Goal: Task Accomplishment & Management: Manage account settings

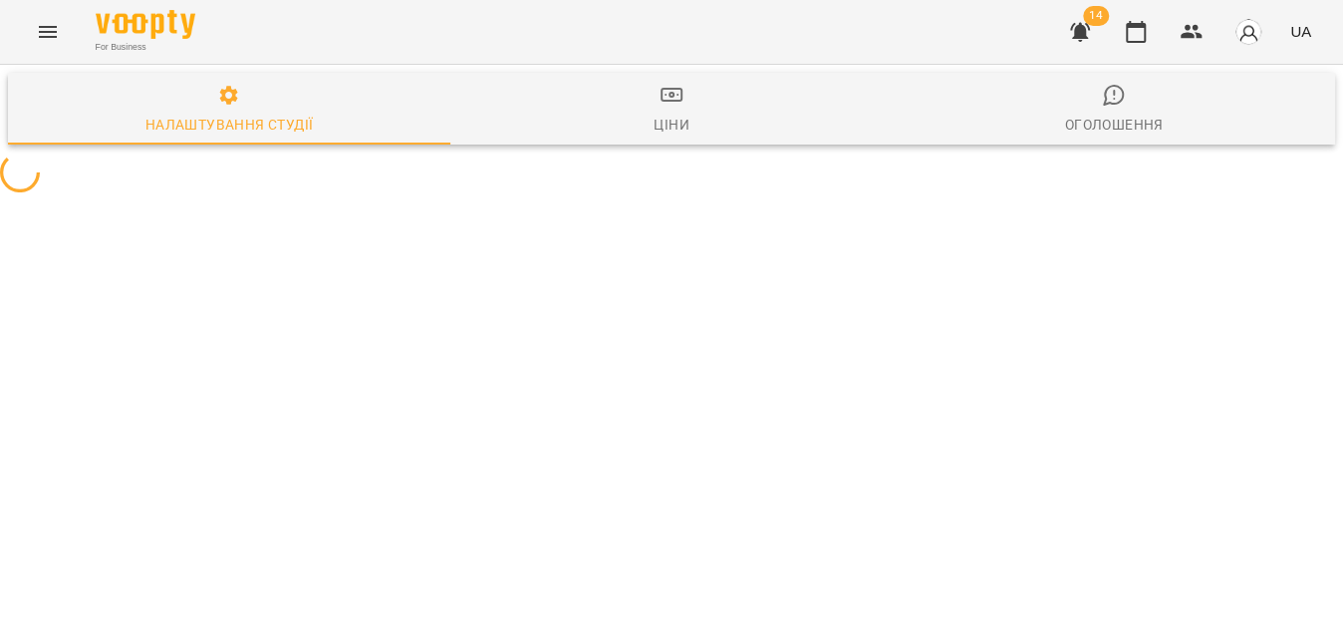
click at [56, 34] on icon "Menu" at bounding box center [48, 32] width 24 height 24
select select "**"
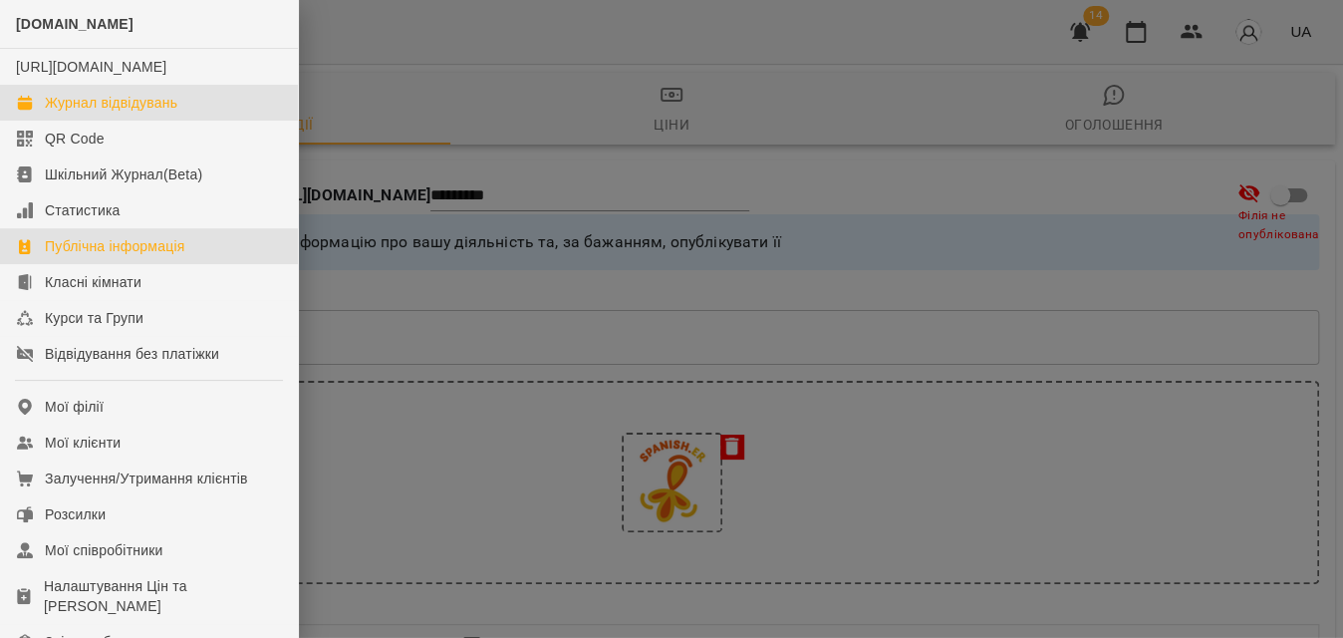
click at [99, 113] on div "Журнал відвідувань" at bounding box center [111, 103] width 133 height 20
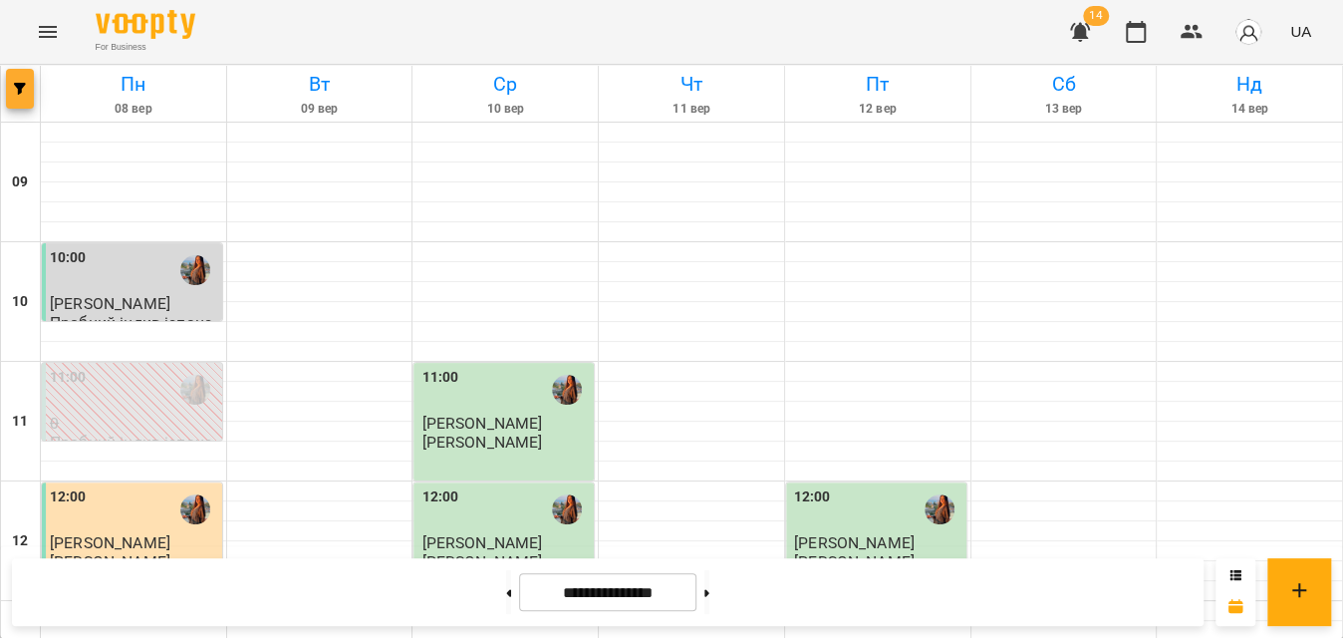
click at [22, 96] on button "button" at bounding box center [20, 89] width 28 height 40
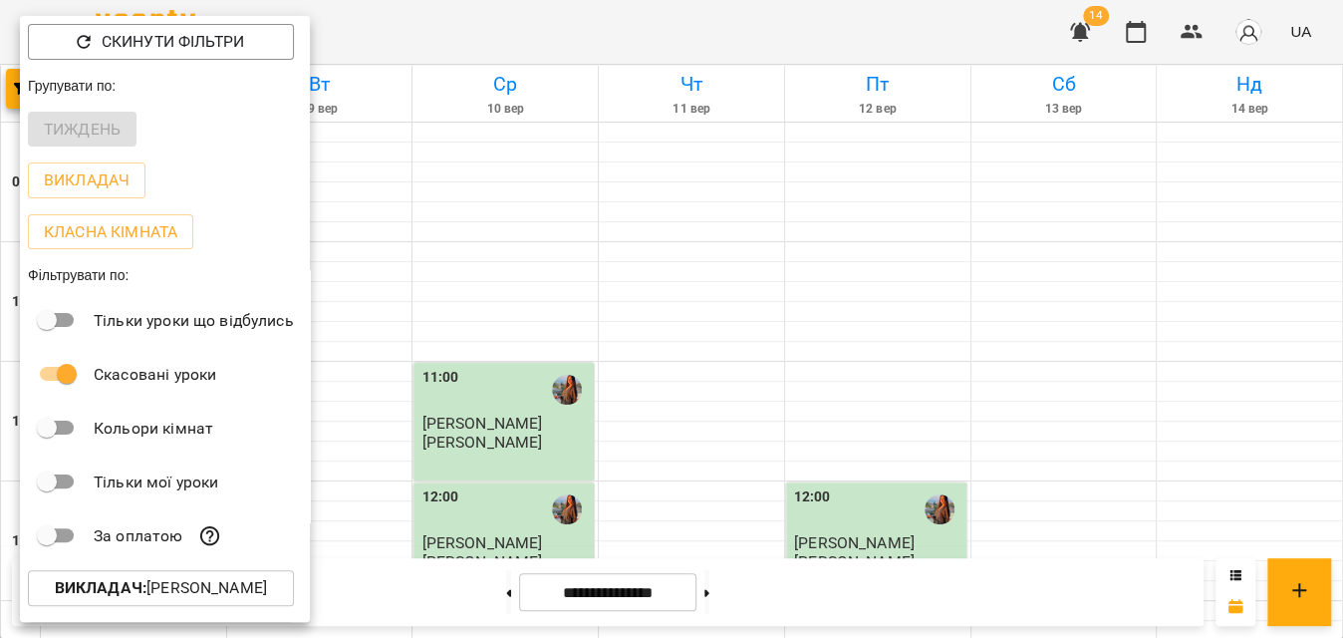
click at [154, 590] on p "Викладач : Чебан Анастасія" at bounding box center [161, 588] width 212 height 24
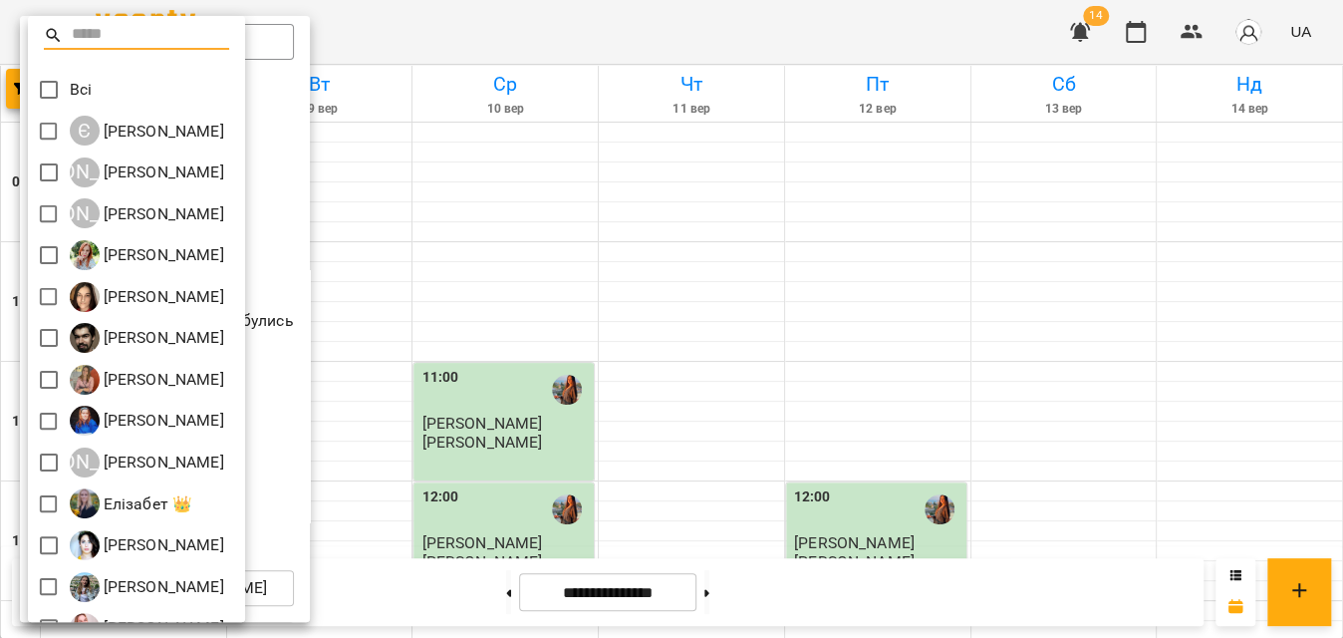
scroll to position [362, 0]
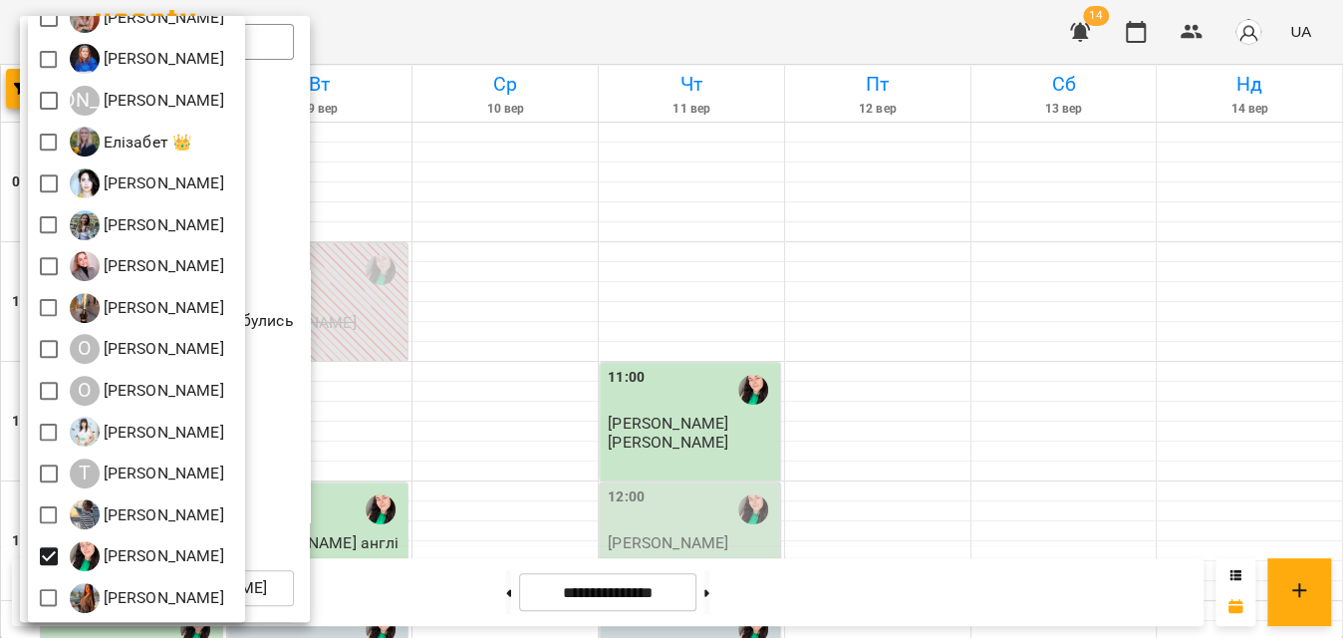
click at [592, 16] on div at bounding box center [671, 319] width 1343 height 638
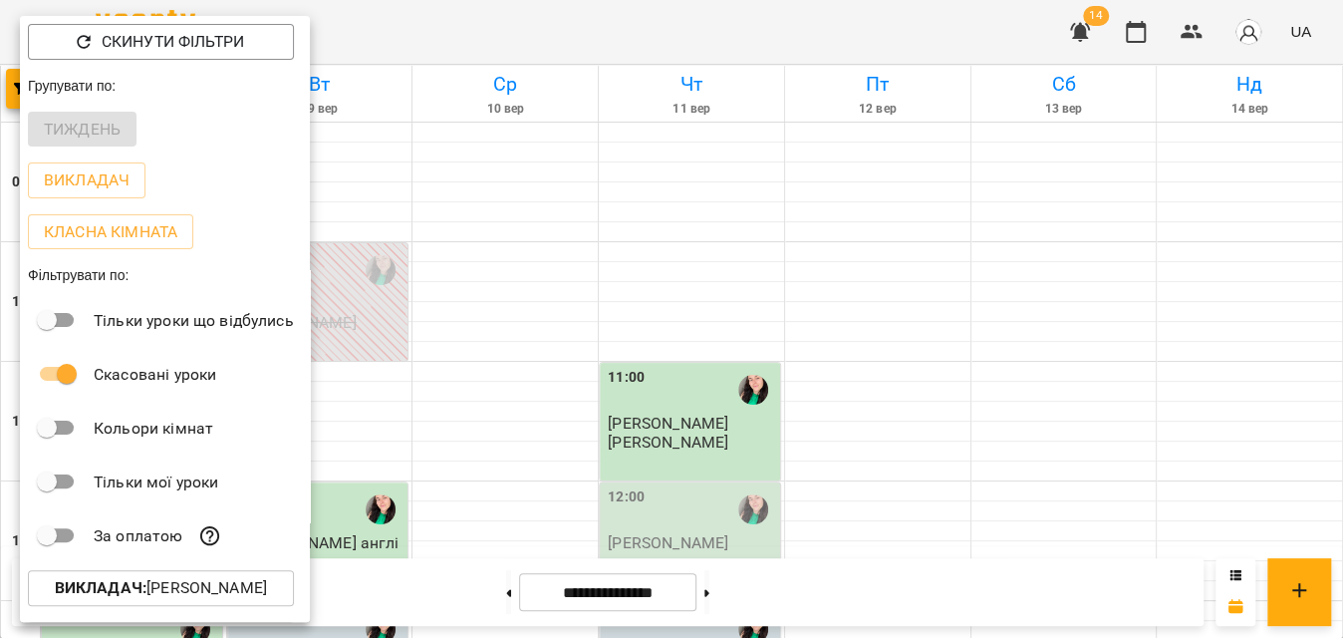
click at [592, 16] on div at bounding box center [671, 319] width 1343 height 638
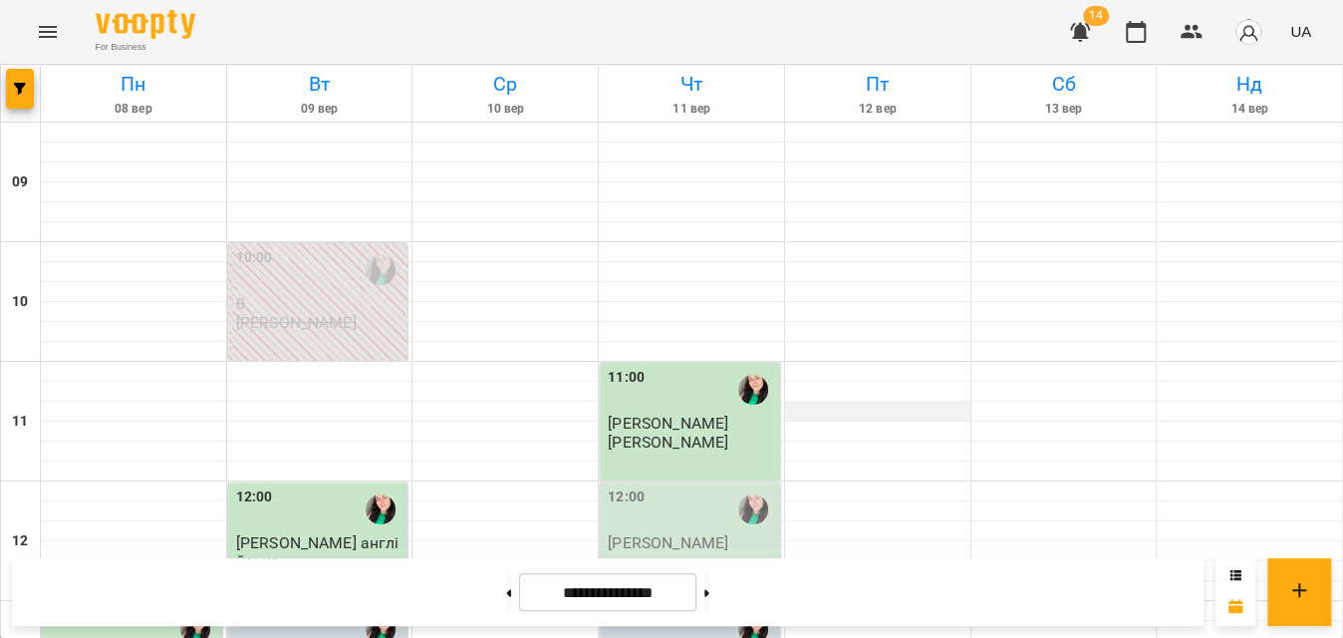
scroll to position [90, 0]
click at [672, 486] on div "12:00" at bounding box center [692, 509] width 168 height 46
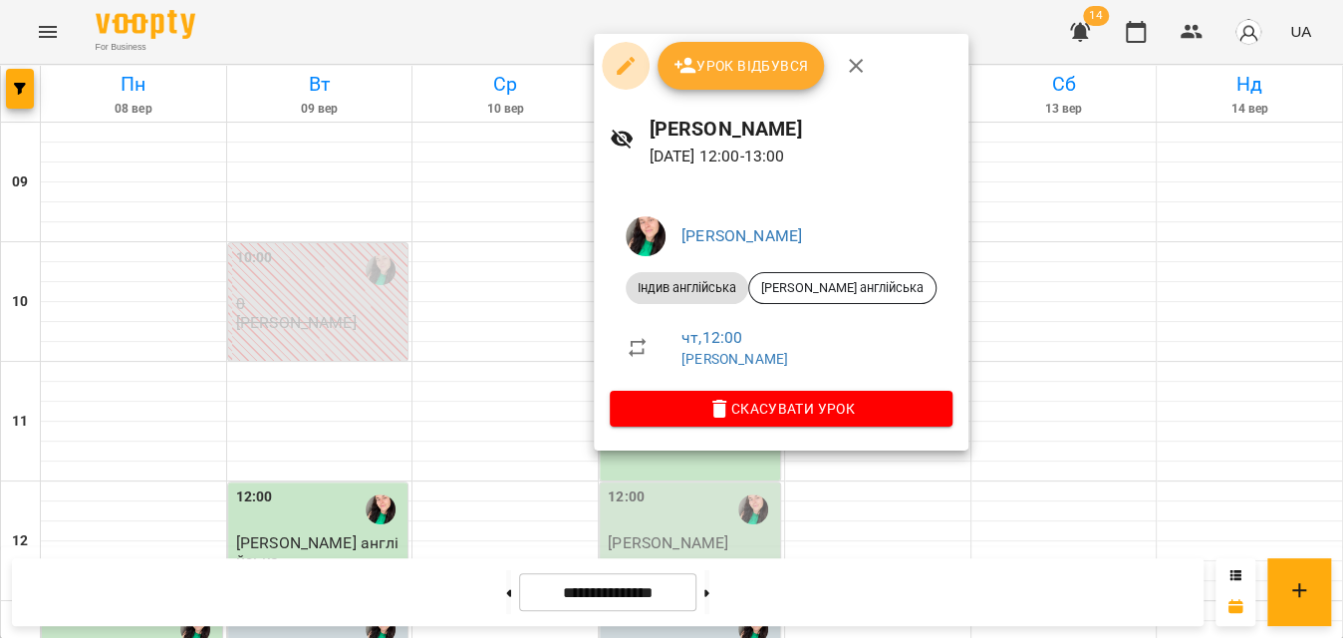
click at [628, 77] on icon "button" at bounding box center [626, 66] width 24 height 24
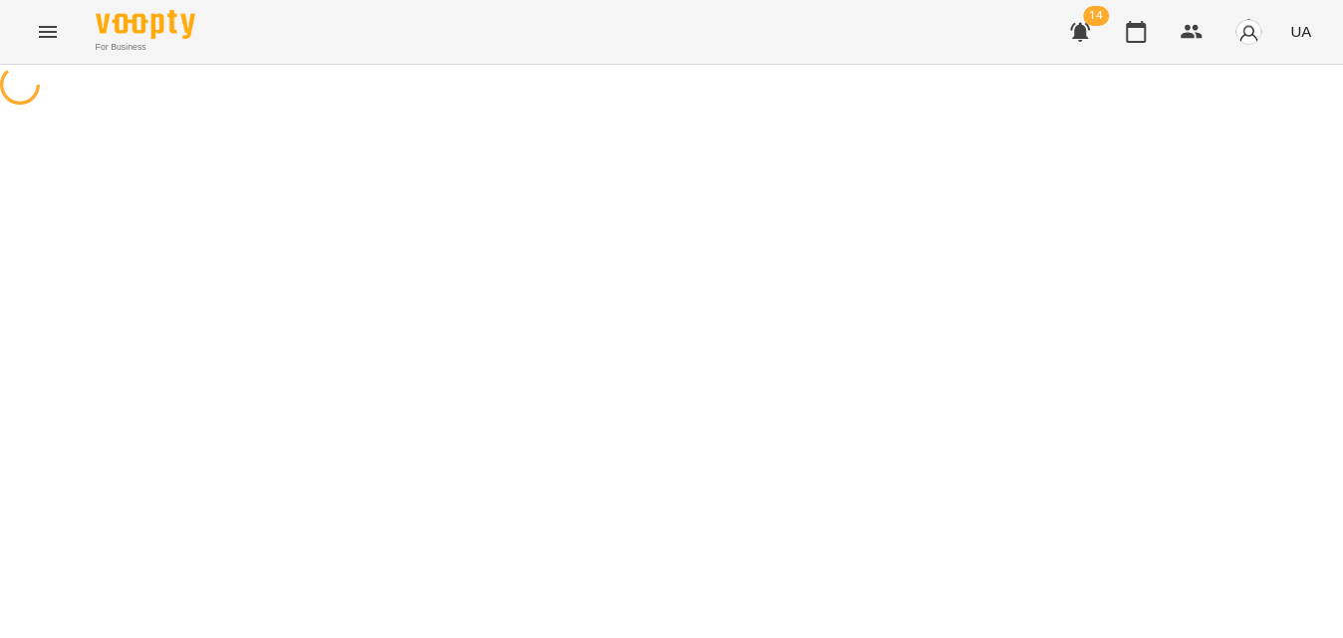
select select "**********"
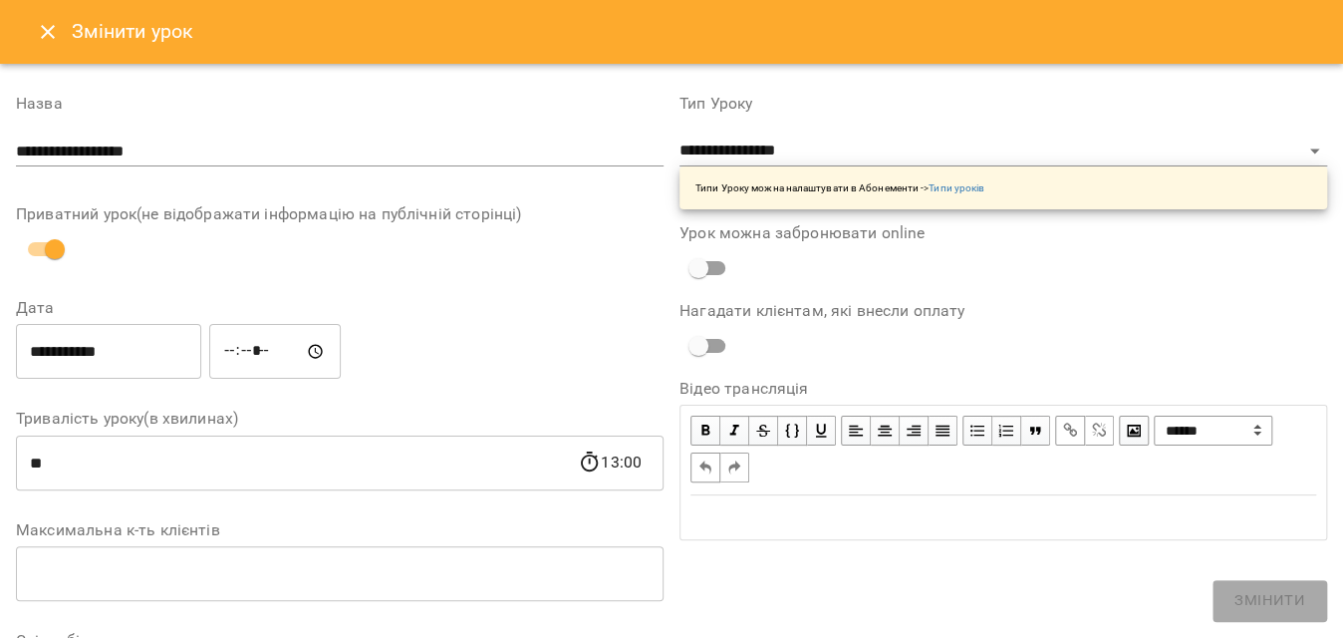
click at [118, 351] on input "**********" at bounding box center [108, 352] width 185 height 56
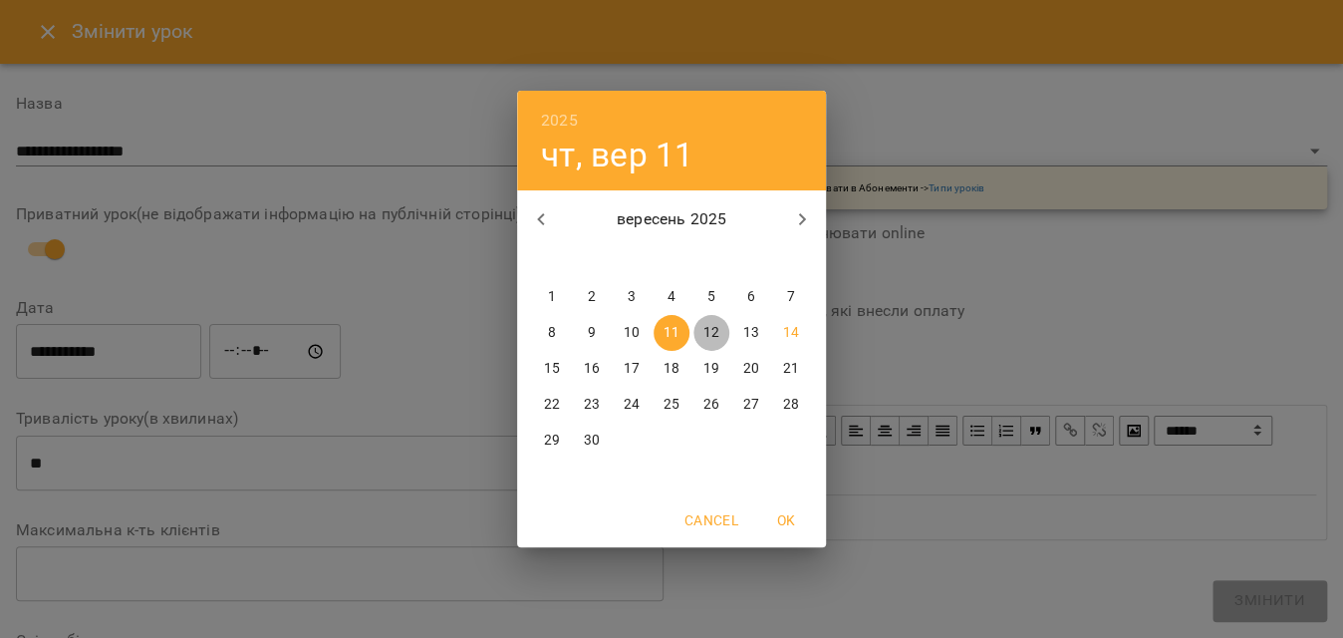
click at [716, 329] on p "12" at bounding box center [712, 333] width 16 height 20
type input "**********"
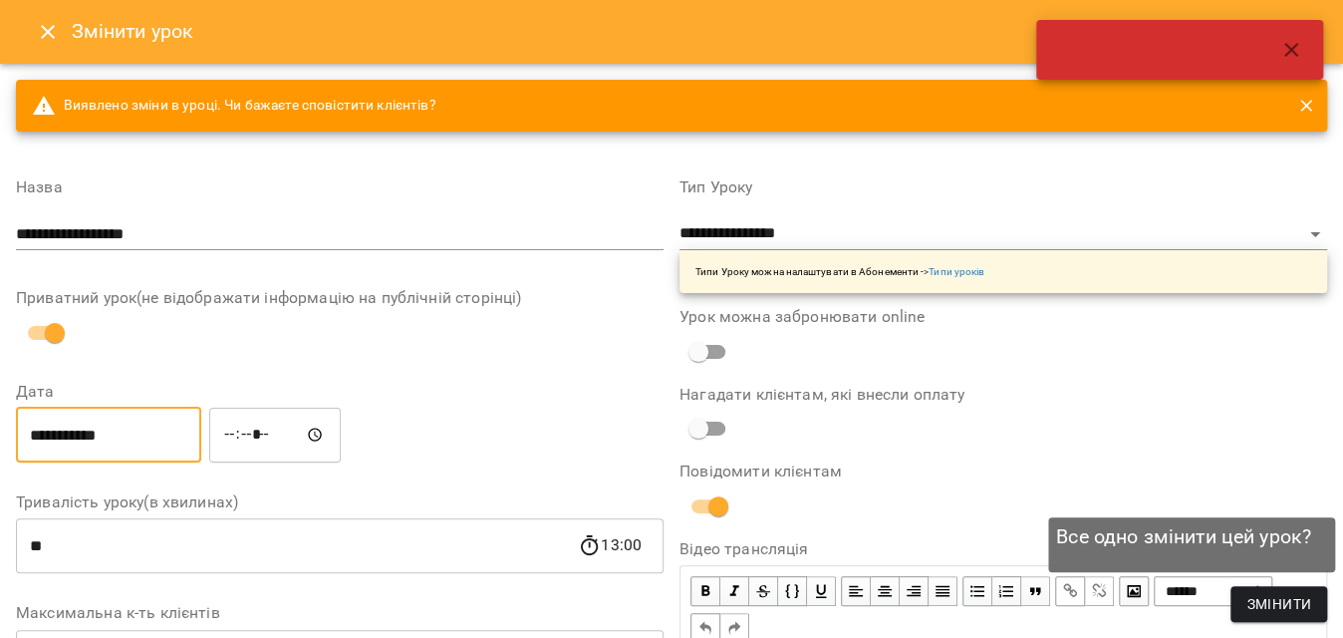
click at [1246, 604] on button "Змінити" at bounding box center [1279, 604] width 97 height 36
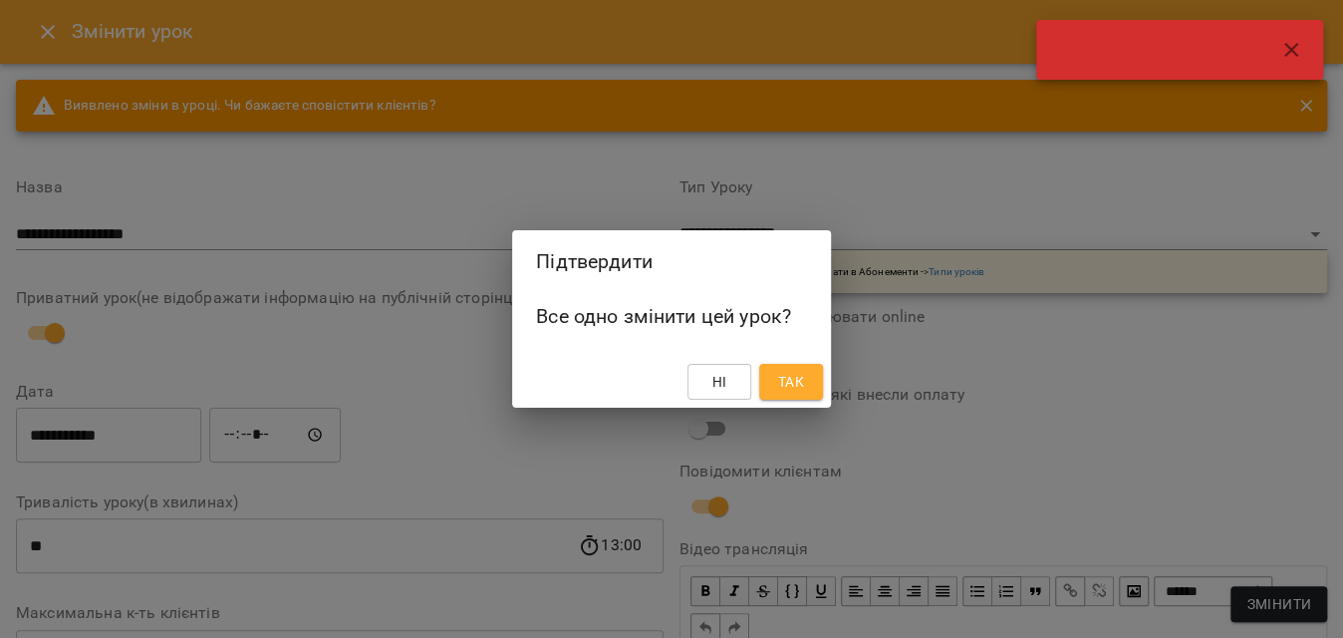
click at [792, 383] on span "Так" at bounding box center [791, 382] width 26 height 24
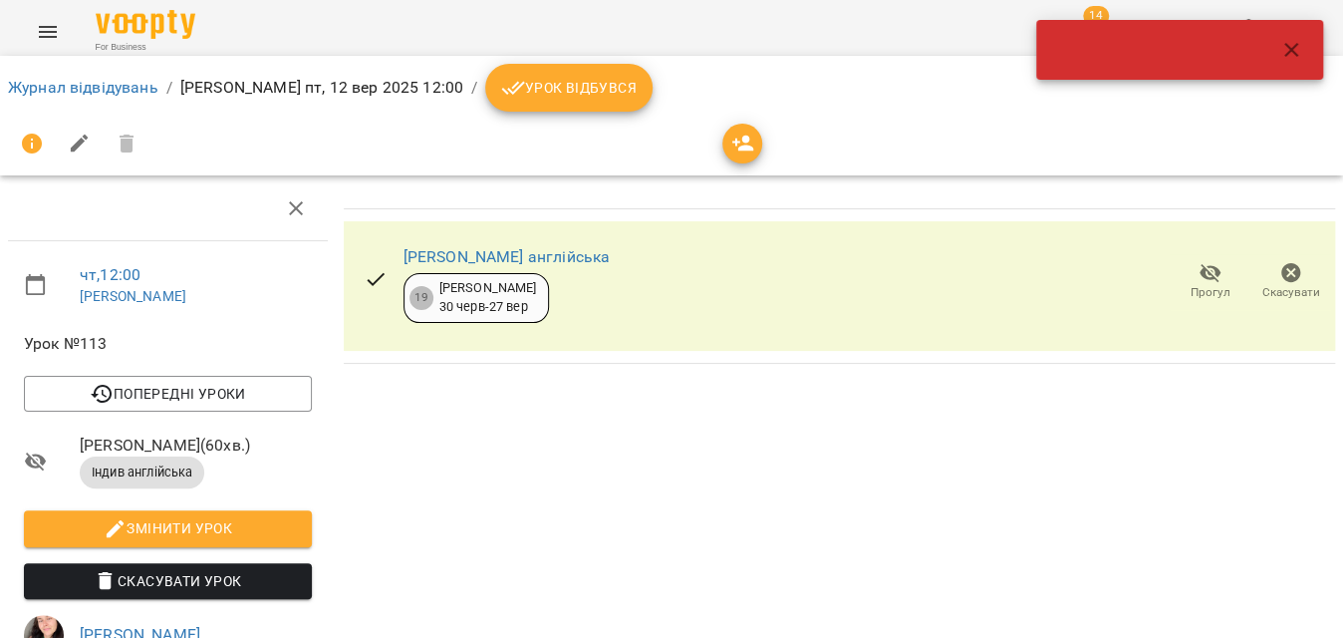
click at [608, 101] on button "Урок відбувся" at bounding box center [568, 88] width 167 height 48
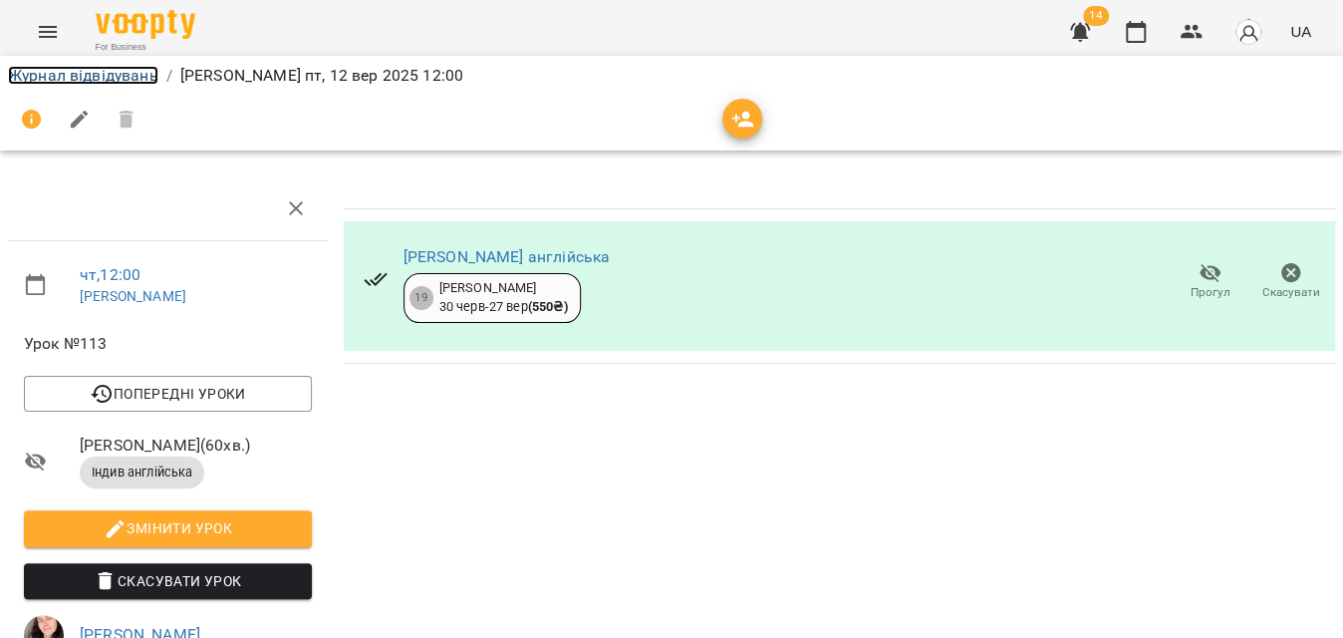
click at [114, 75] on link "Журнал відвідувань" at bounding box center [83, 75] width 150 height 19
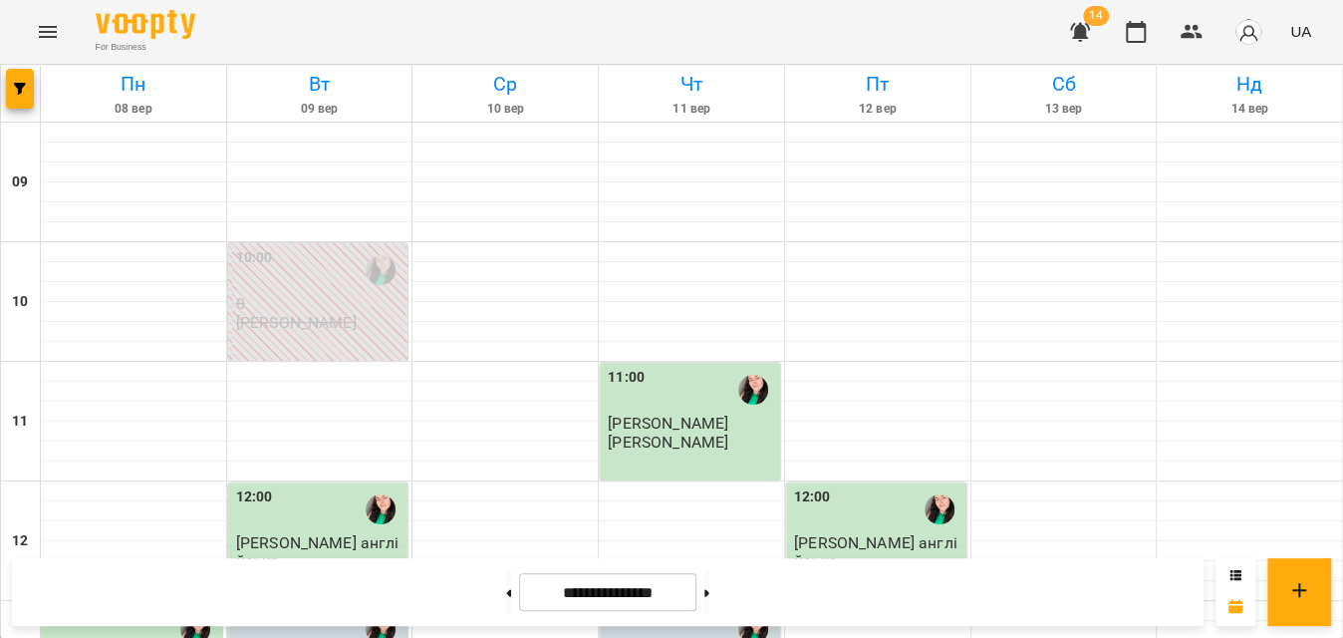
scroll to position [815, 0]
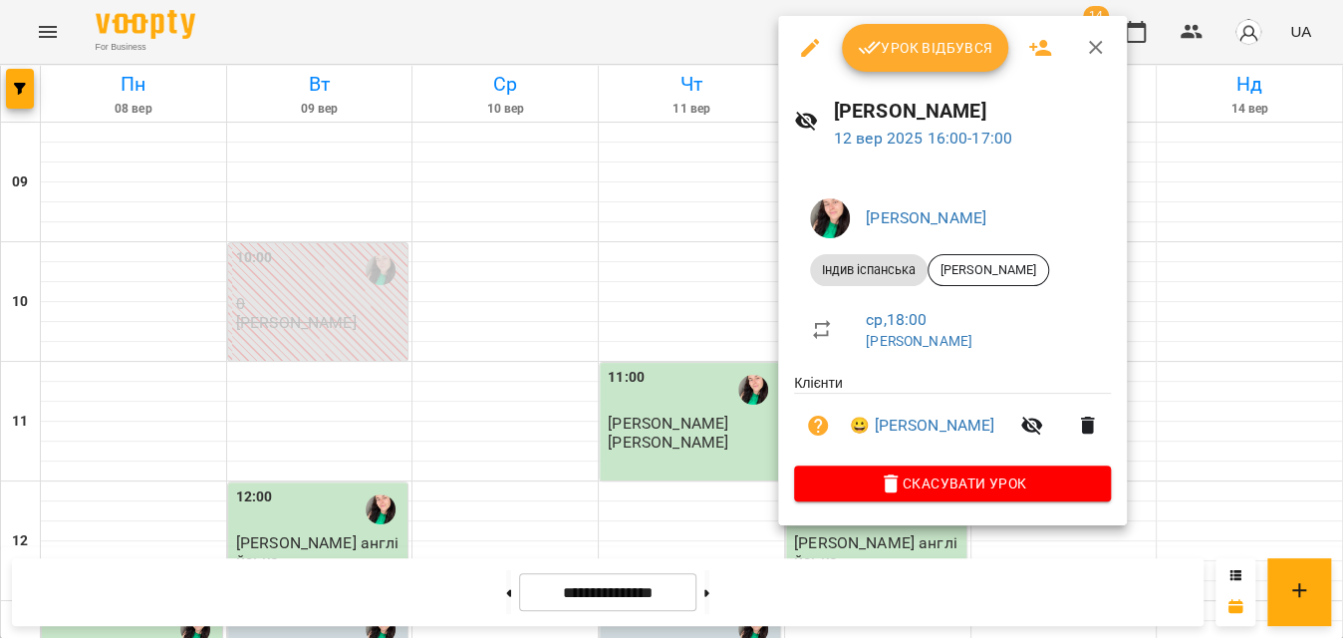
click at [907, 35] on button "Урок відбувся" at bounding box center [925, 48] width 167 height 48
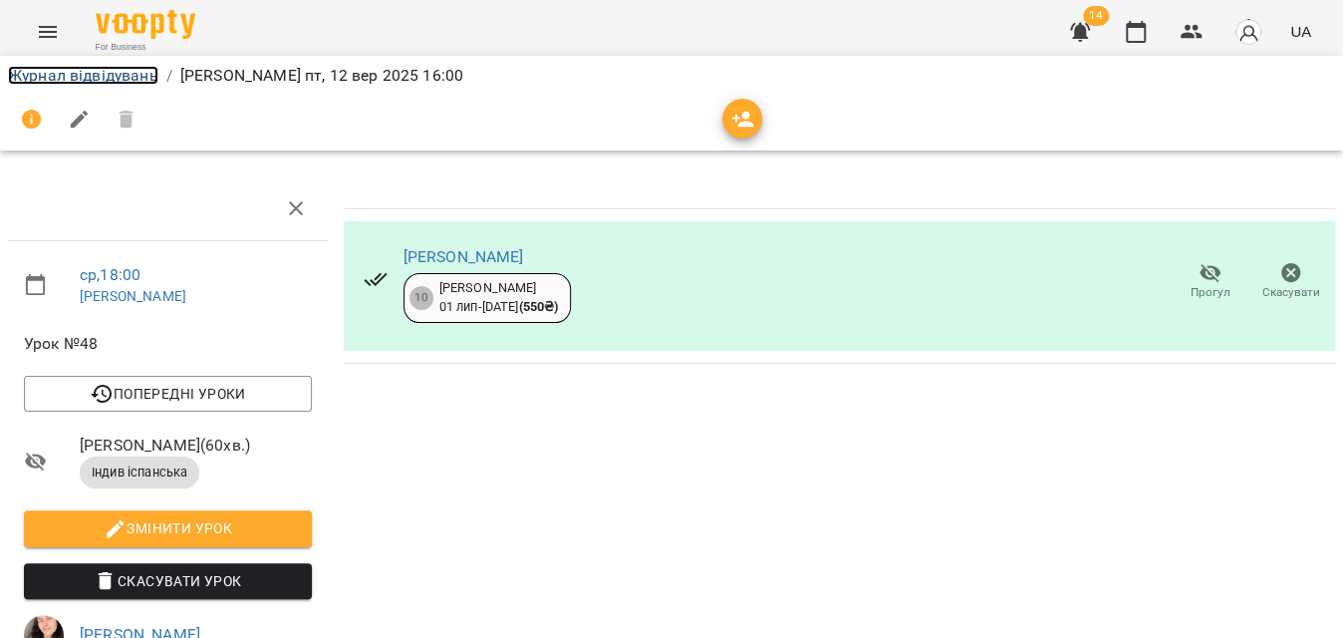
click at [64, 72] on link "Журнал відвідувань" at bounding box center [83, 75] width 150 height 19
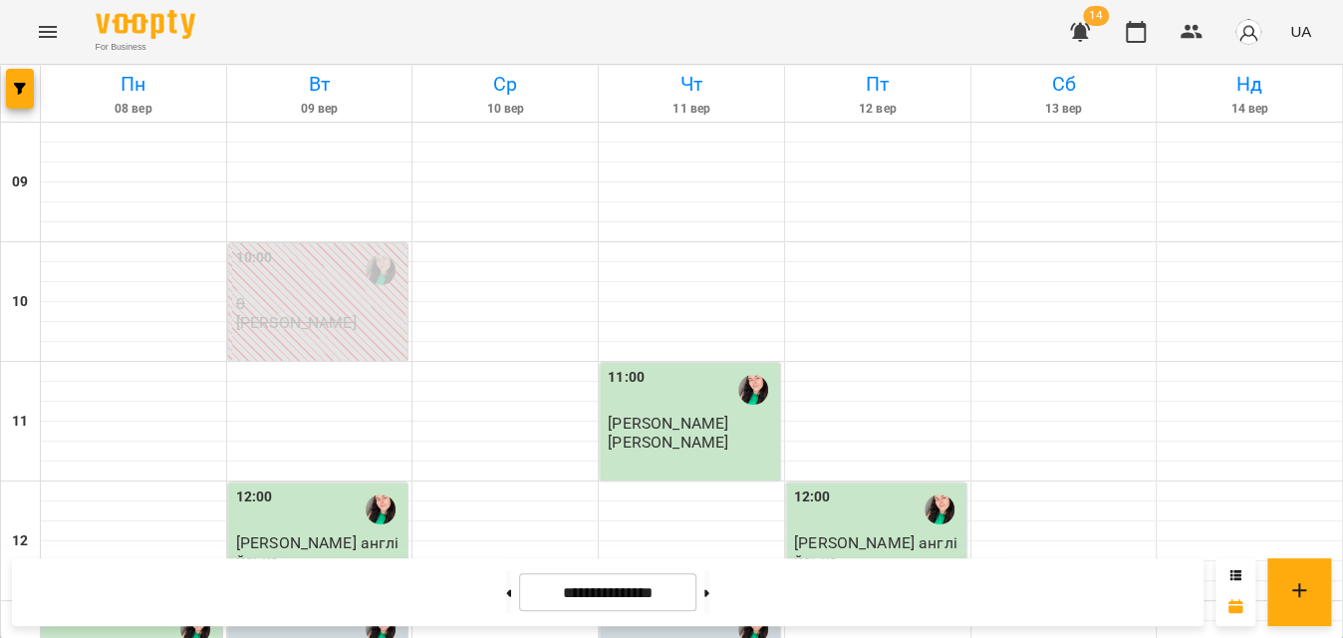
scroll to position [906, 0]
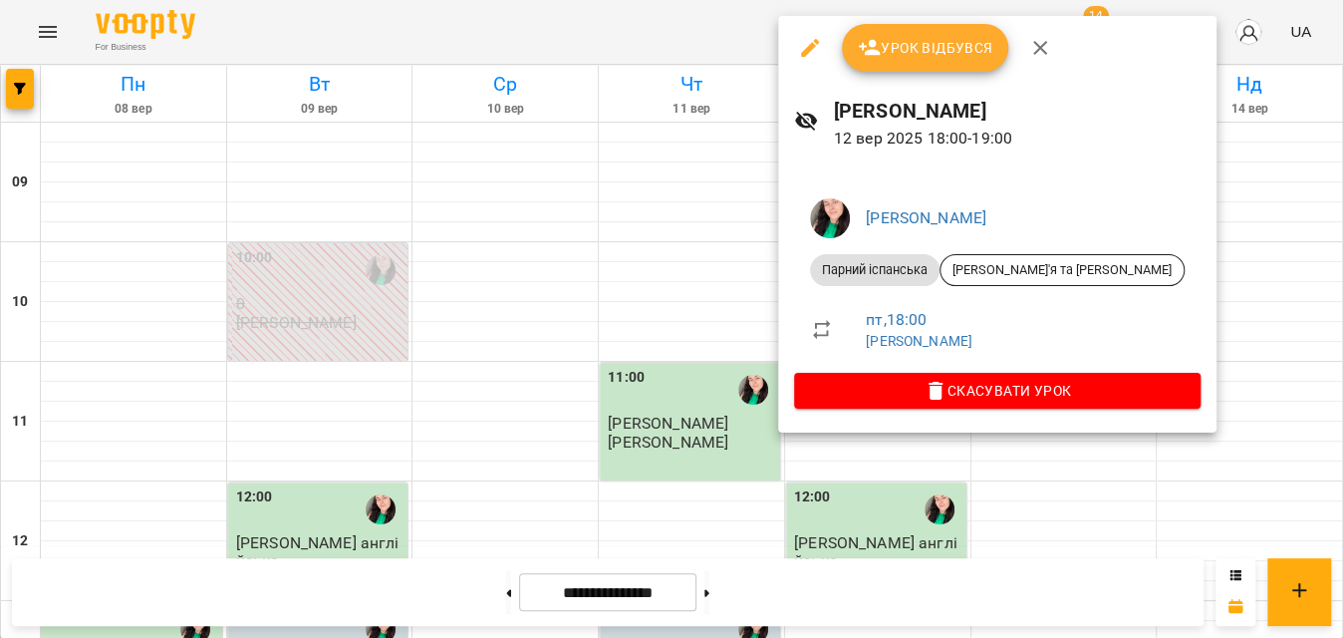
click at [913, 54] on span "Урок відбувся" at bounding box center [926, 48] width 136 height 24
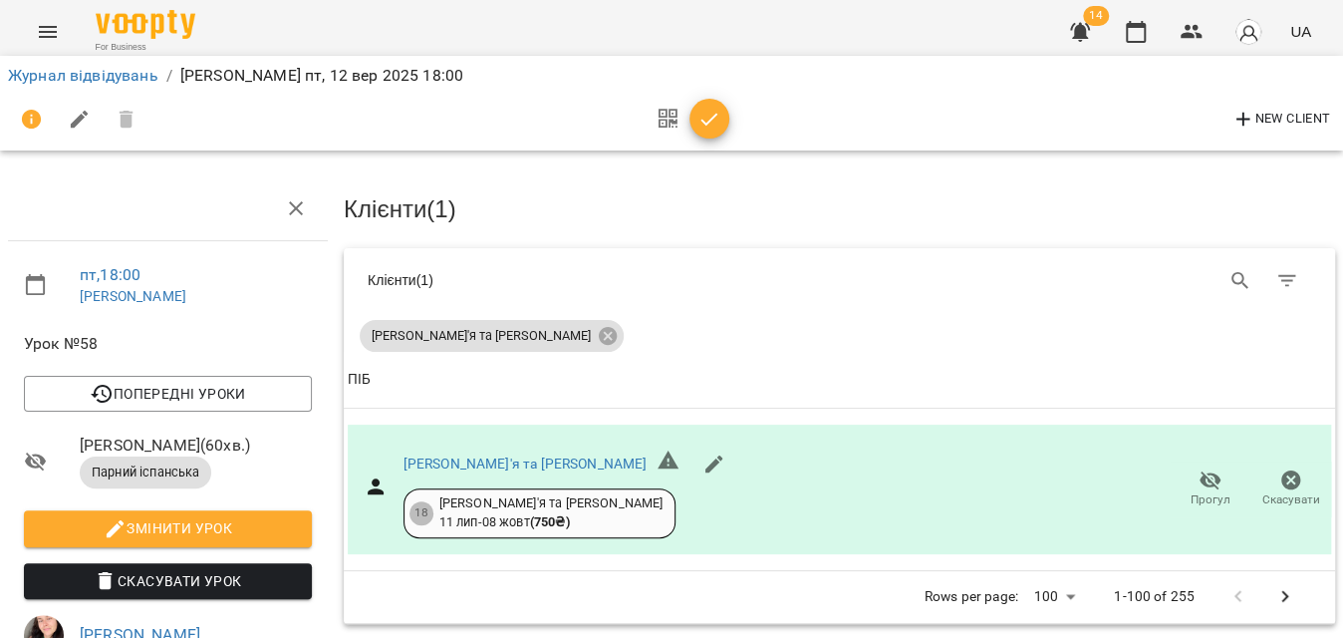
click at [708, 123] on icon "button" at bounding box center [710, 119] width 17 height 13
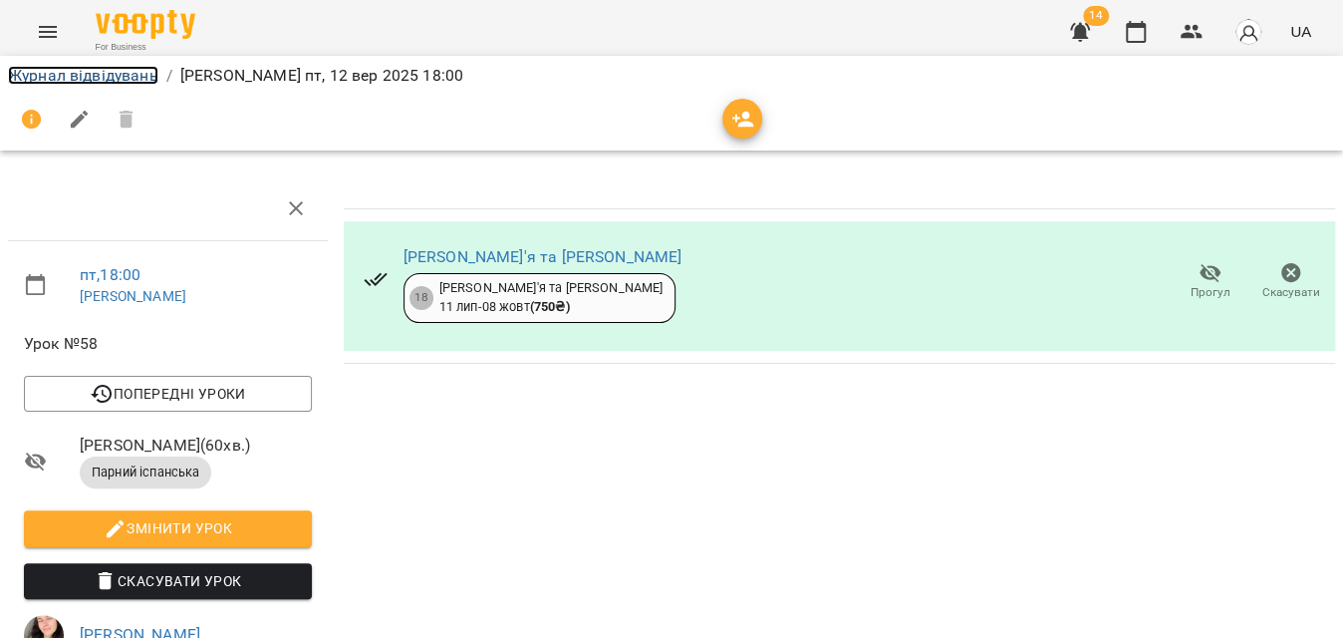
click at [144, 80] on link "Журнал відвідувань" at bounding box center [83, 75] width 150 height 19
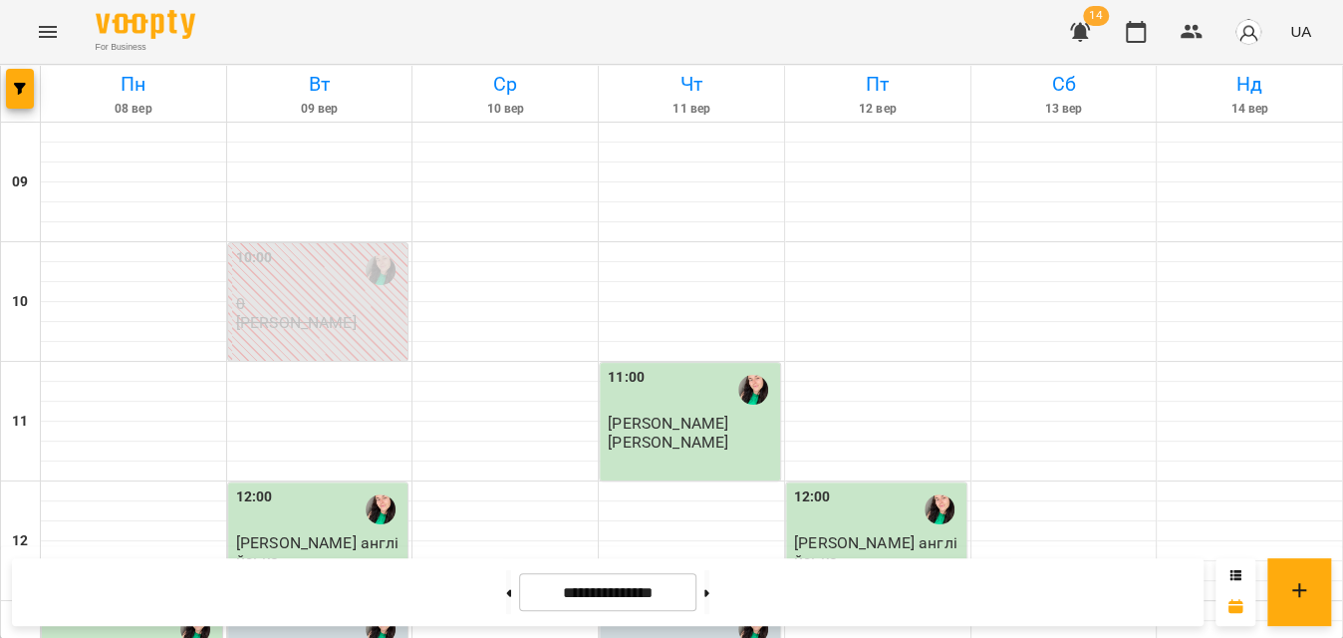
scroll to position [815, 0]
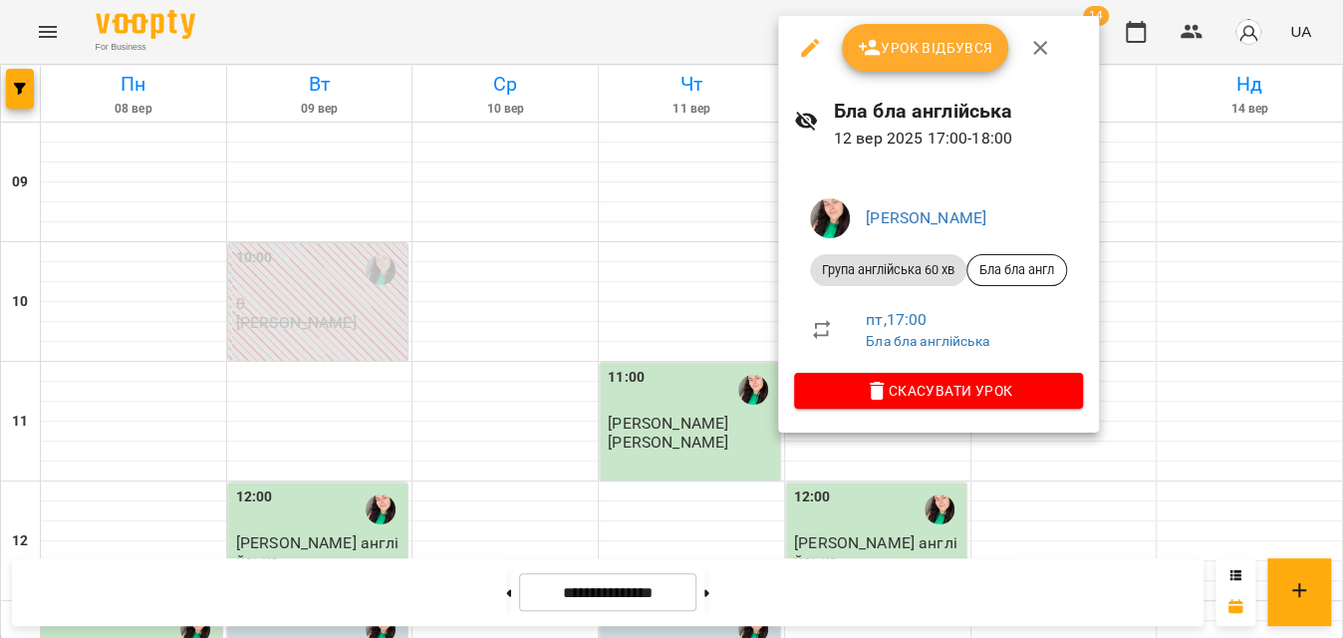
click at [897, 31] on button "Урок відбувся" at bounding box center [925, 48] width 167 height 48
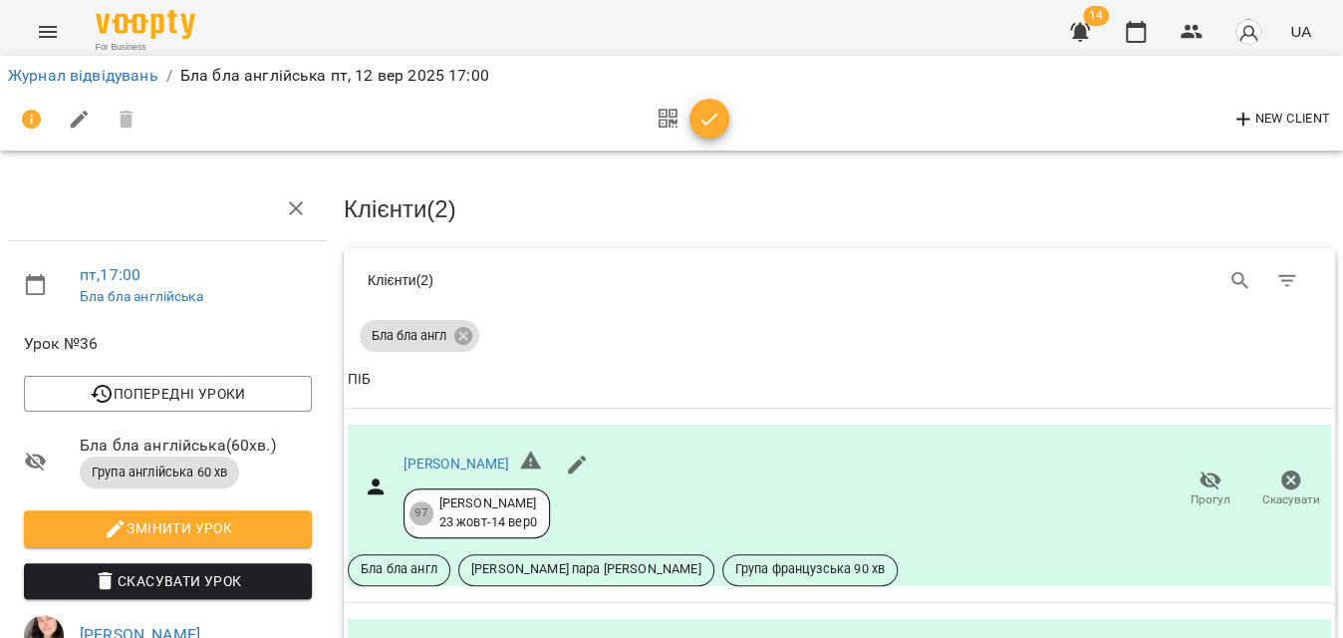
click at [704, 115] on icon "button" at bounding box center [710, 120] width 24 height 24
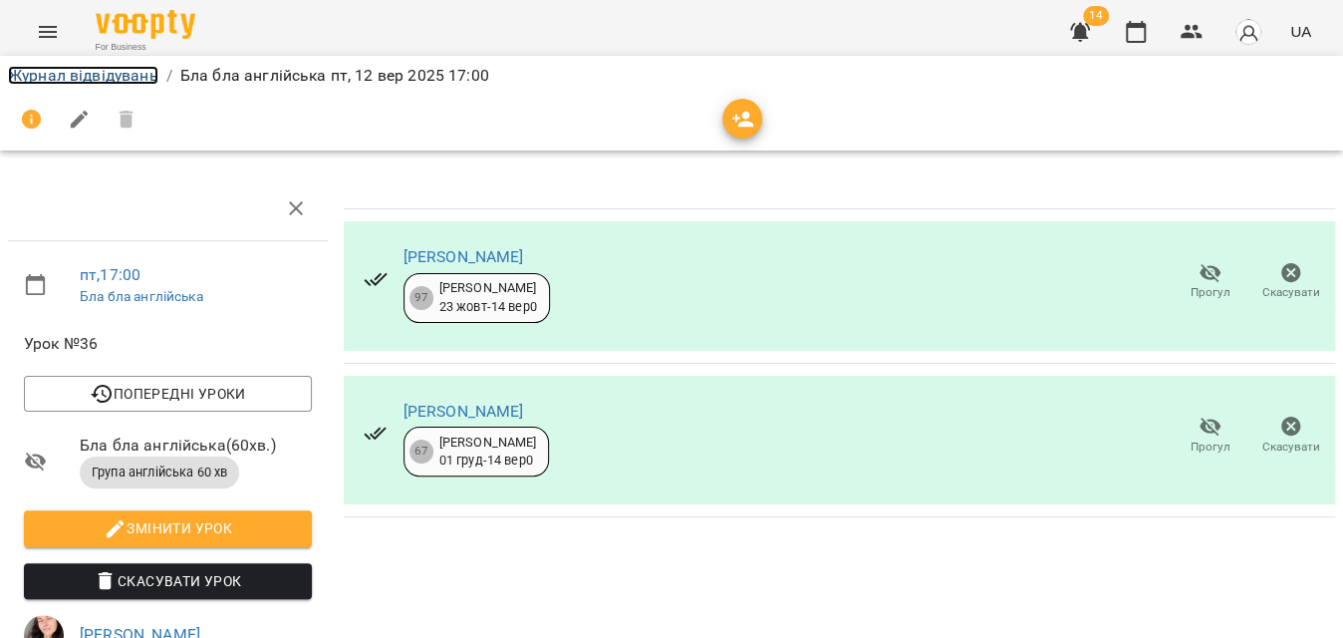
click at [84, 78] on link "Журнал відвідувань" at bounding box center [83, 75] width 150 height 19
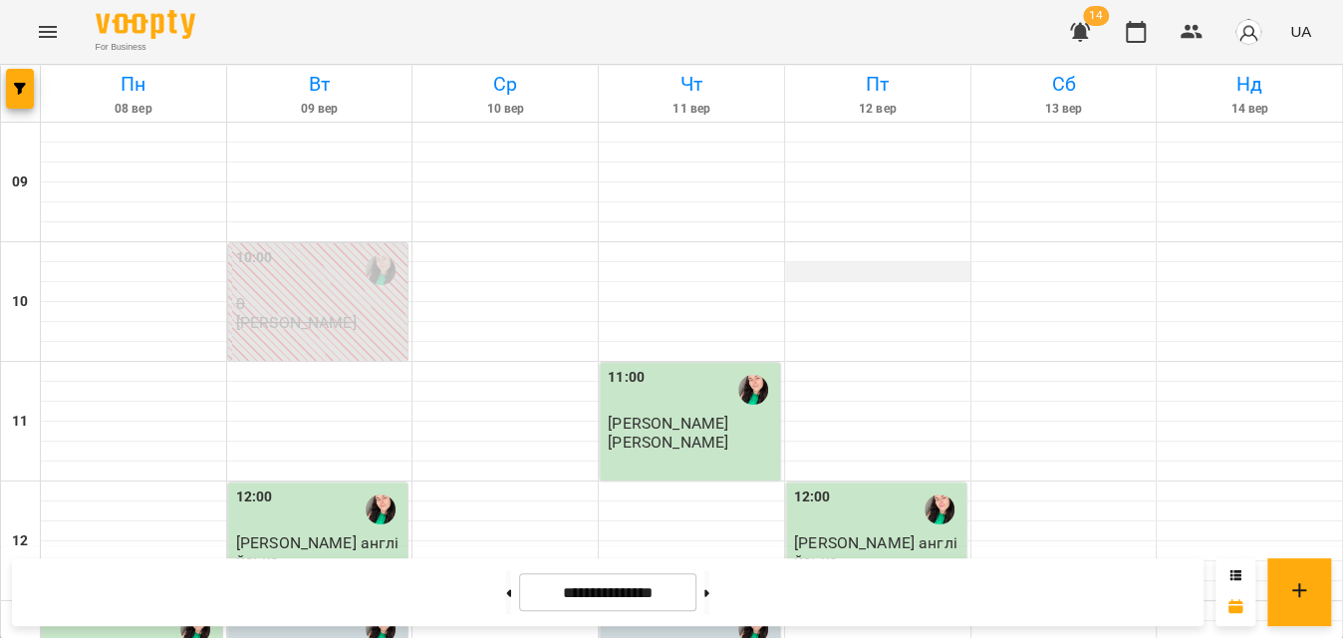
scroll to position [41, 0]
click at [22, 91] on icon "button" at bounding box center [20, 89] width 12 height 12
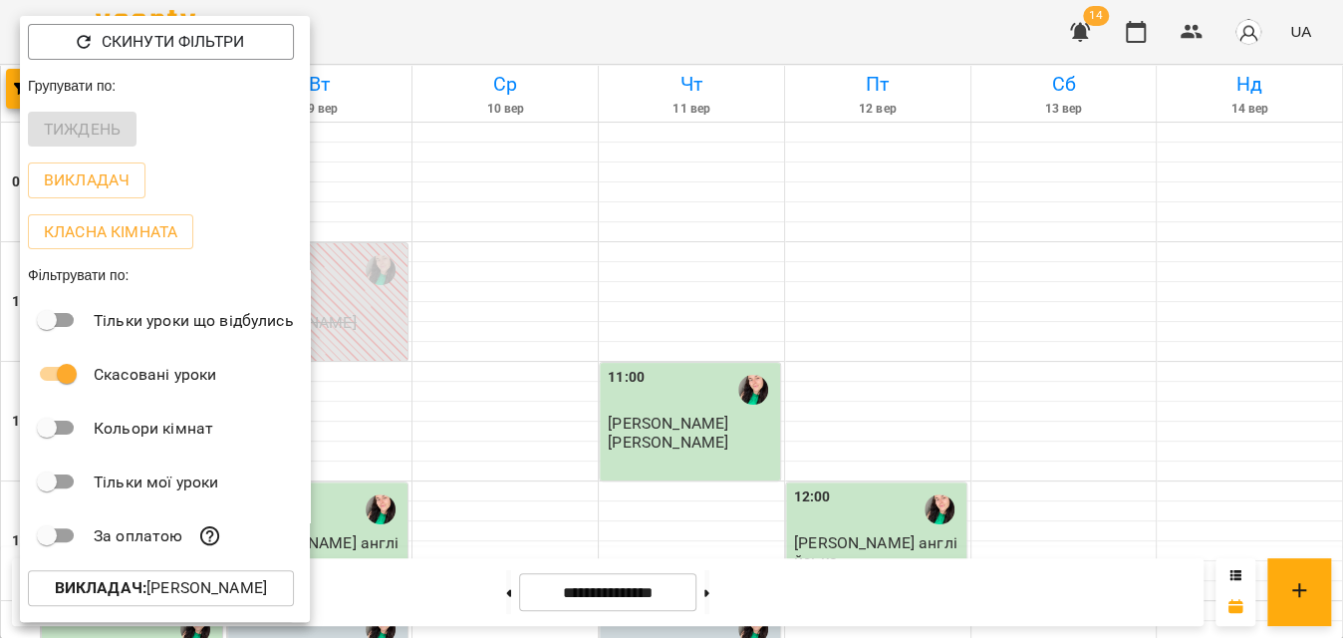
drag, startPoint x: 106, startPoint y: 596, endPoint x: 107, endPoint y: 585, distance: 11.0
click at [107, 585] on b "Викладач :" at bounding box center [101, 587] width 92 height 19
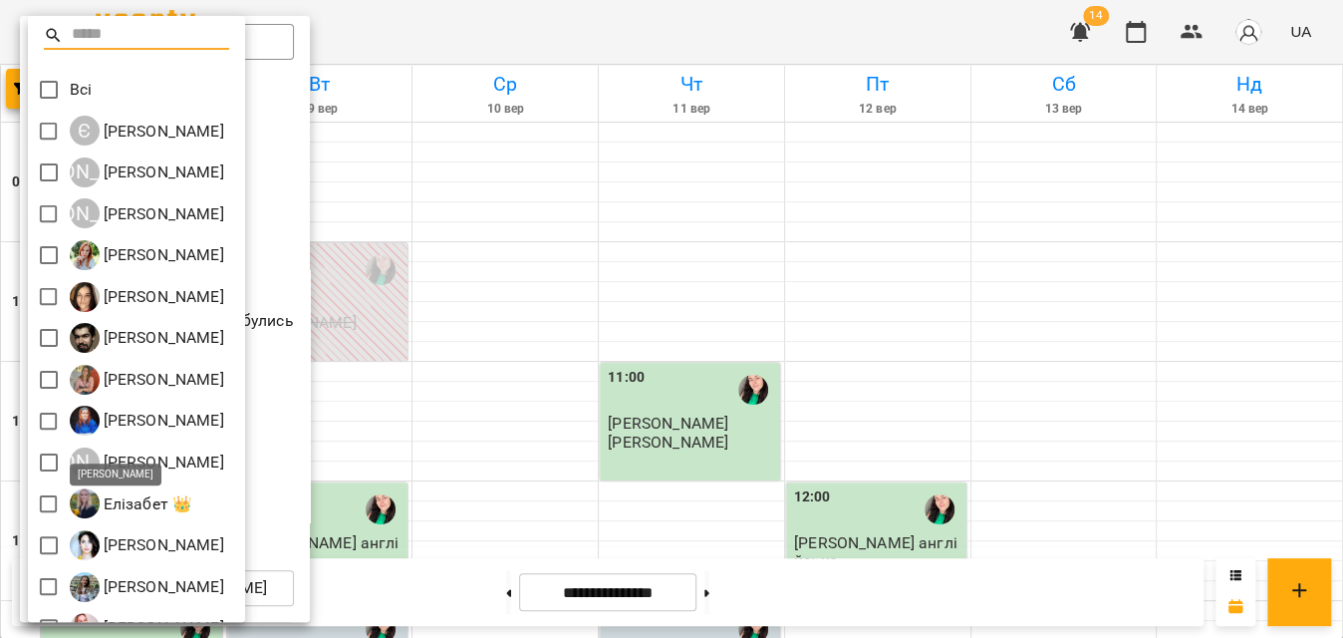
scroll to position [362, 0]
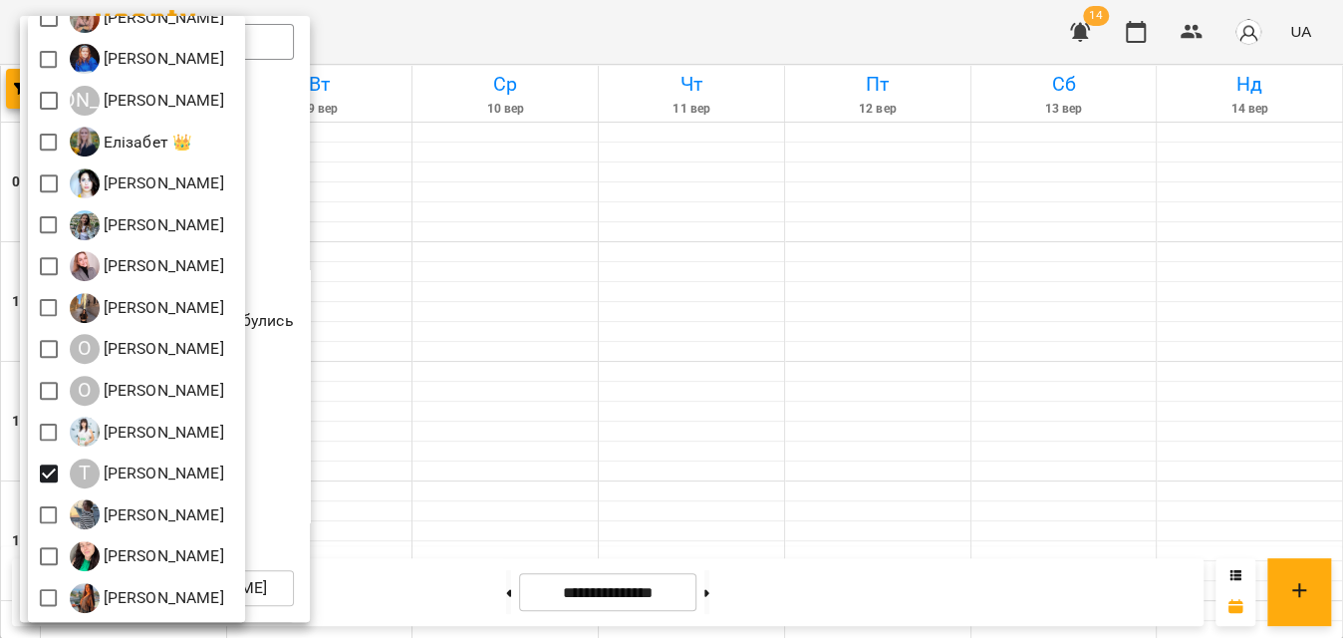
click at [732, 48] on div at bounding box center [671, 319] width 1343 height 638
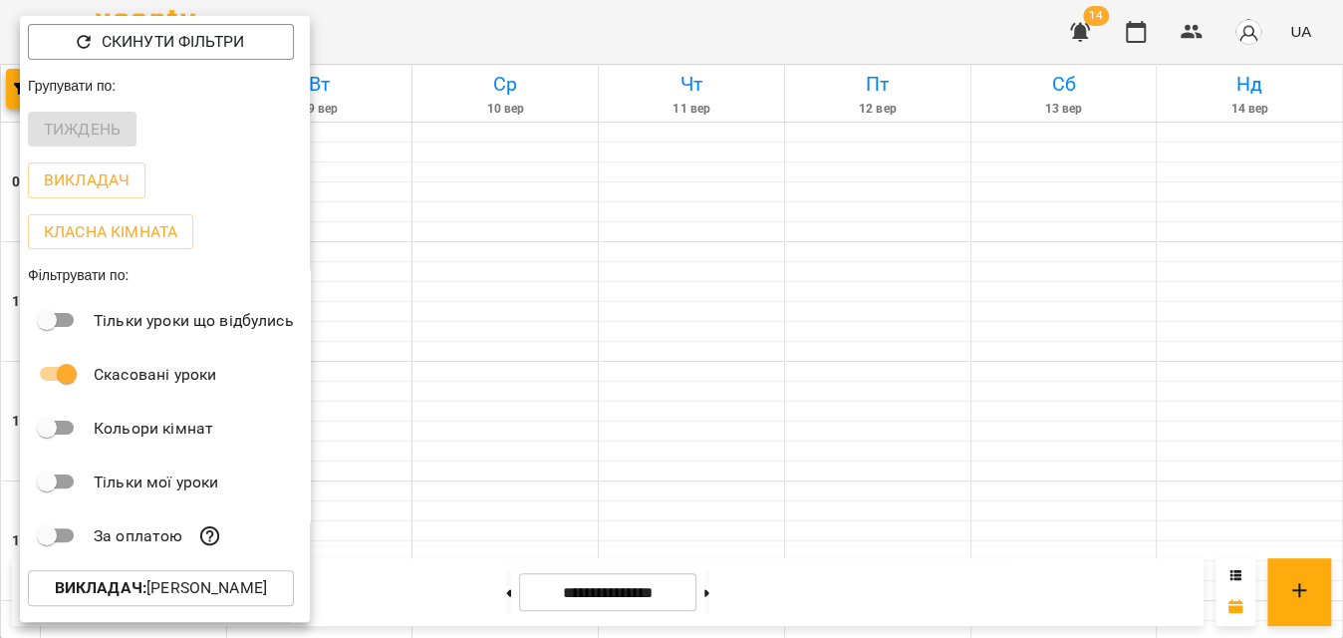
click at [733, 48] on div at bounding box center [671, 319] width 1343 height 638
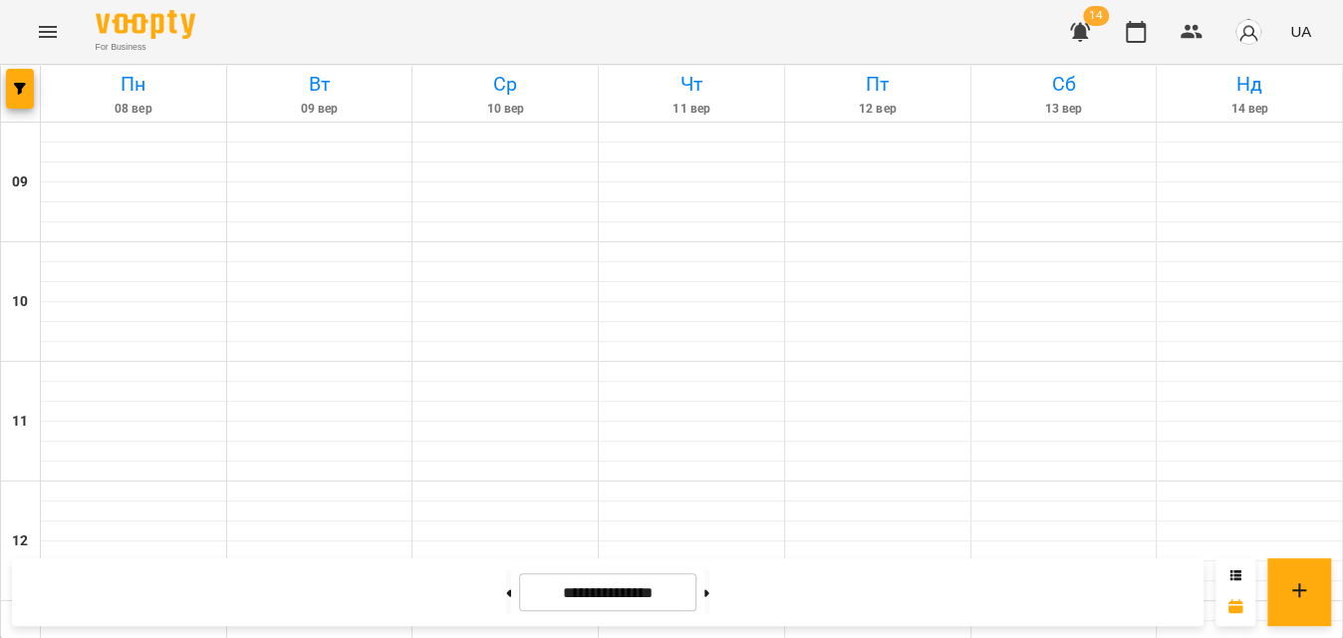
scroll to position [1128, 0]
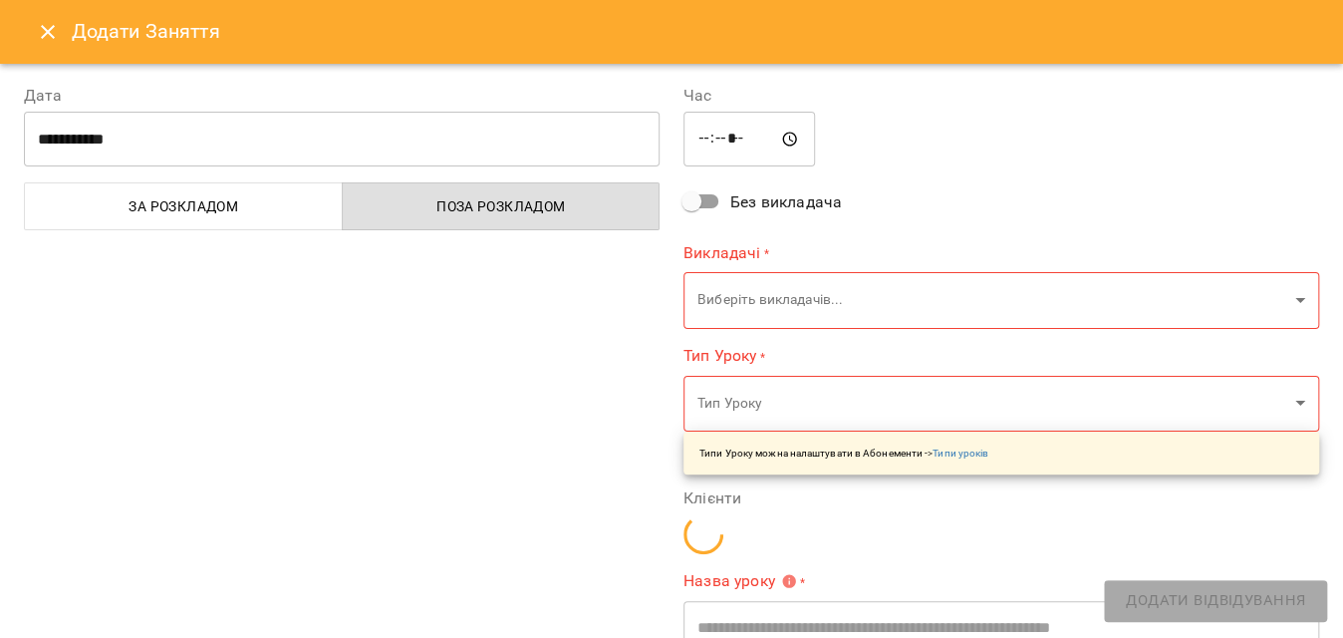
type input "**********"
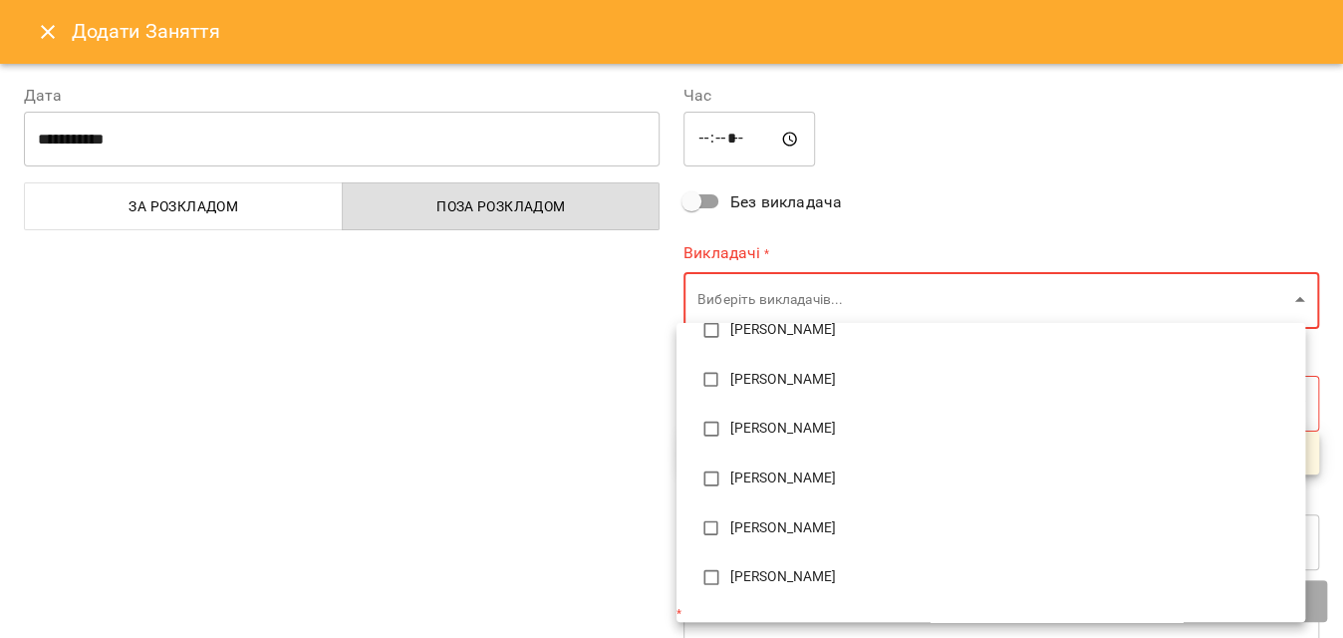
scroll to position [839, 0]
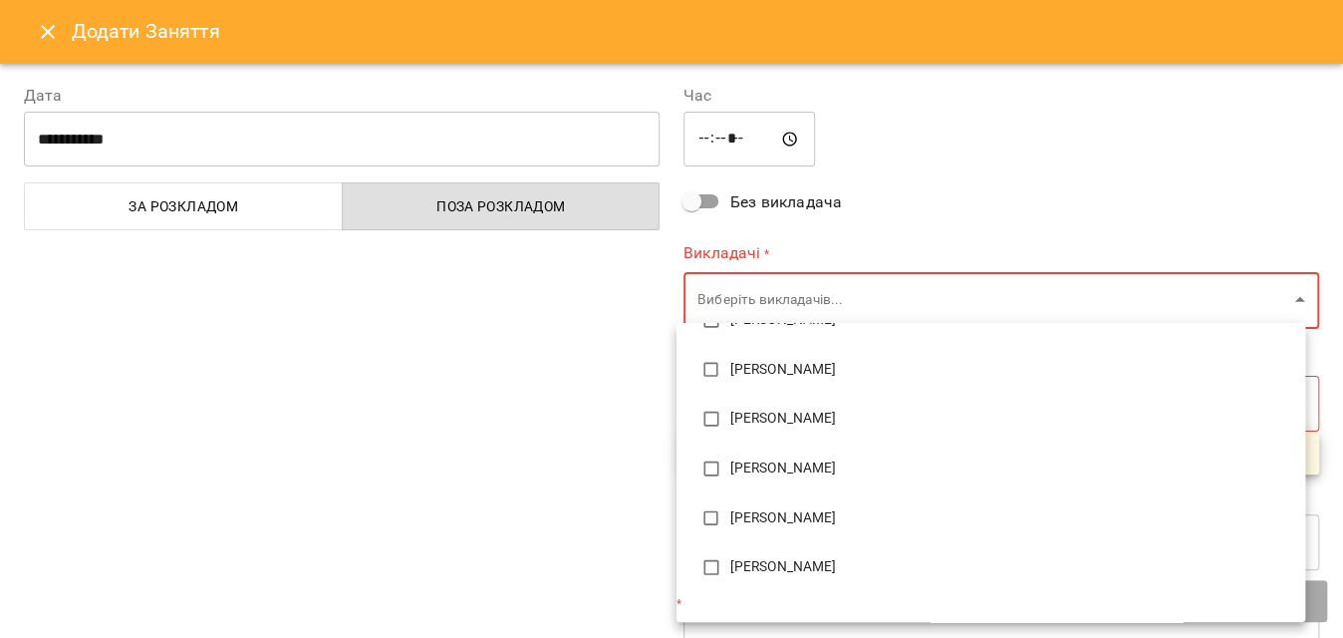
click at [764, 415] on span "[PERSON_NAME]" at bounding box center [1009, 419] width 559 height 20
type input "**********"
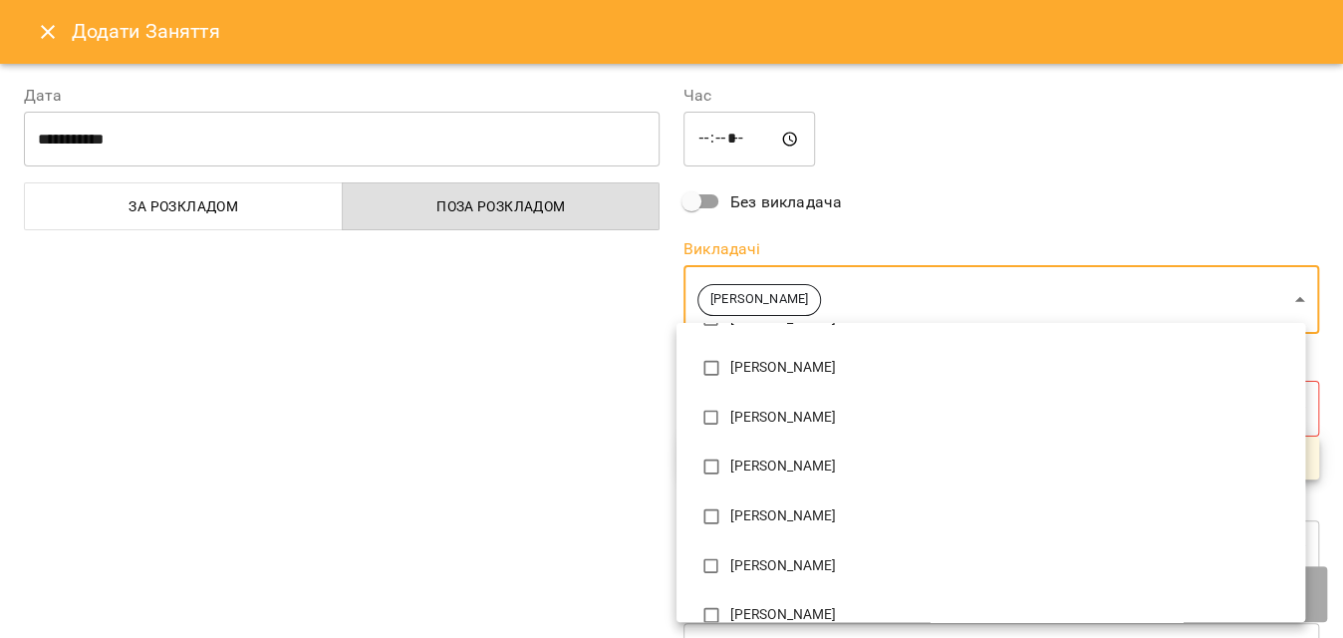
scroll to position [0, 0]
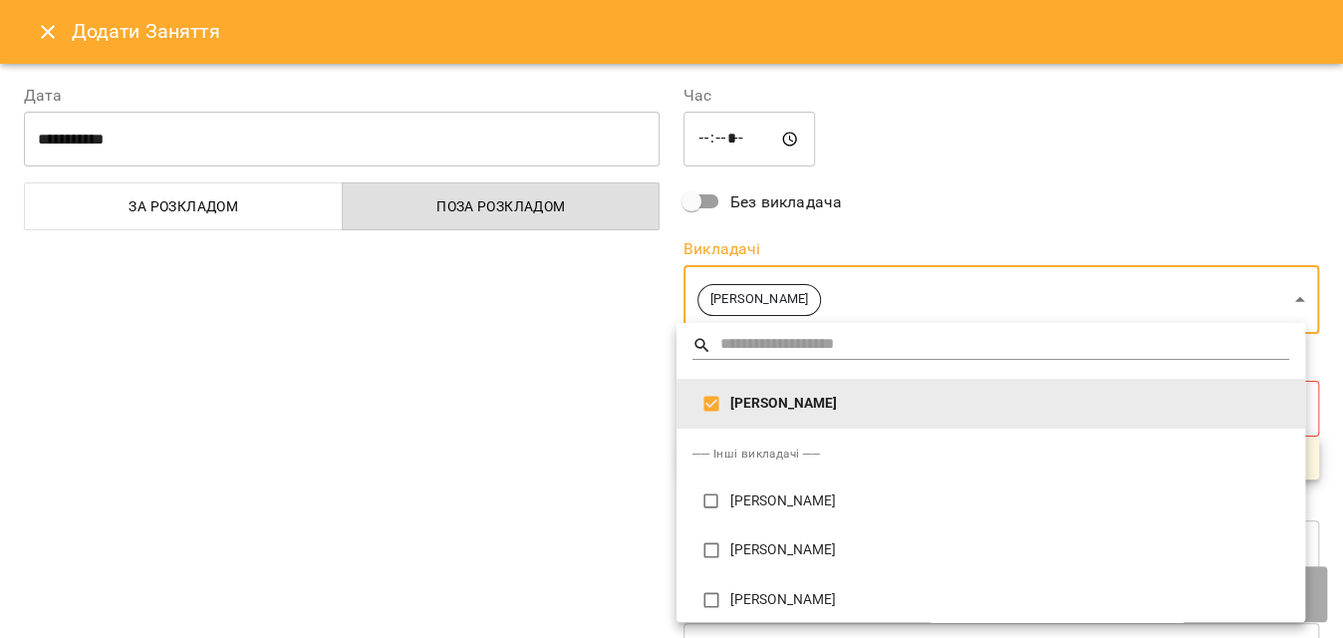
click at [563, 415] on div at bounding box center [671, 319] width 1343 height 638
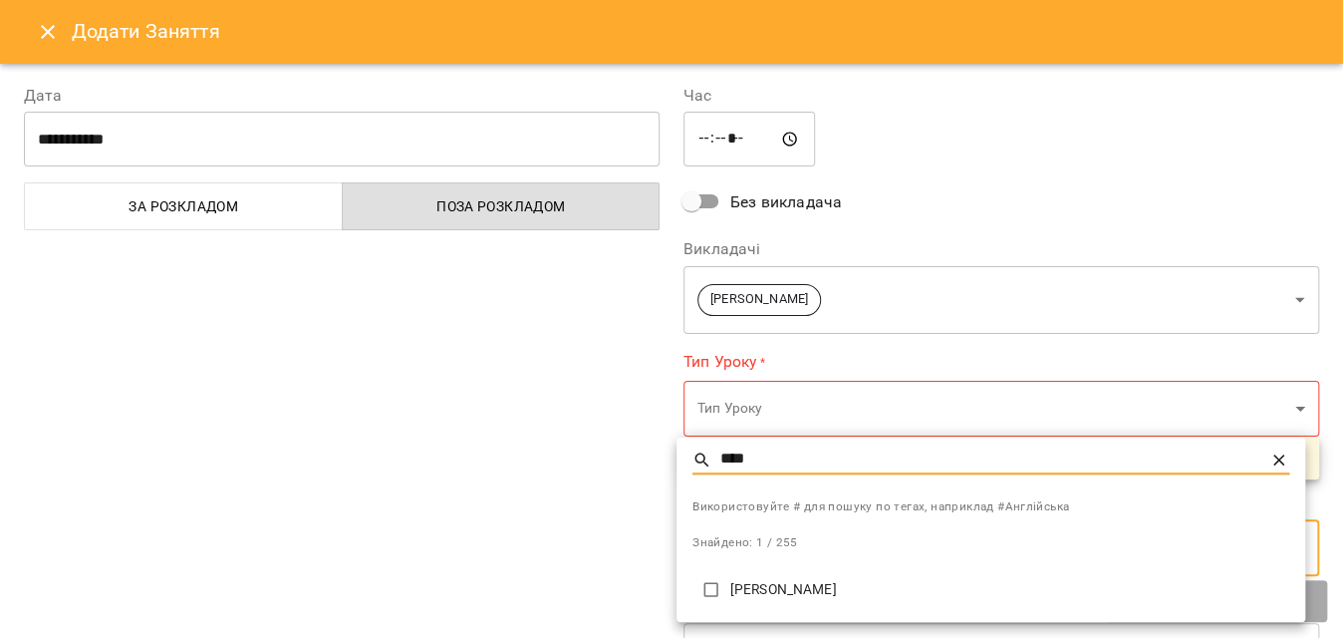
type input "****"
click at [768, 588] on p "[PERSON_NAME]" at bounding box center [1009, 590] width 559 height 20
type input "**********"
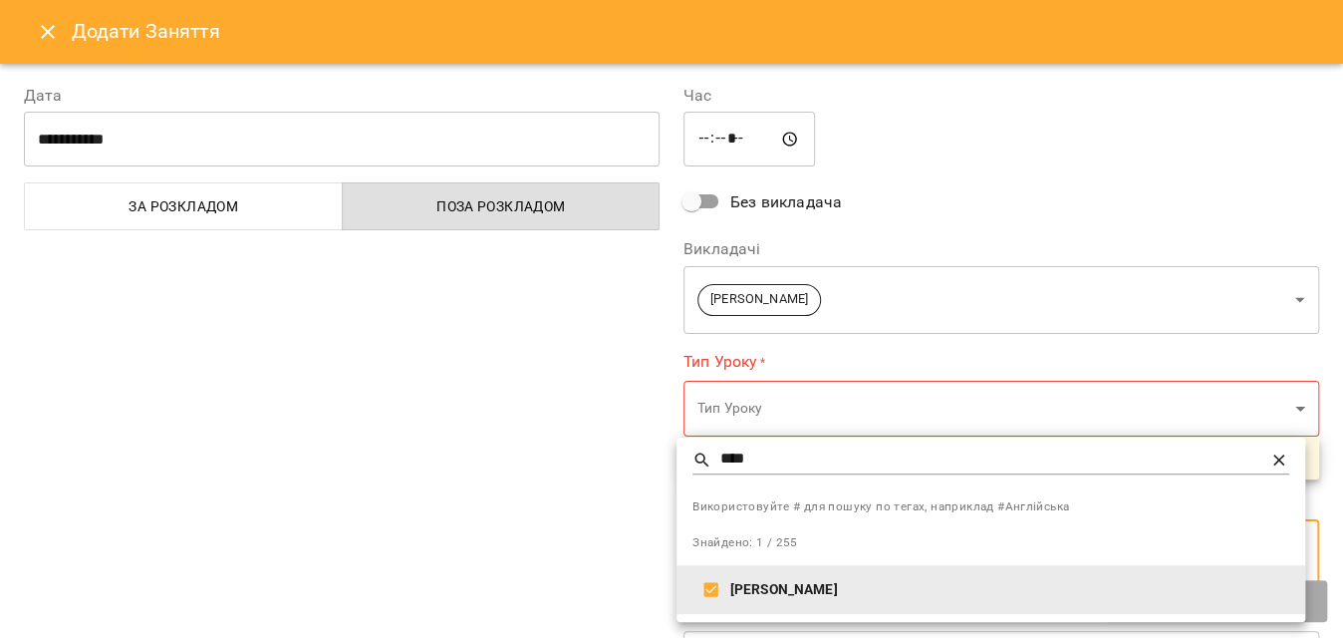
click at [739, 404] on div at bounding box center [671, 319] width 1343 height 638
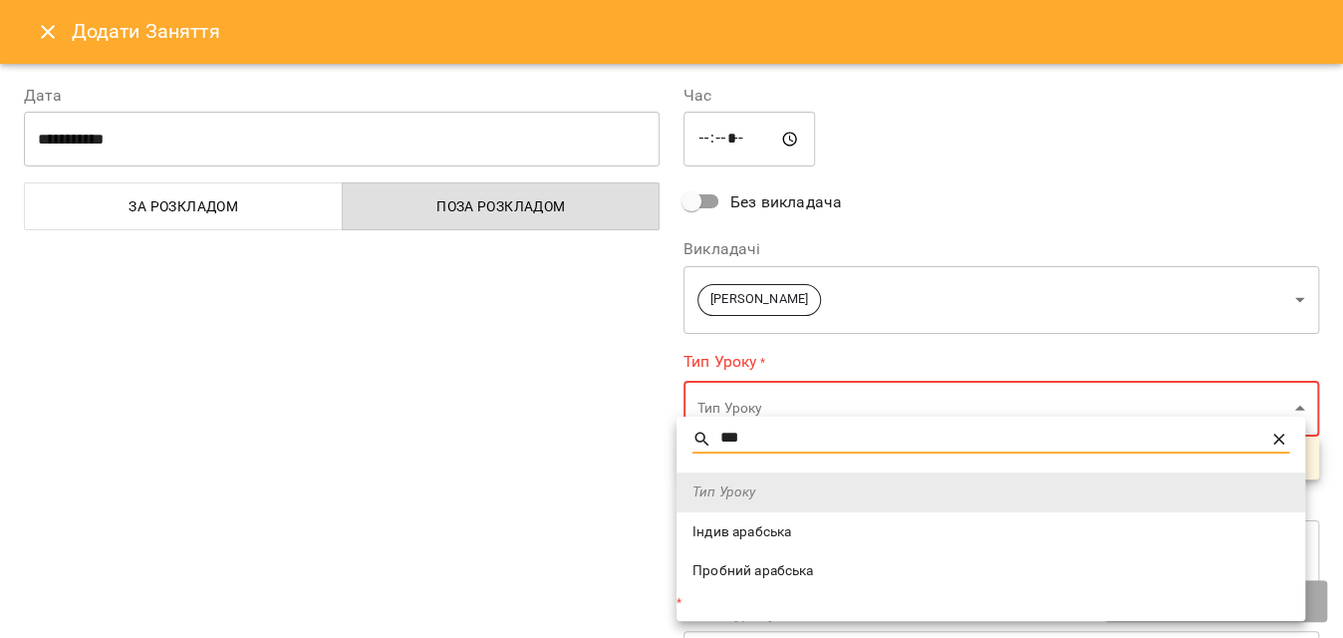
type input "***"
click at [760, 524] on span "Індив арабська" at bounding box center [991, 532] width 597 height 20
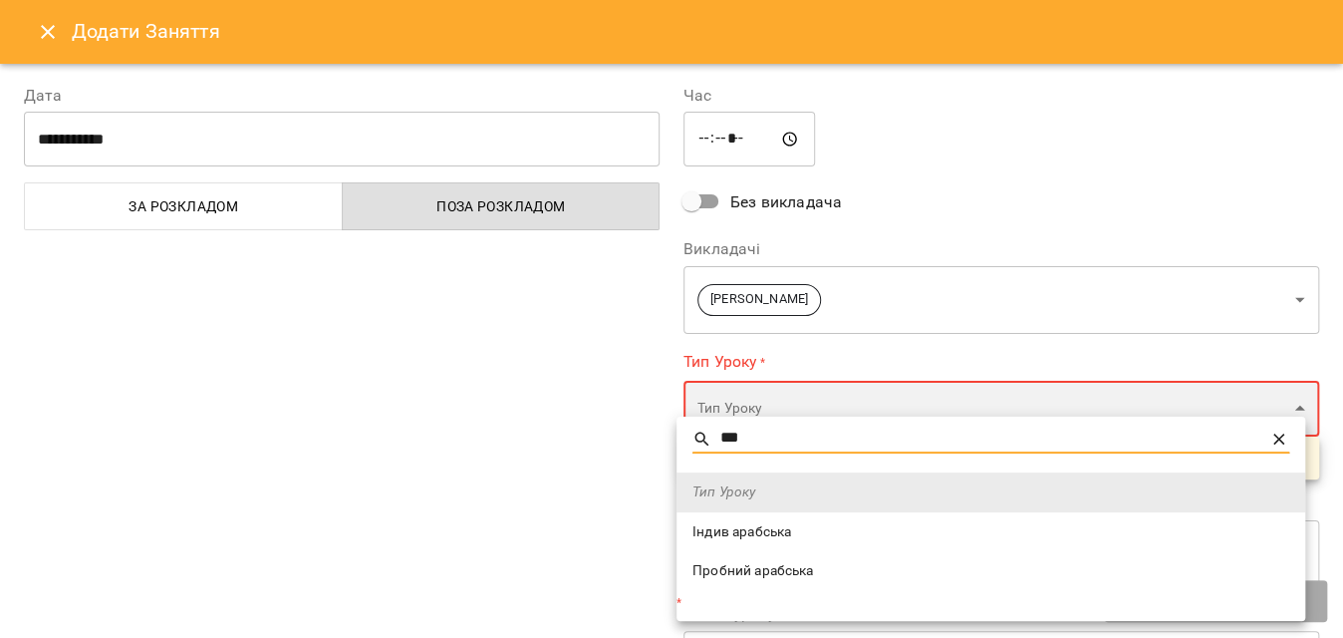
type input "**********"
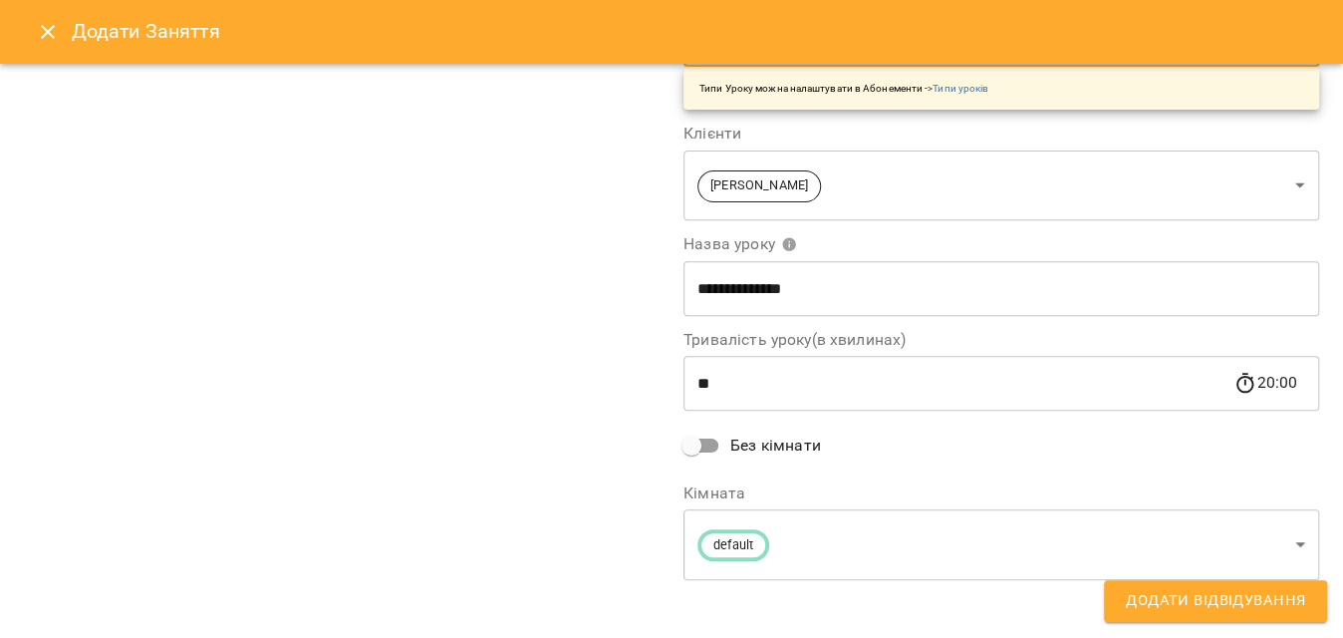
scroll to position [372, 0]
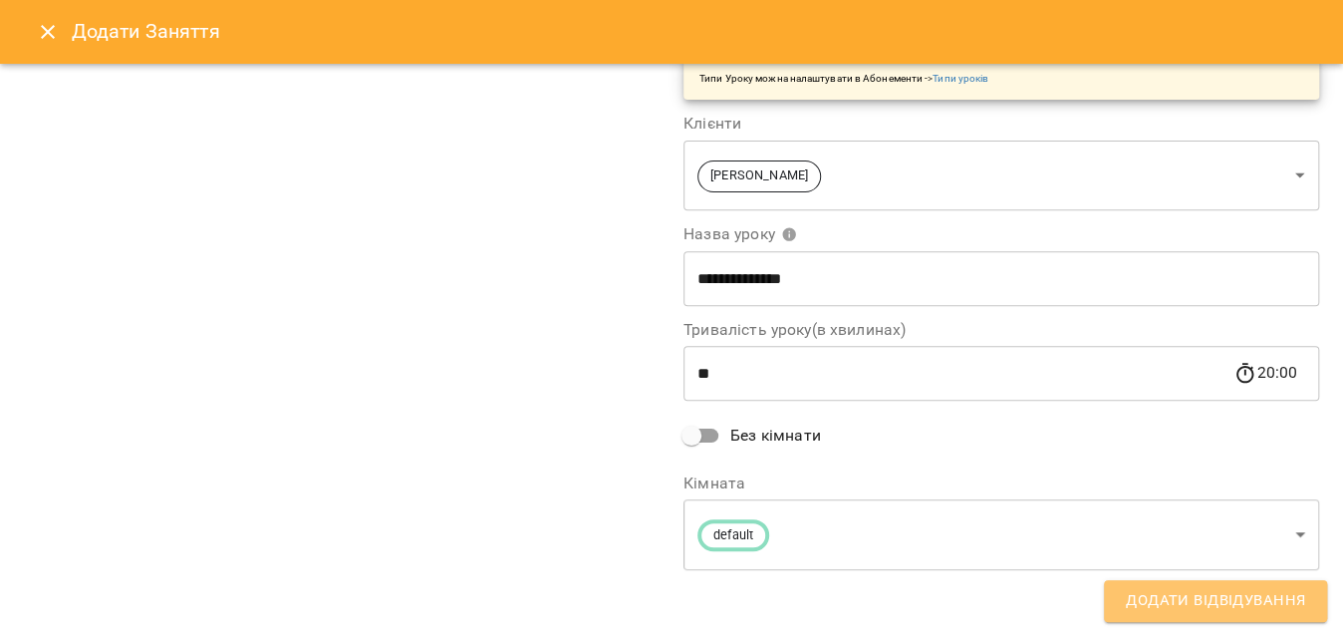
click at [1158, 588] on span "Додати Відвідування" at bounding box center [1215, 601] width 179 height 26
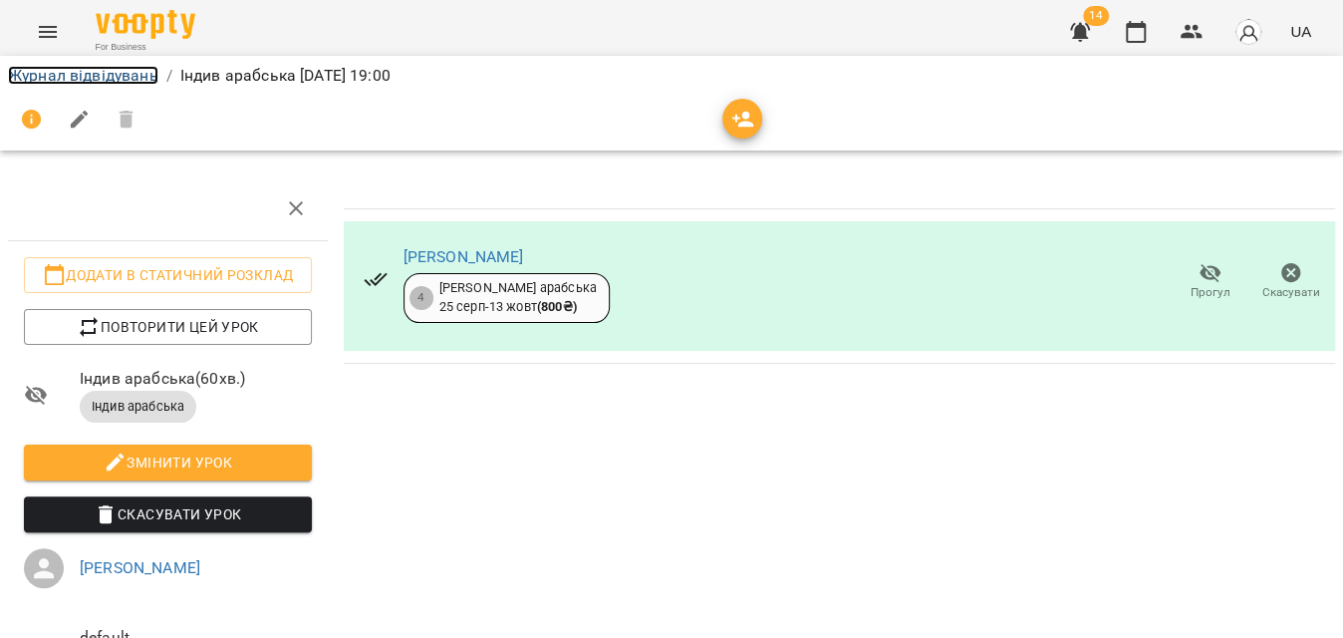
click at [111, 69] on link "Журнал відвідувань" at bounding box center [83, 75] width 150 height 19
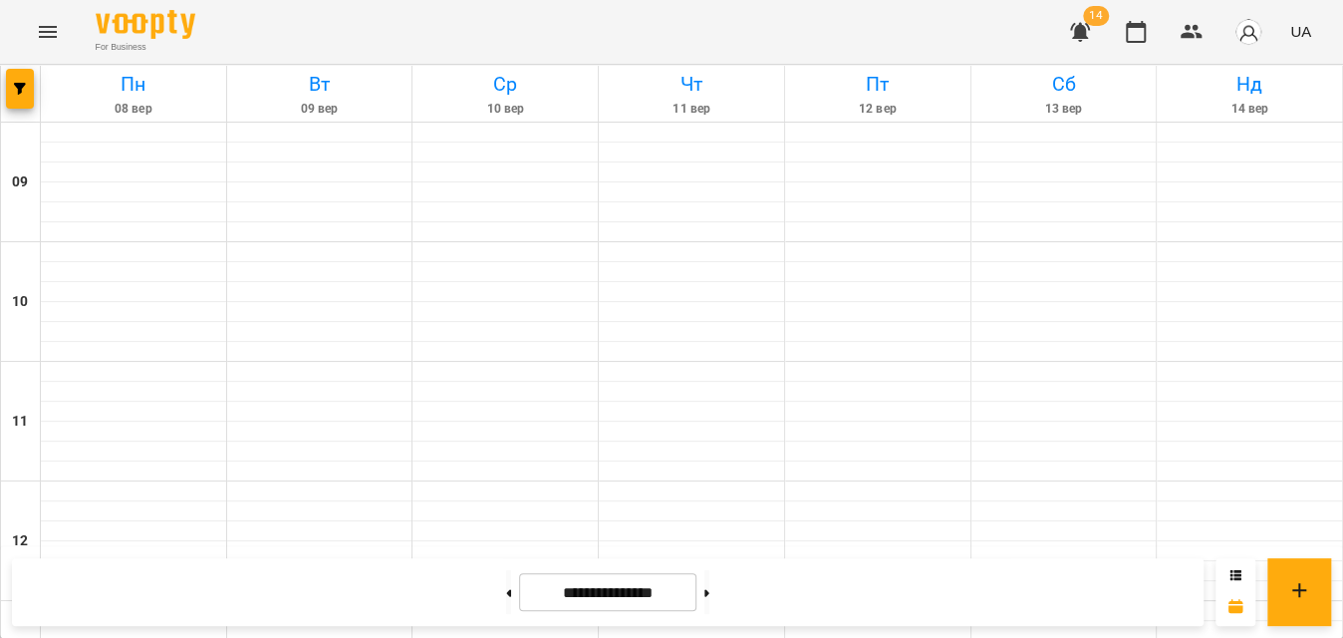
scroll to position [997, 0]
click at [10, 99] on button "button" at bounding box center [20, 89] width 28 height 40
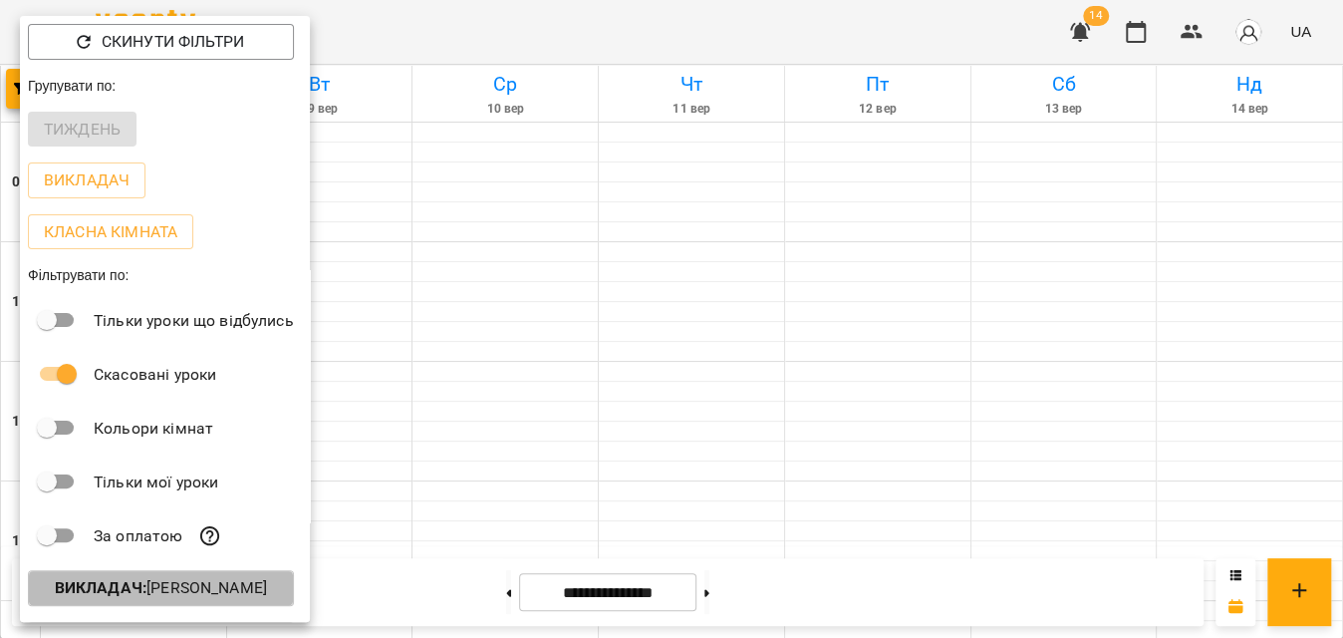
click at [154, 586] on p "Викладач : [PERSON_NAME]" at bounding box center [161, 588] width 212 height 24
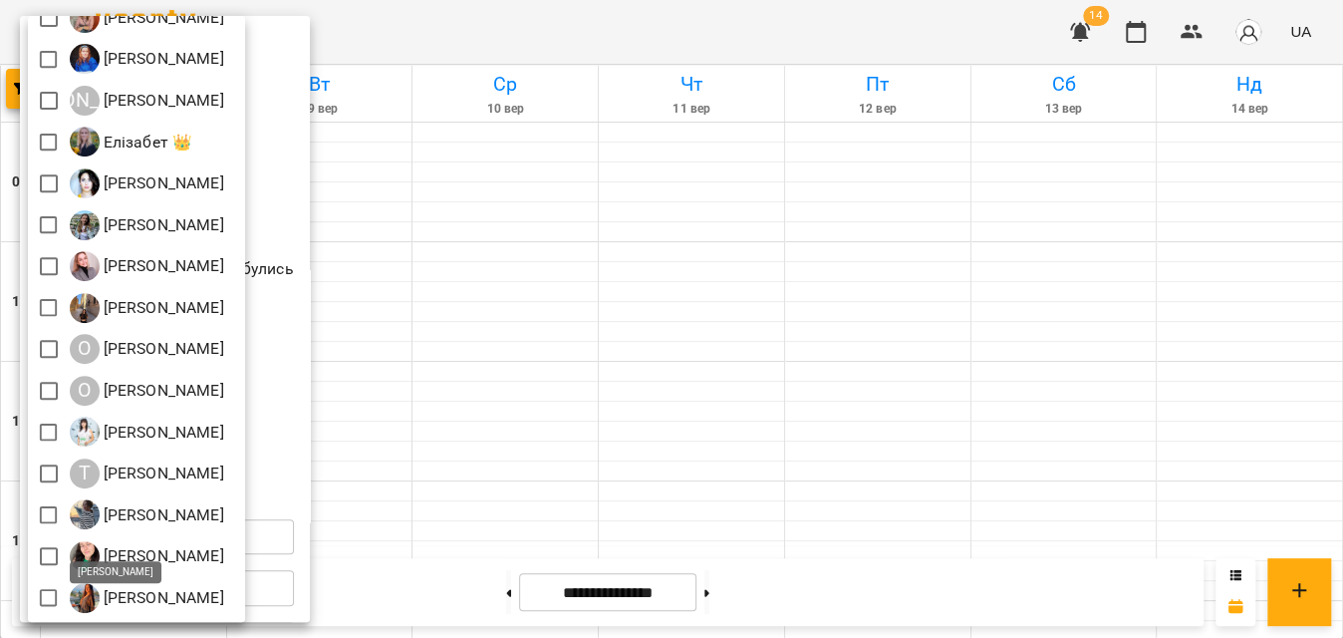
scroll to position [0, 0]
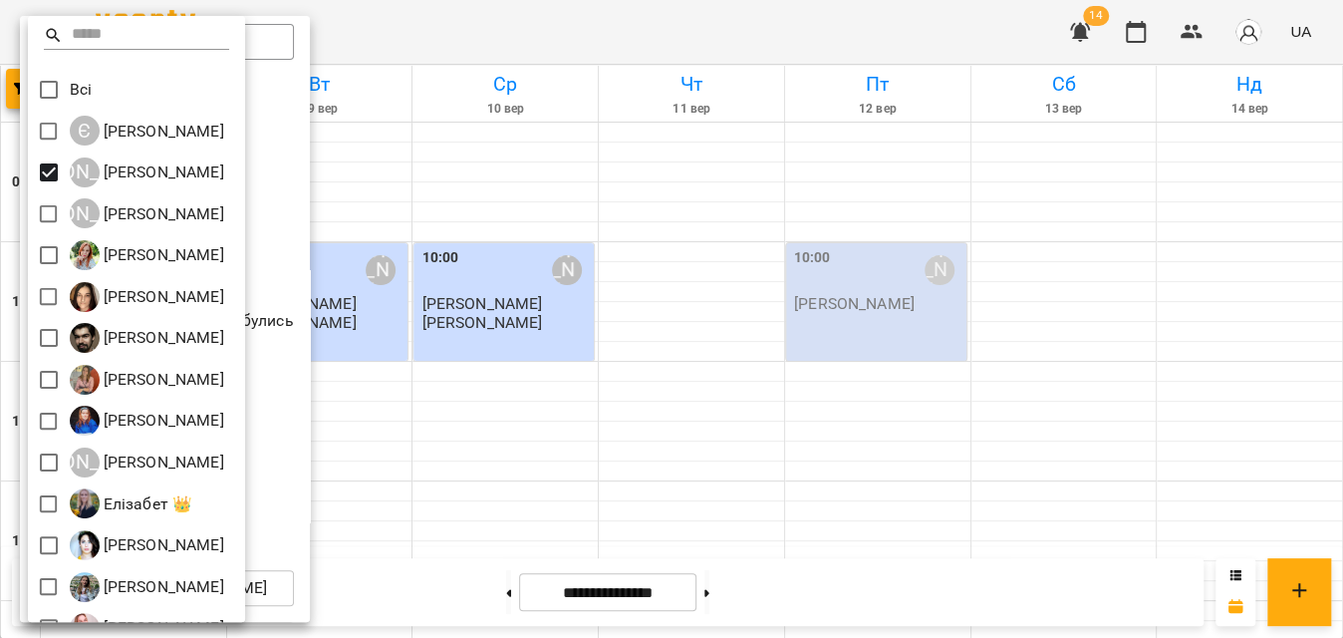
click at [581, 31] on div at bounding box center [671, 319] width 1343 height 638
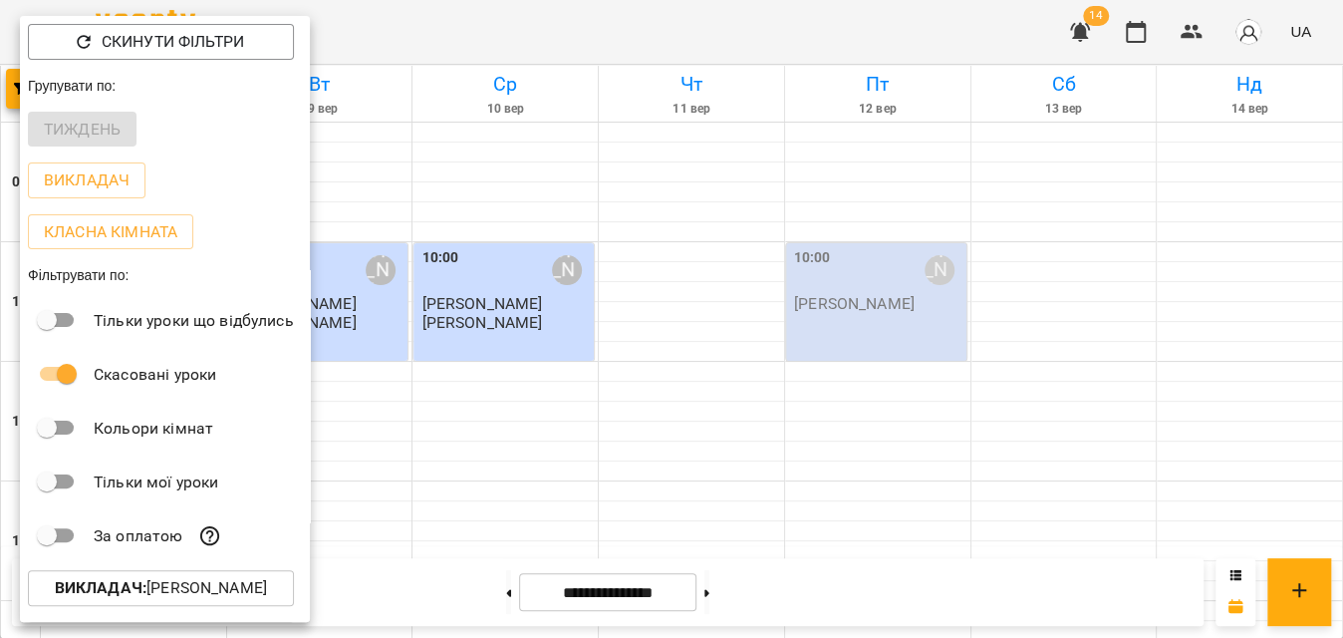
click at [586, 28] on div at bounding box center [671, 319] width 1343 height 638
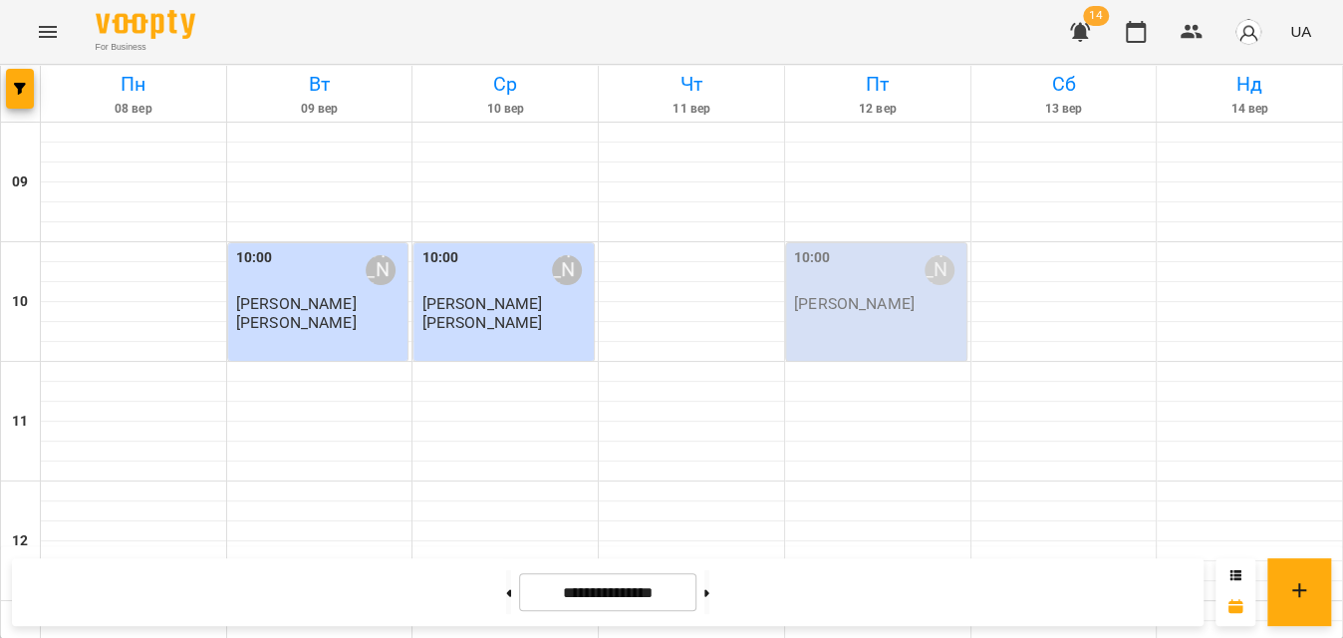
scroll to position [1128, 0]
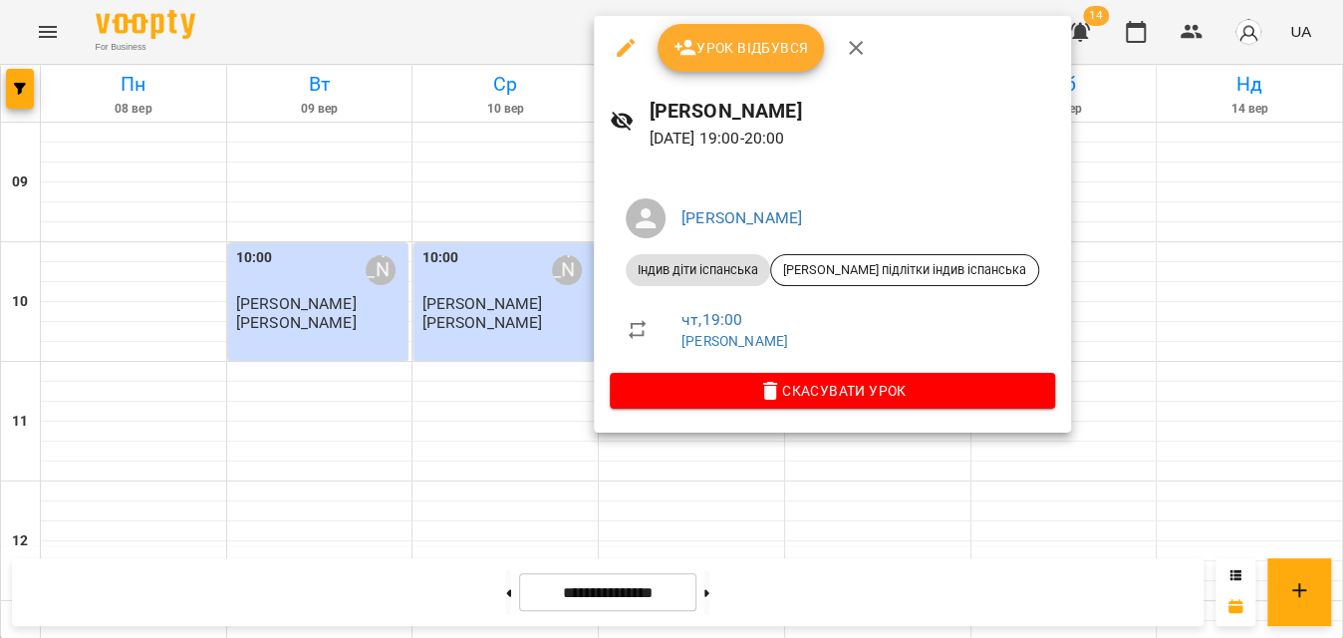
click at [429, 27] on div at bounding box center [671, 319] width 1343 height 638
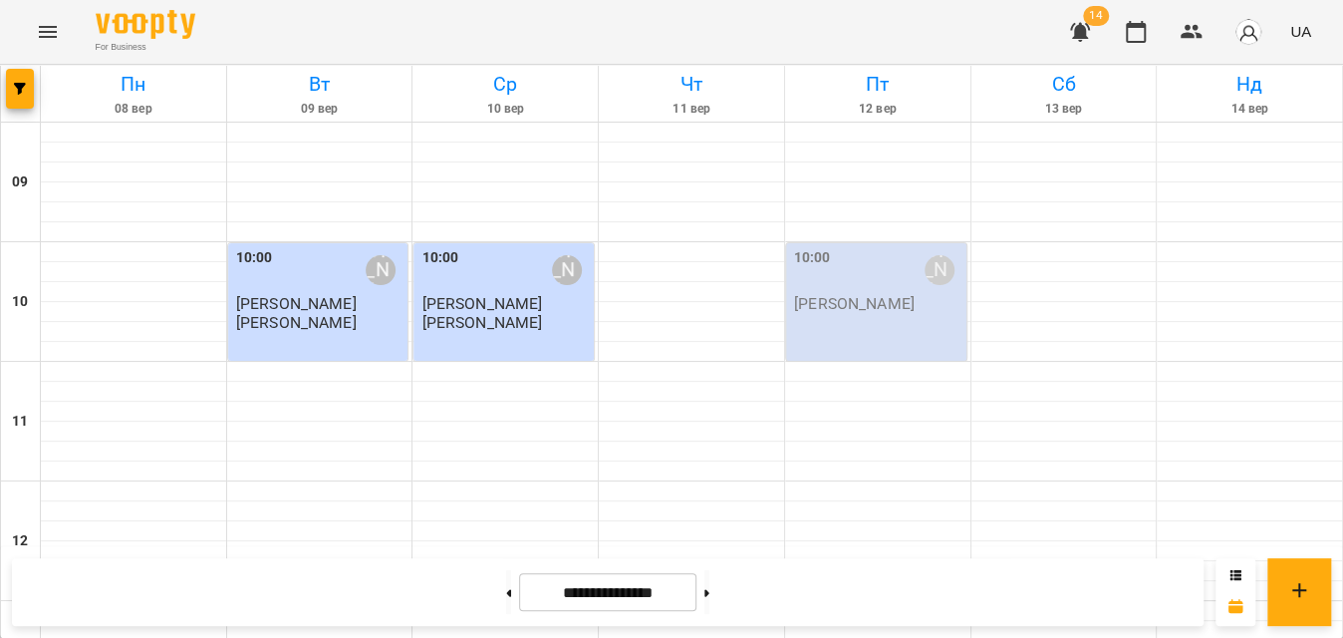
scroll to position [1037, 0]
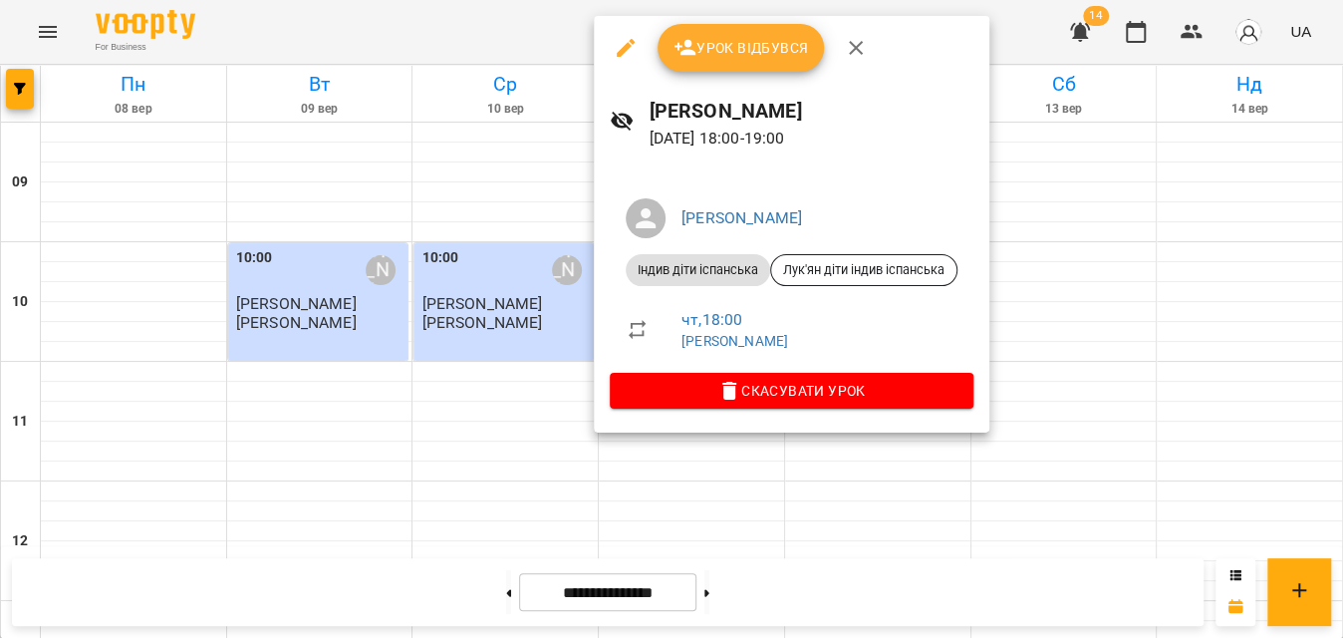
click at [630, 49] on icon "button" at bounding box center [626, 48] width 24 height 24
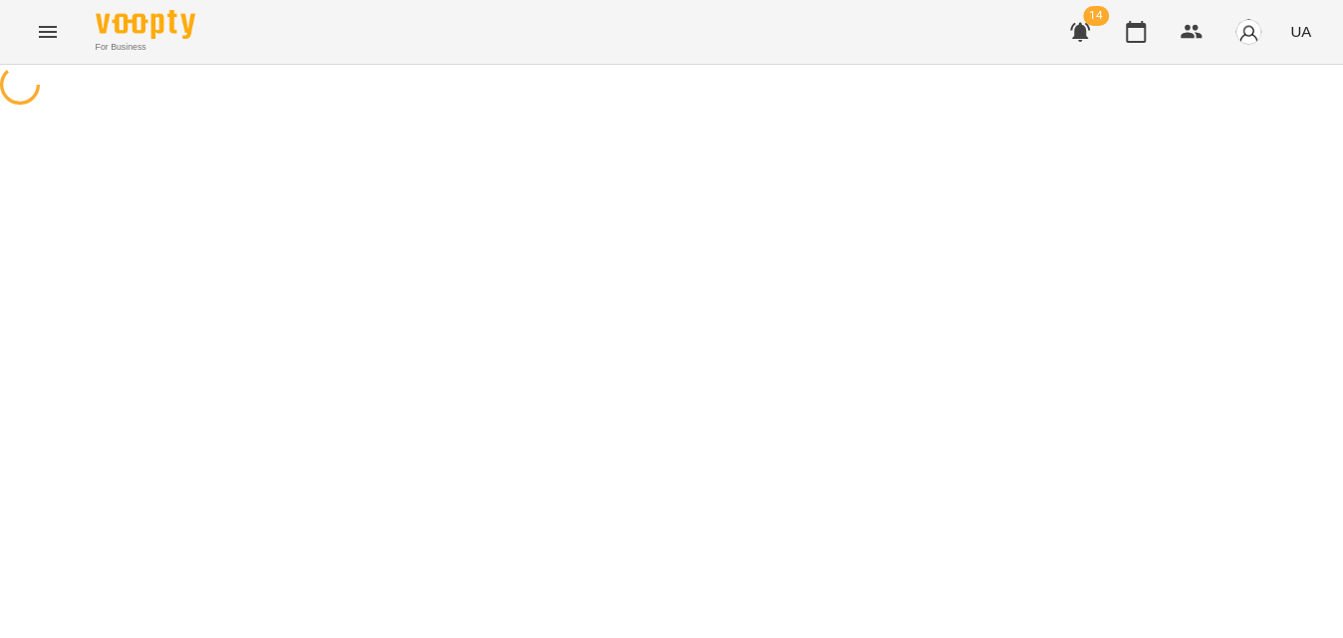
select select "**********"
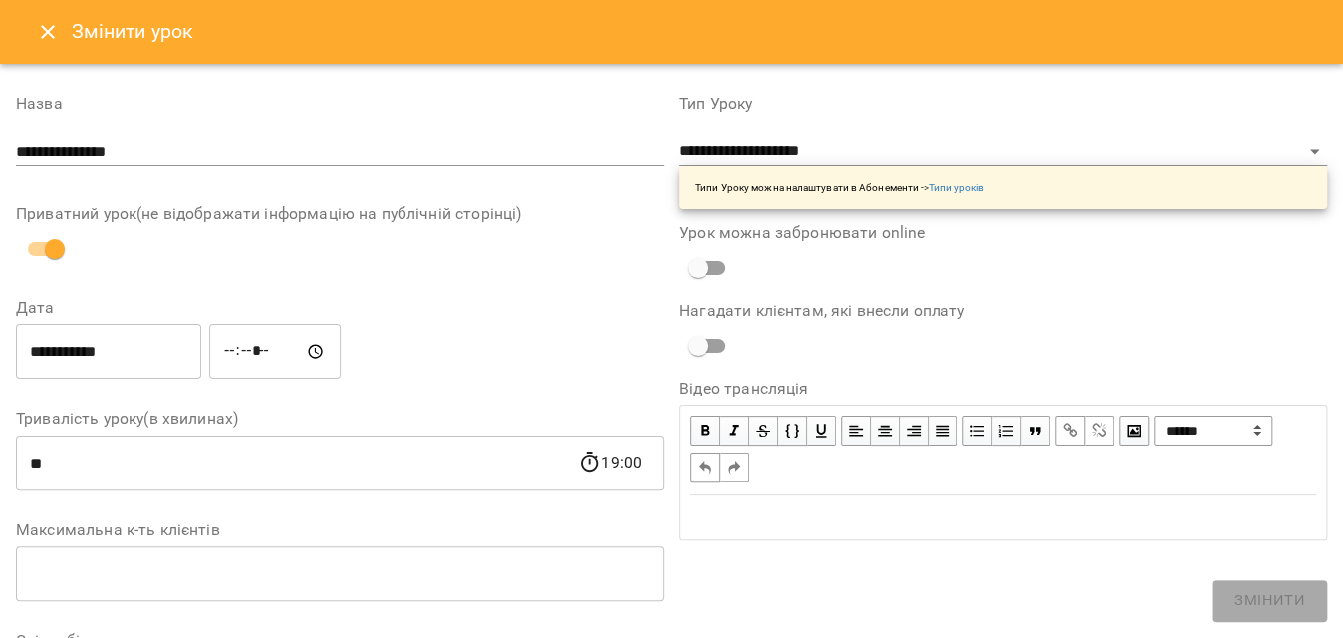
click at [251, 355] on input "*****" at bounding box center [275, 352] width 132 height 56
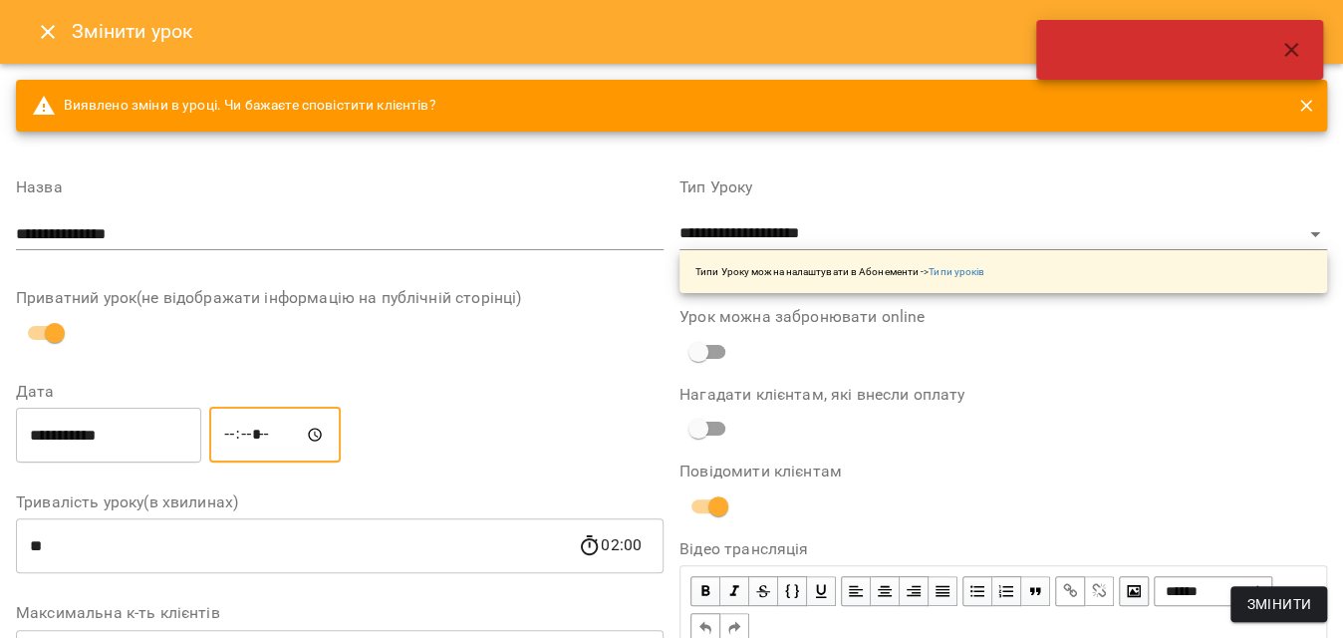
type input "*****"
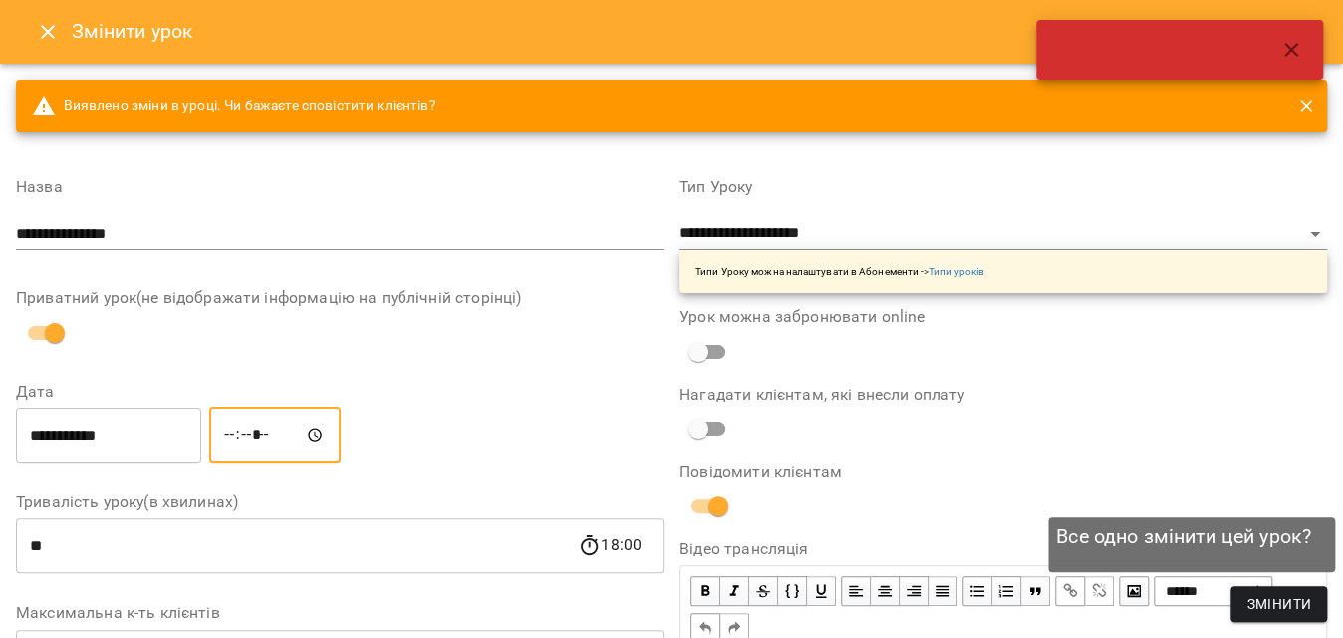
click at [1303, 600] on span "Змінити" at bounding box center [1279, 604] width 65 height 24
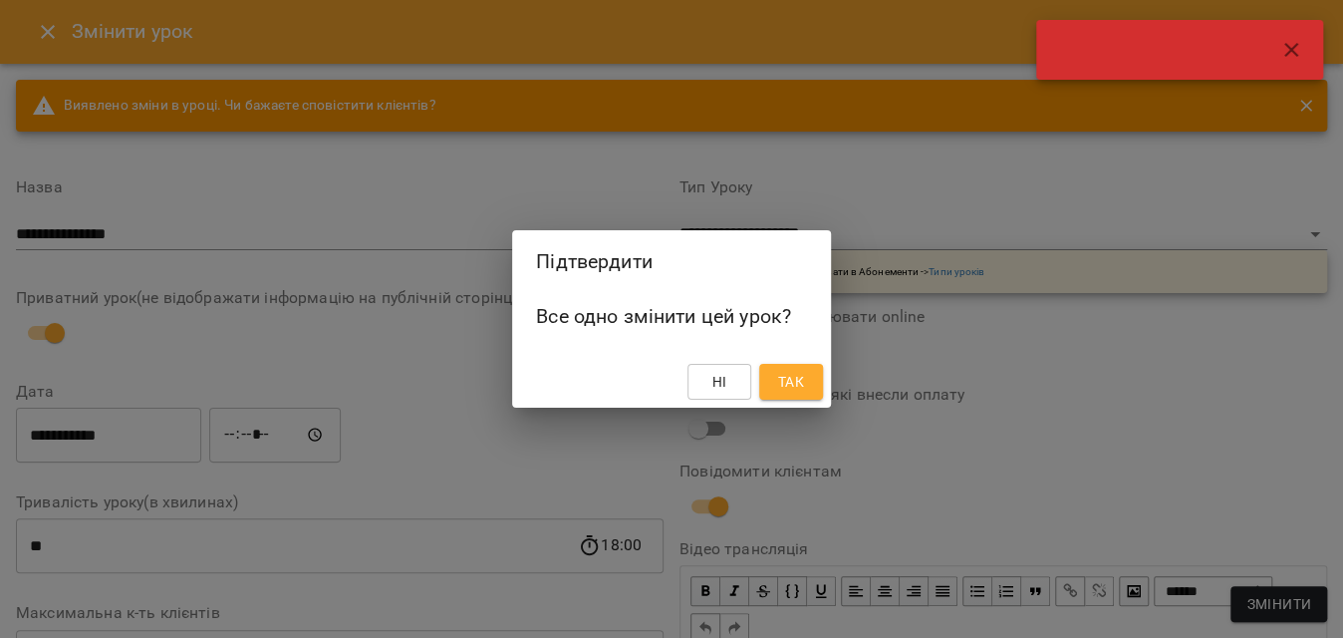
click at [784, 370] on span "Так" at bounding box center [791, 382] width 26 height 24
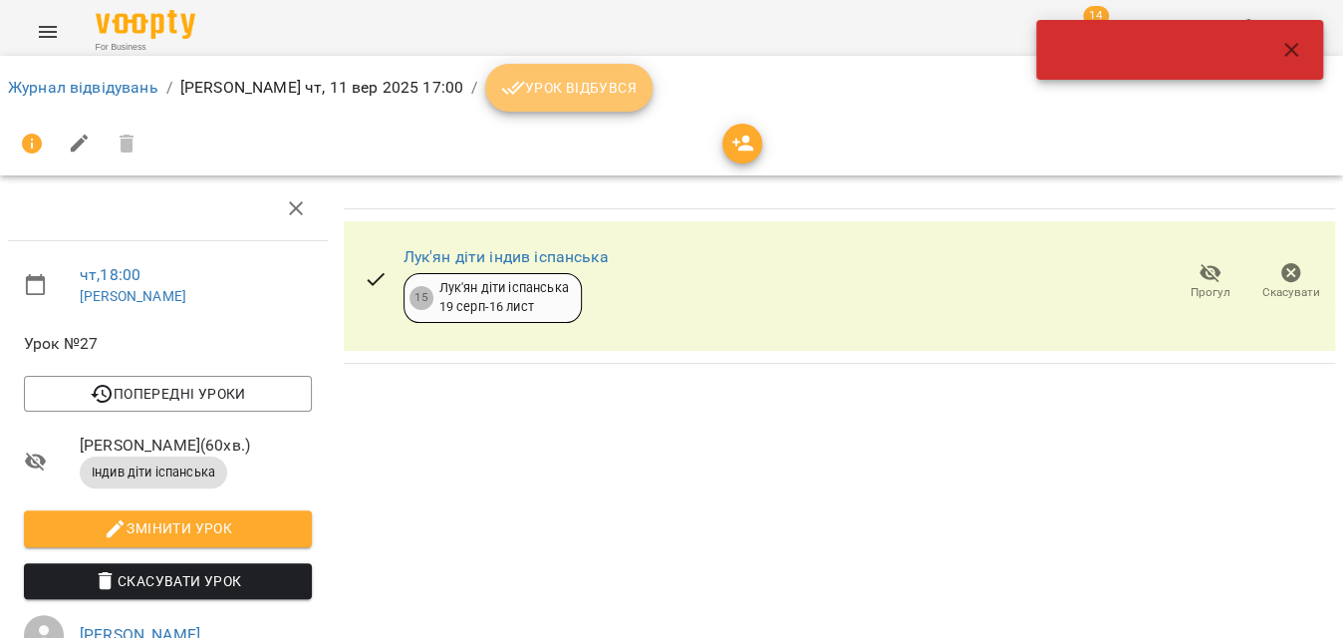
click at [584, 92] on span "Урок відбувся" at bounding box center [569, 88] width 136 height 24
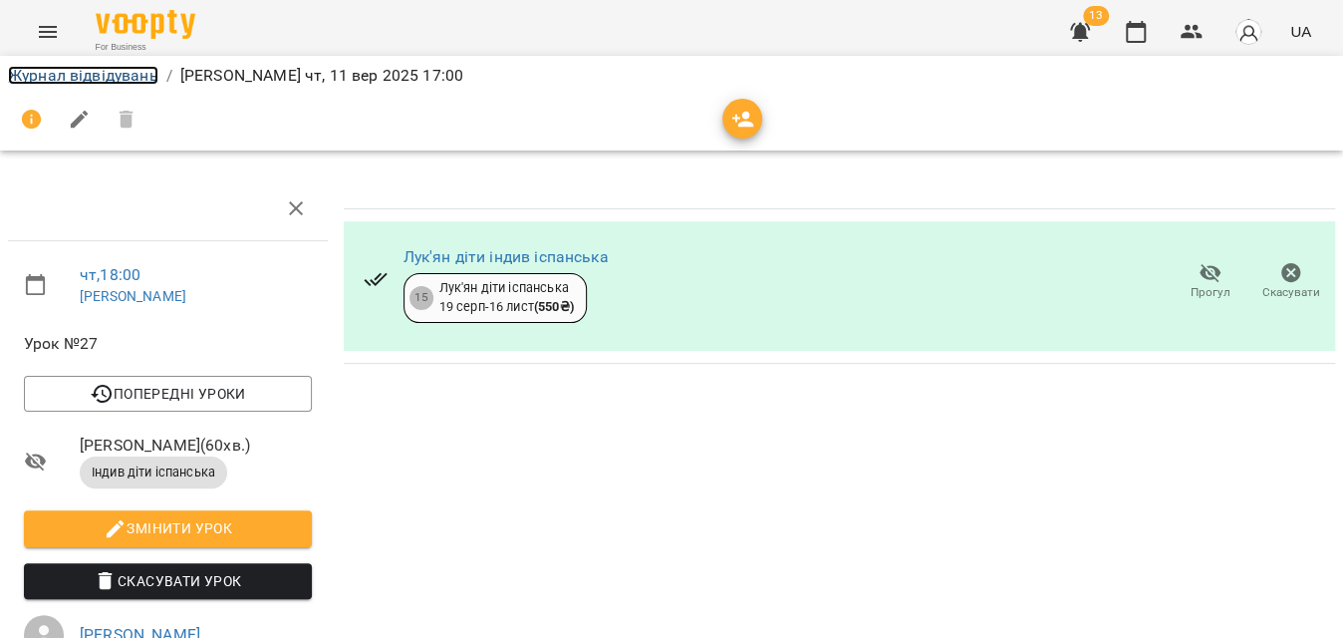
click at [79, 77] on link "Журнал відвідувань" at bounding box center [83, 75] width 150 height 19
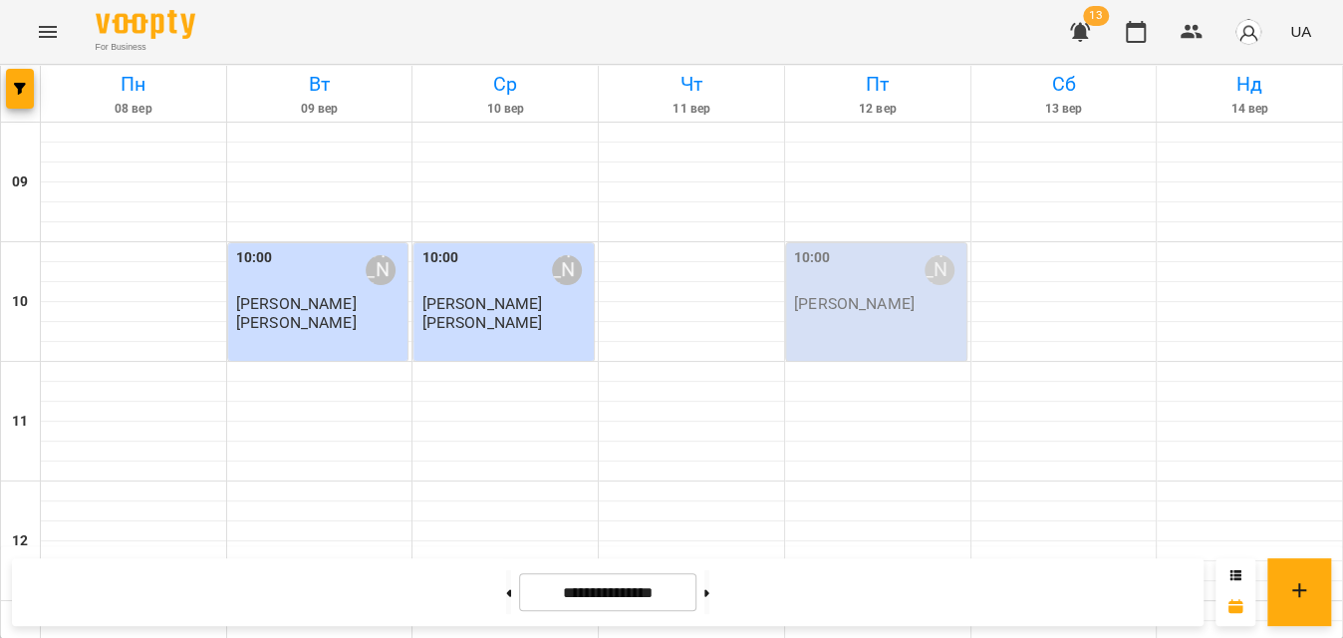
scroll to position [1128, 0]
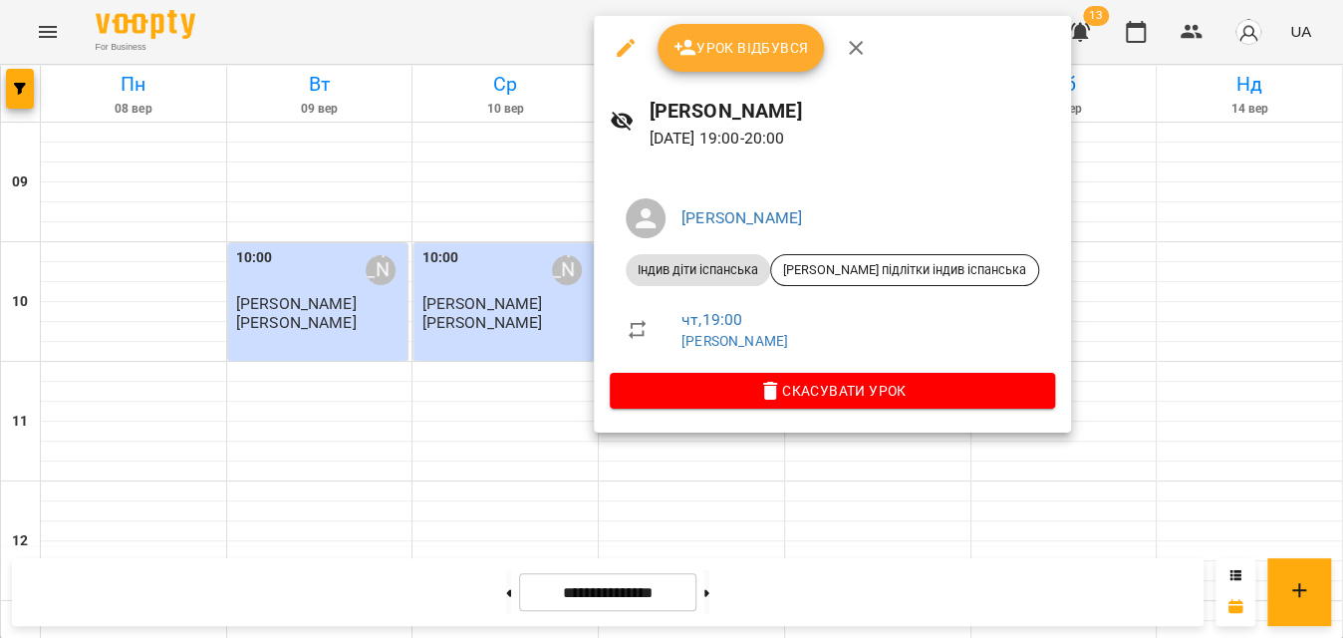
click at [747, 46] on span "Урок відбувся" at bounding box center [742, 48] width 136 height 24
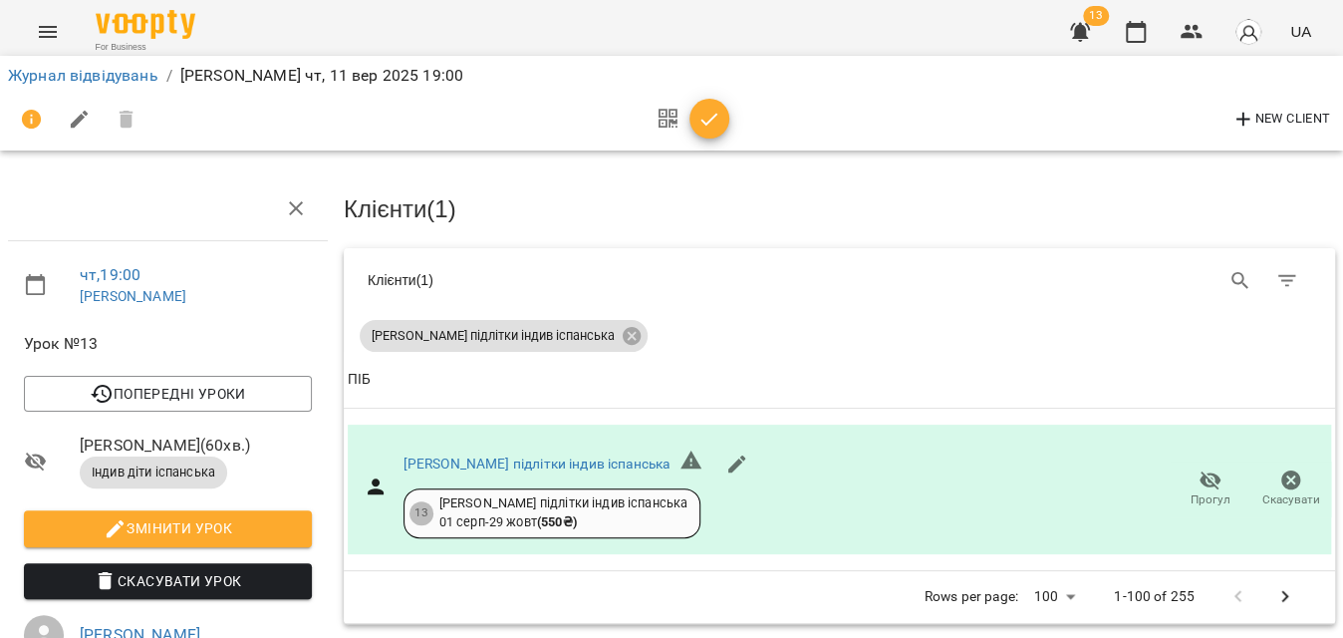
click at [706, 116] on icon "button" at bounding box center [710, 120] width 24 height 24
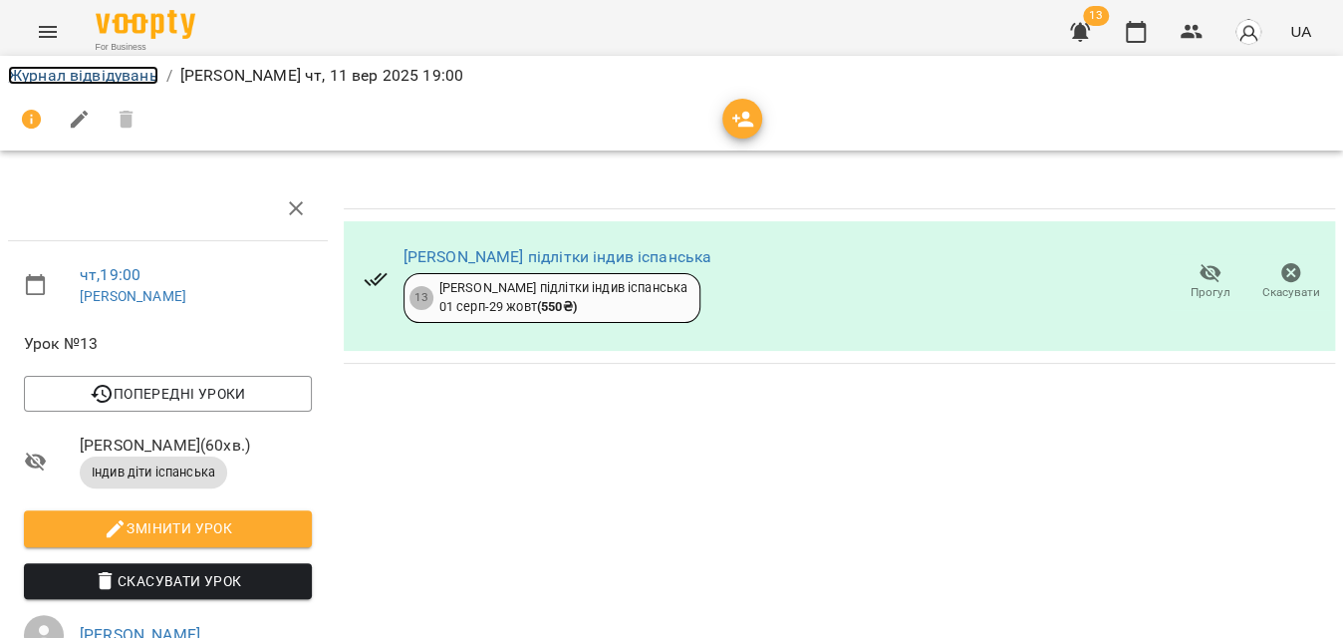
click at [98, 79] on link "Журнал відвідувань" at bounding box center [83, 75] width 150 height 19
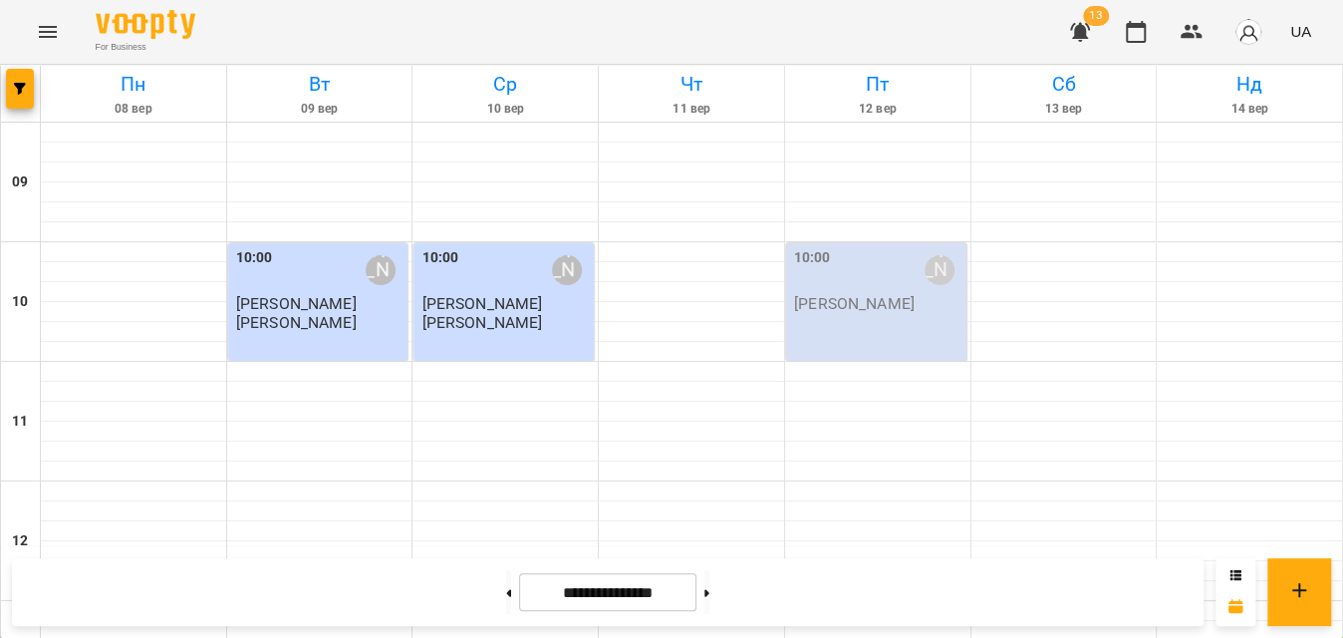
scroll to position [997, 0]
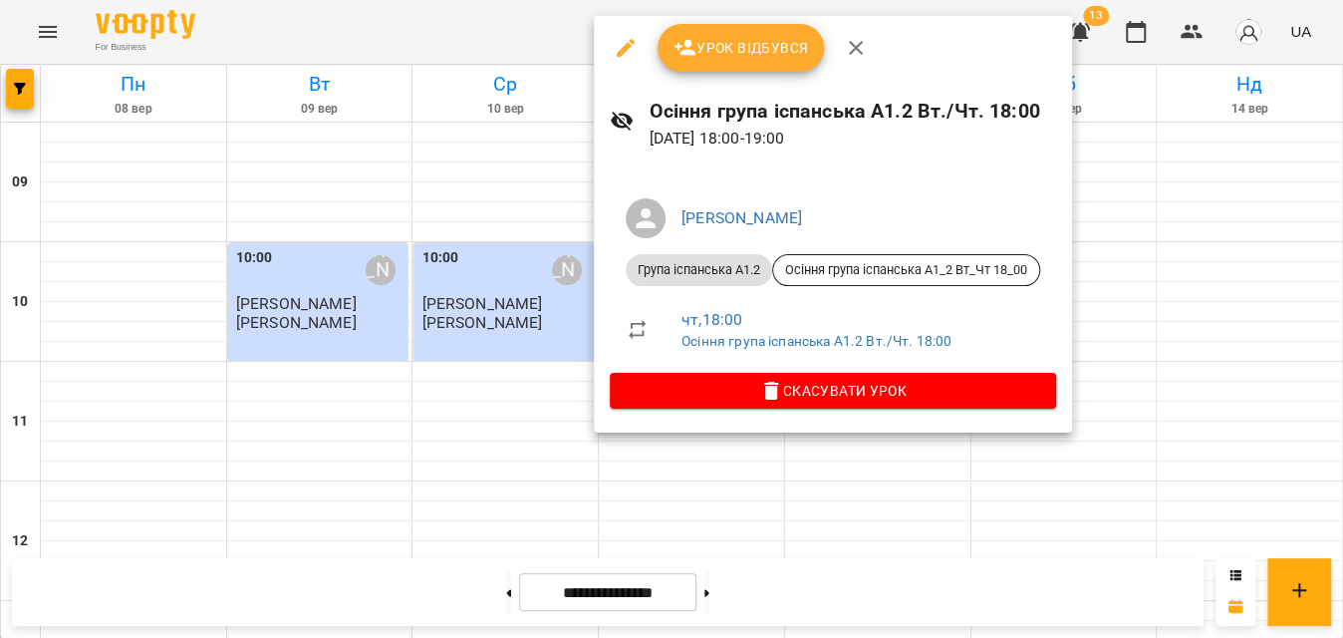
click at [692, 38] on icon "button" at bounding box center [686, 48] width 24 height 24
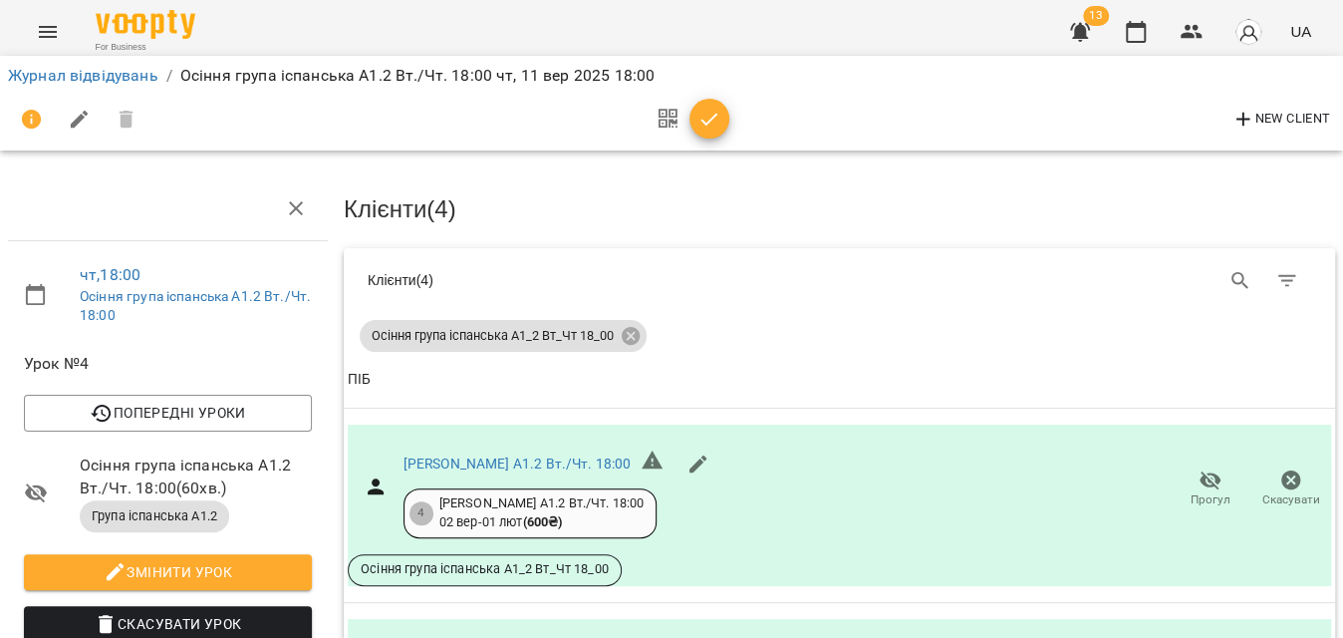
click at [723, 109] on span "button" at bounding box center [710, 120] width 40 height 24
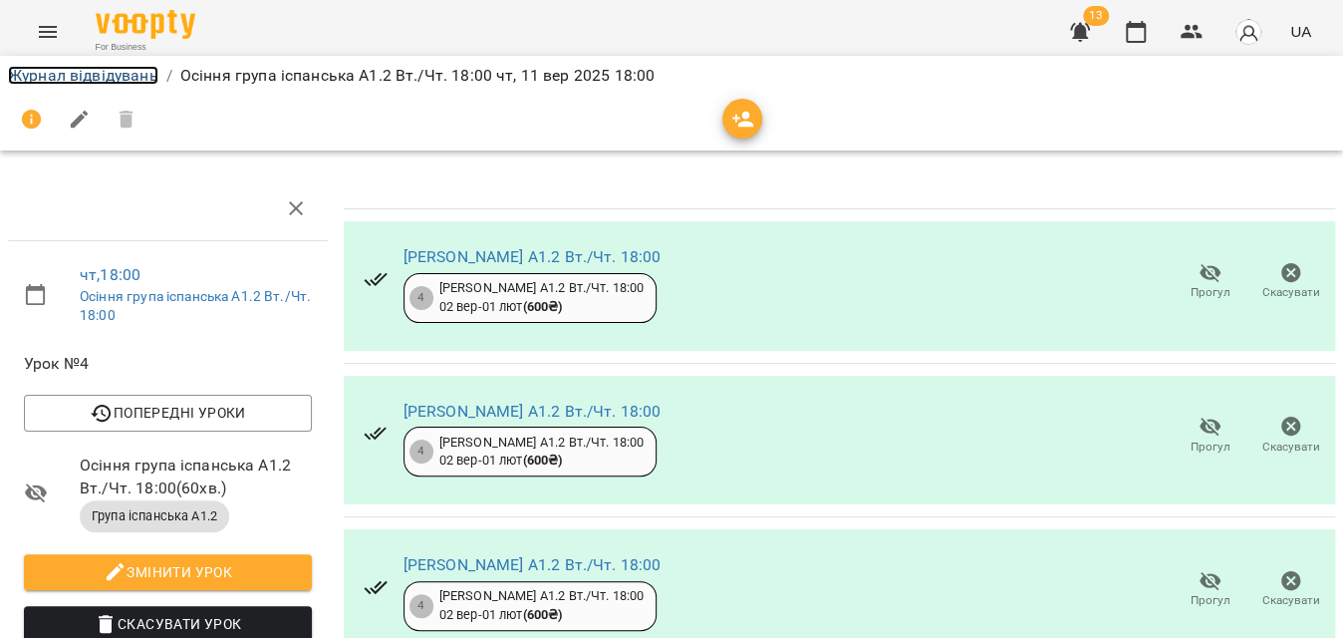
click at [131, 83] on link "Журнал відвідувань" at bounding box center [83, 75] width 150 height 19
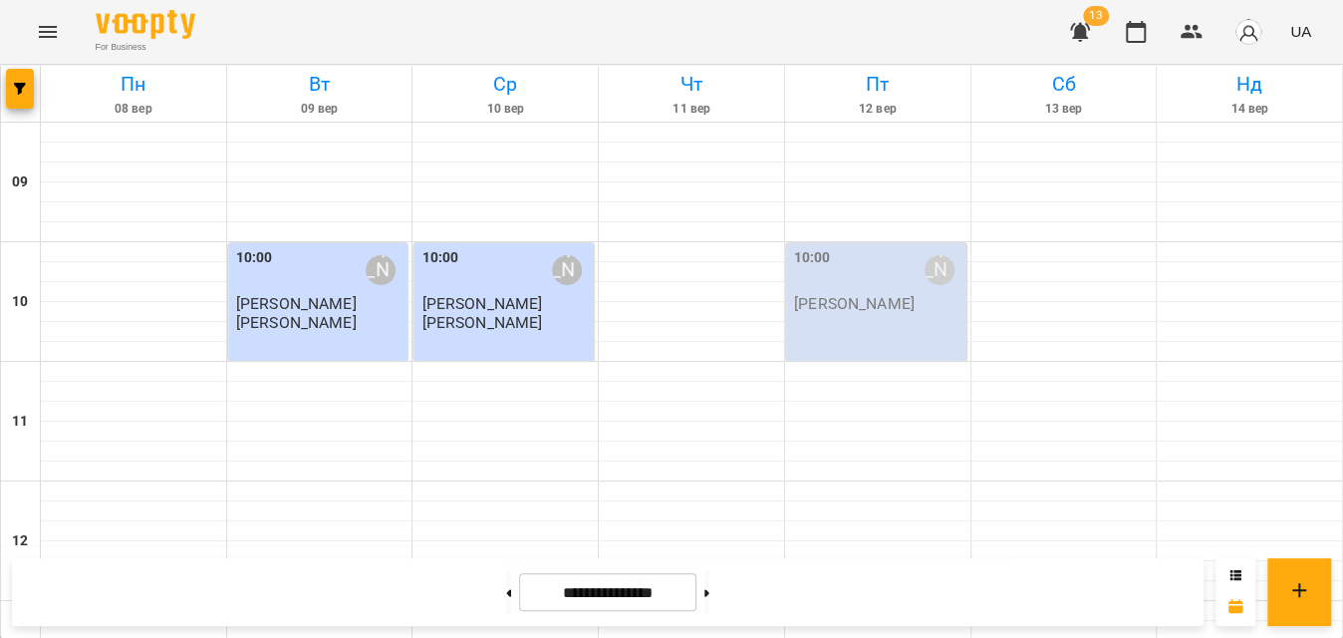
click at [904, 279] on div "10:00 Аліна Кіріченко" at bounding box center [878, 270] width 168 height 46
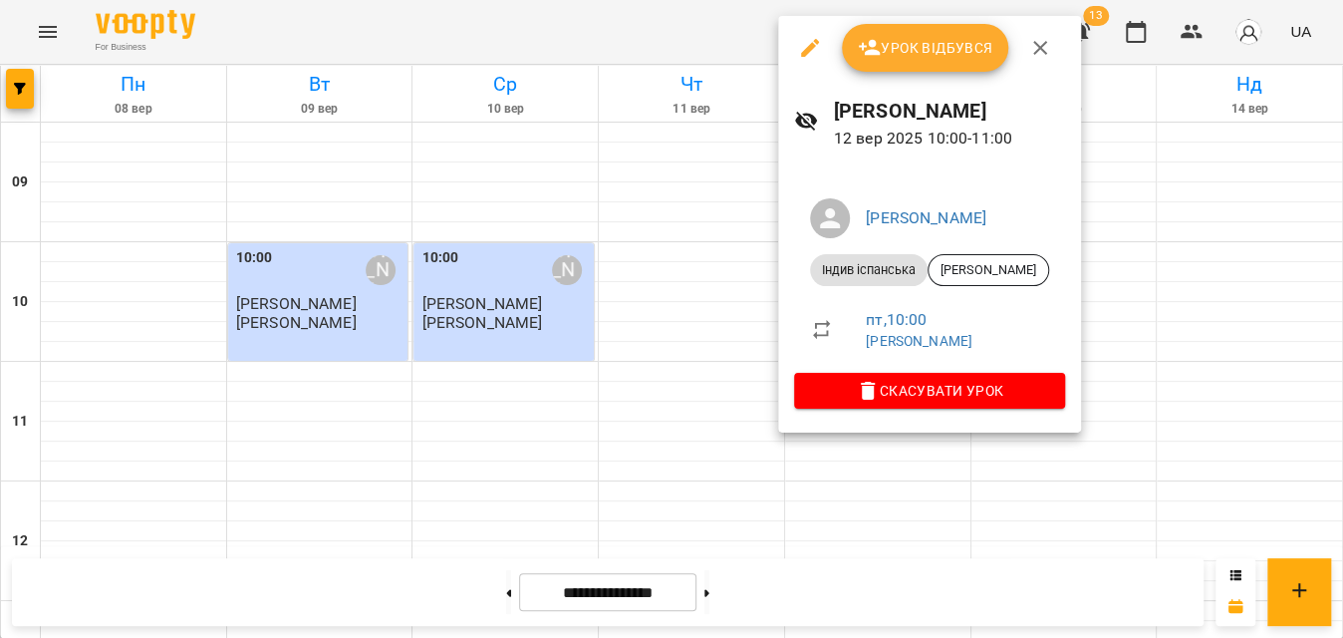
click at [974, 62] on button "Урок відбувся" at bounding box center [925, 48] width 167 height 48
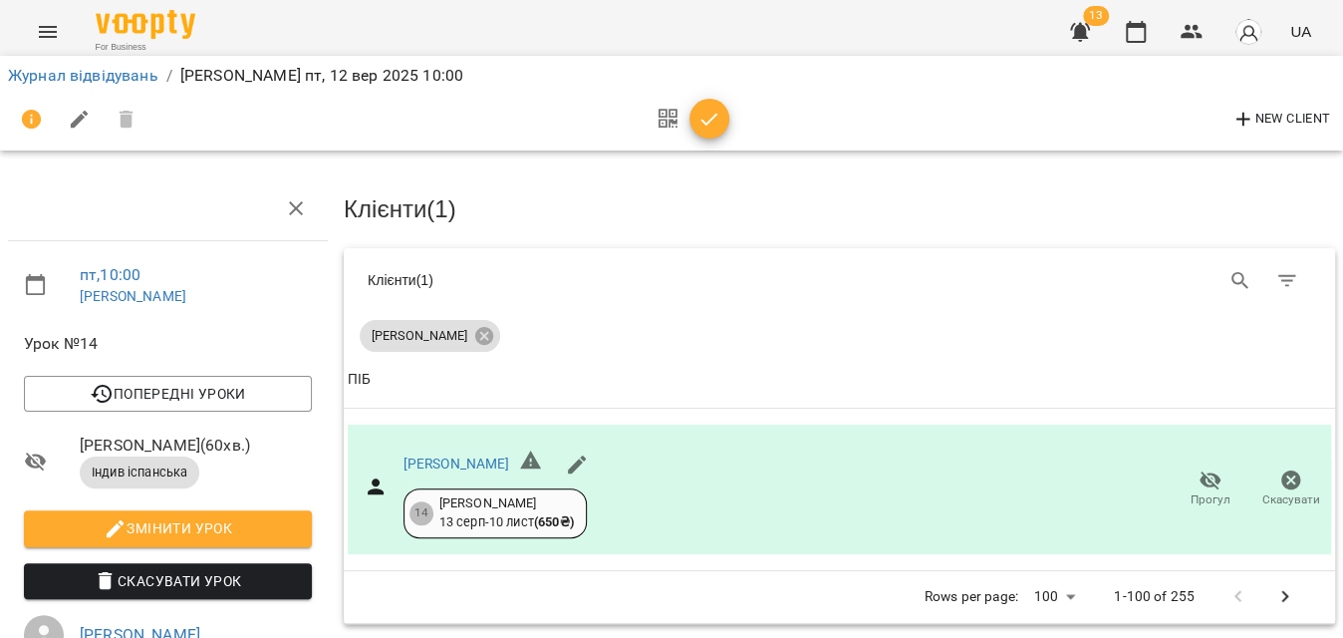
click at [703, 123] on icon "button" at bounding box center [710, 120] width 24 height 24
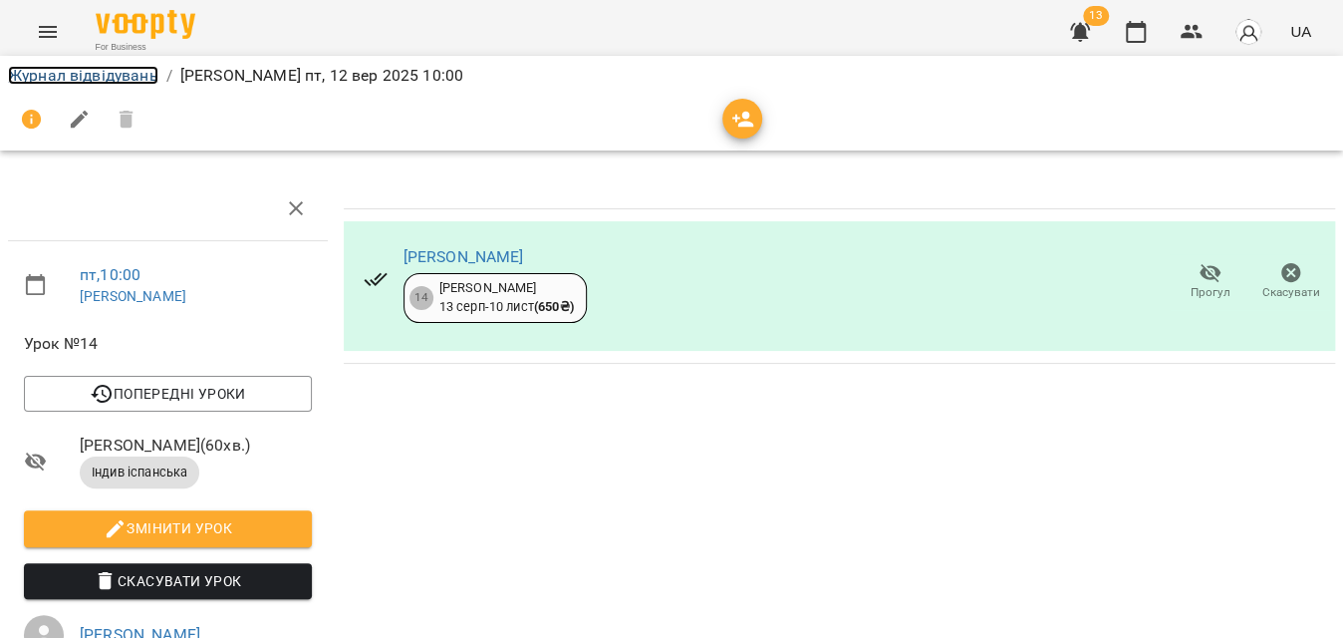
click at [135, 79] on link "Журнал відвідувань" at bounding box center [83, 75] width 150 height 19
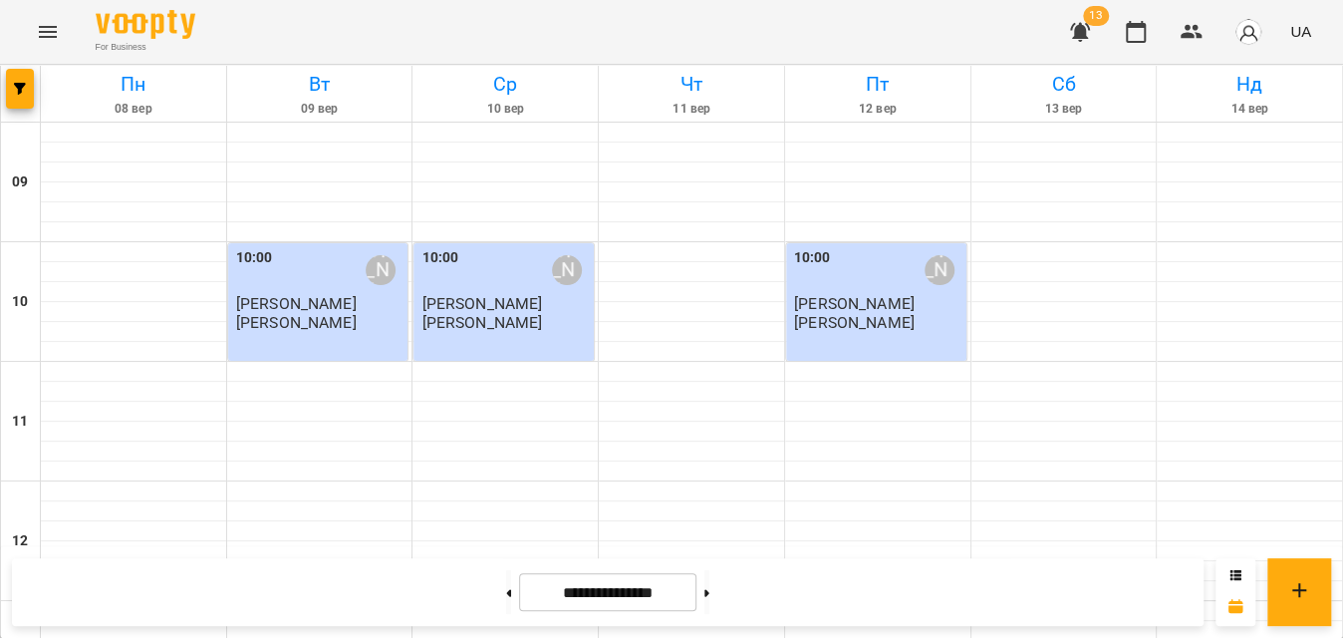
scroll to position [997, 0]
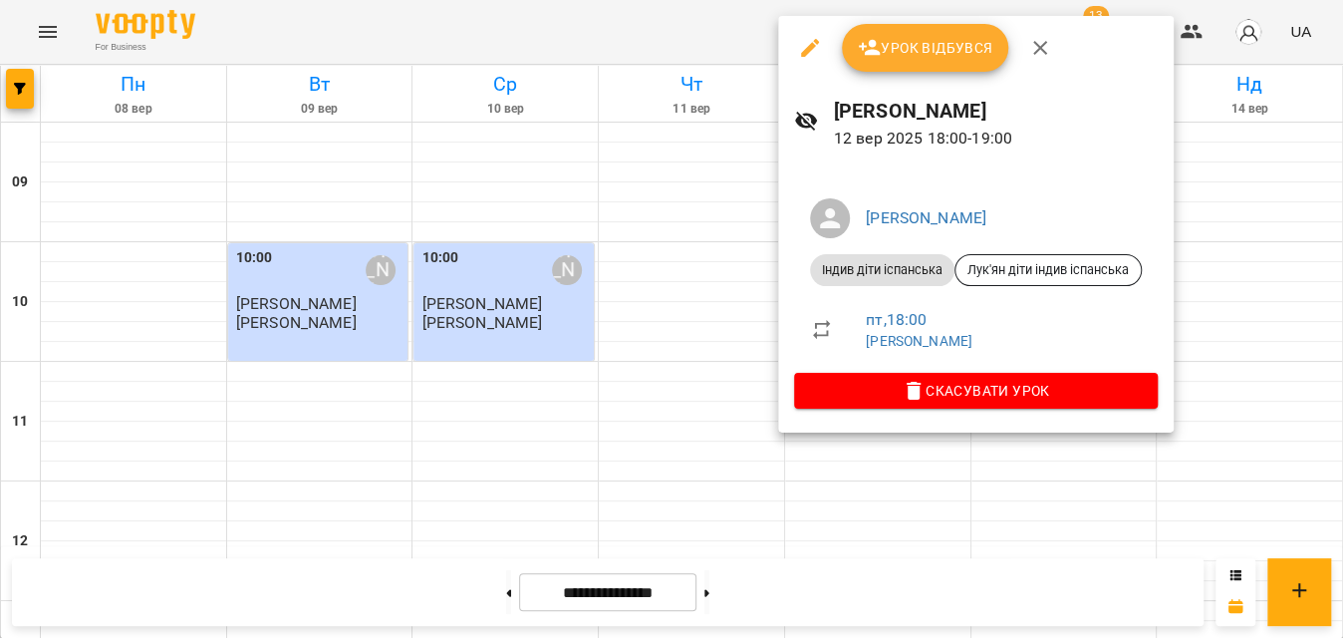
click at [911, 390] on icon "button" at bounding box center [914, 391] width 14 height 18
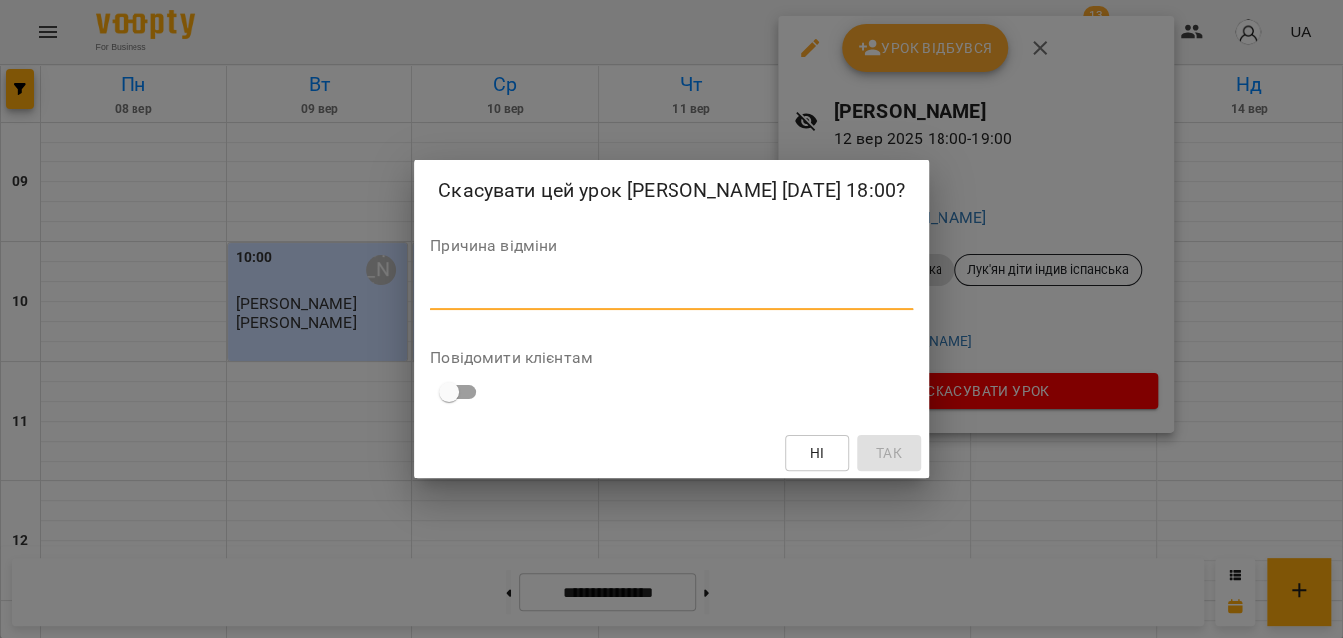
click at [715, 296] on textarea at bounding box center [672, 293] width 482 height 19
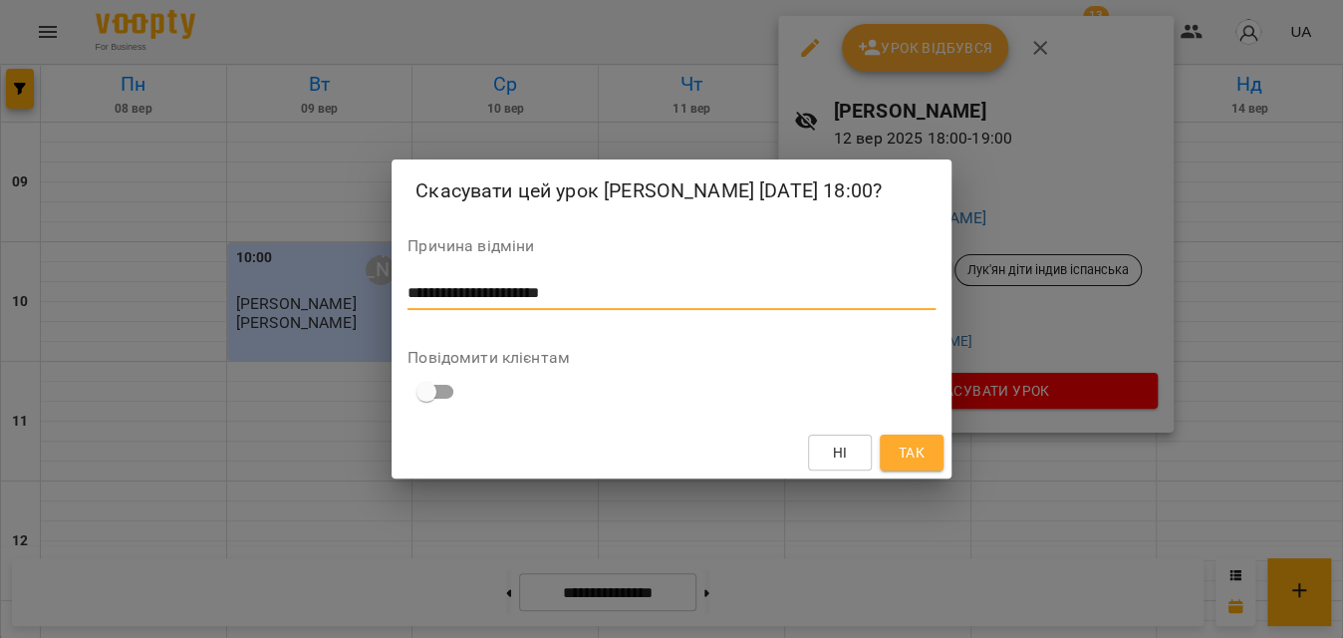
type textarea "**********"
click at [910, 464] on span "Так" at bounding box center [912, 452] width 26 height 24
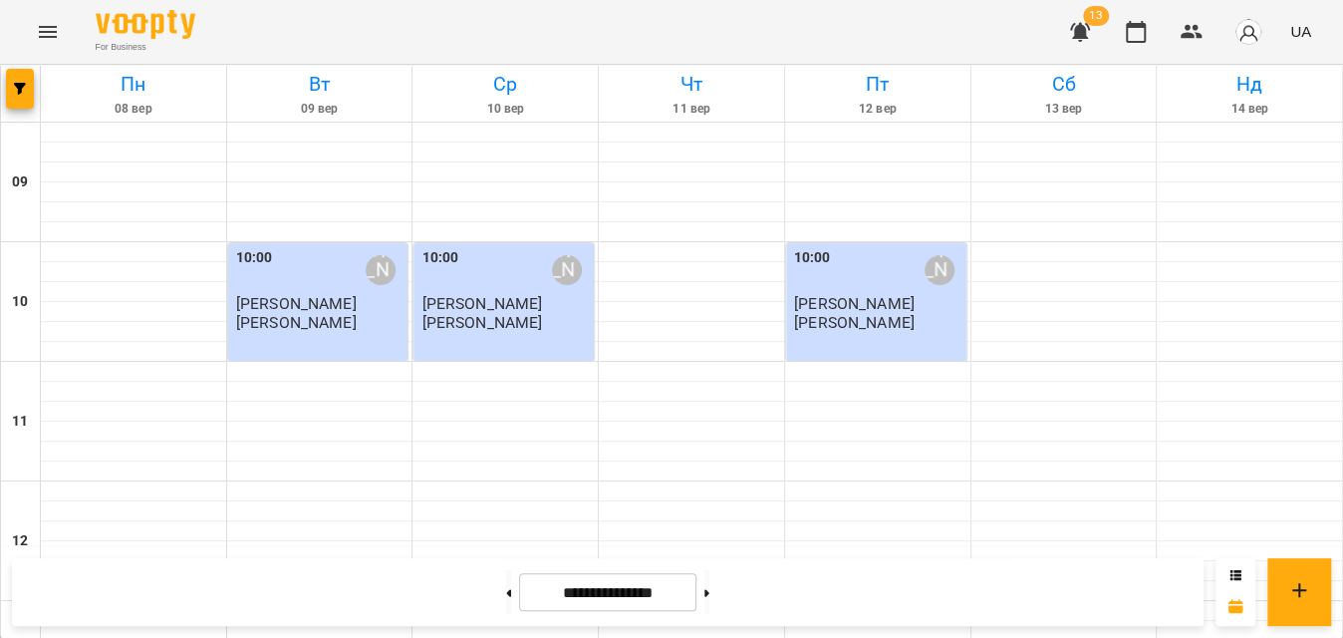
scroll to position [675, 0]
click at [4, 101] on div at bounding box center [21, 94] width 40 height 56
click at [19, 101] on button "button" at bounding box center [20, 89] width 28 height 40
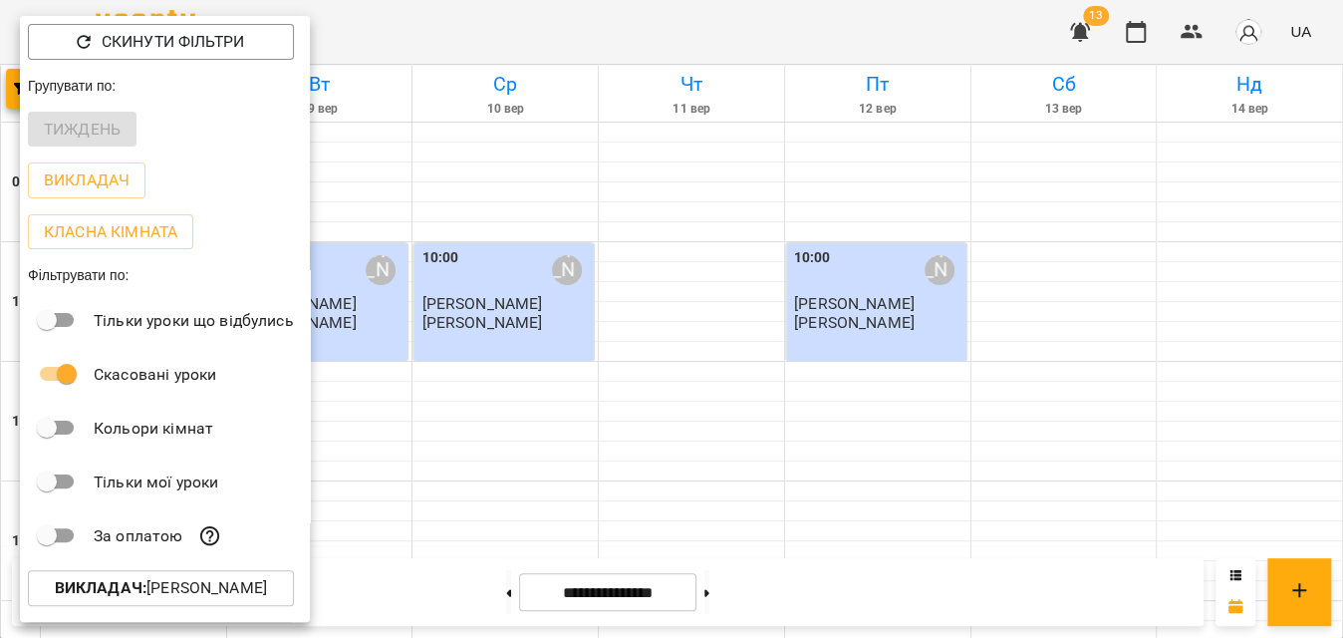
click at [105, 595] on b "Викладач :" at bounding box center [101, 587] width 92 height 19
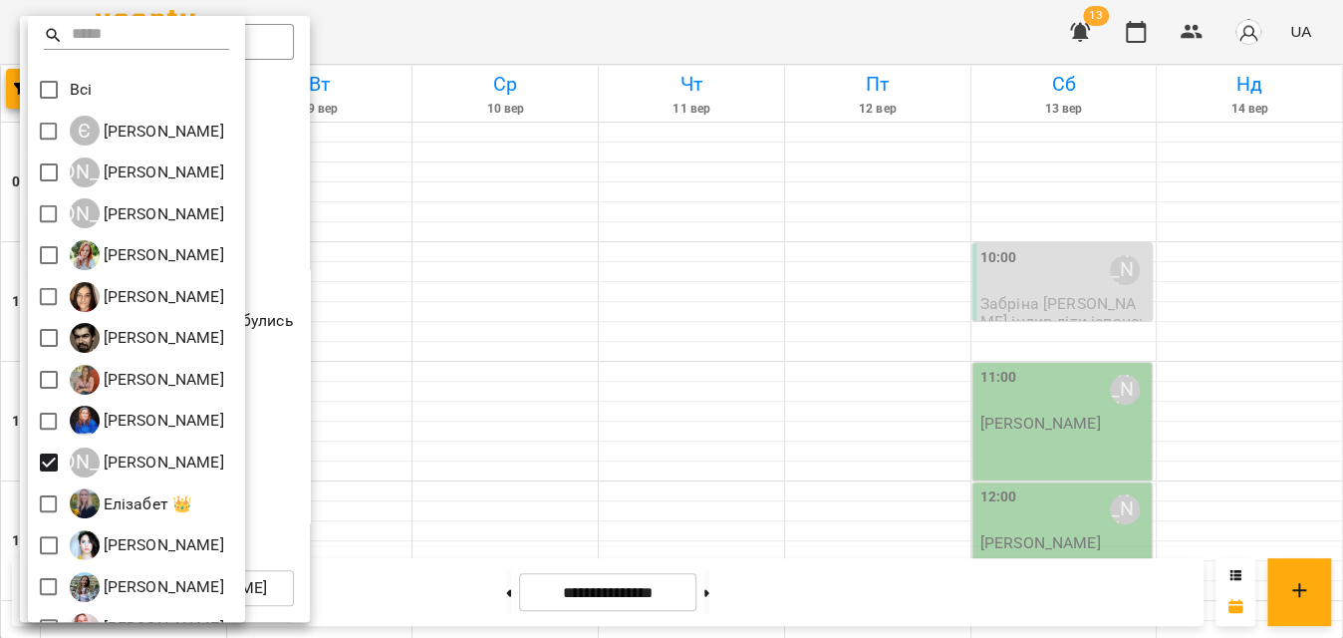
click at [669, 31] on div at bounding box center [671, 319] width 1343 height 638
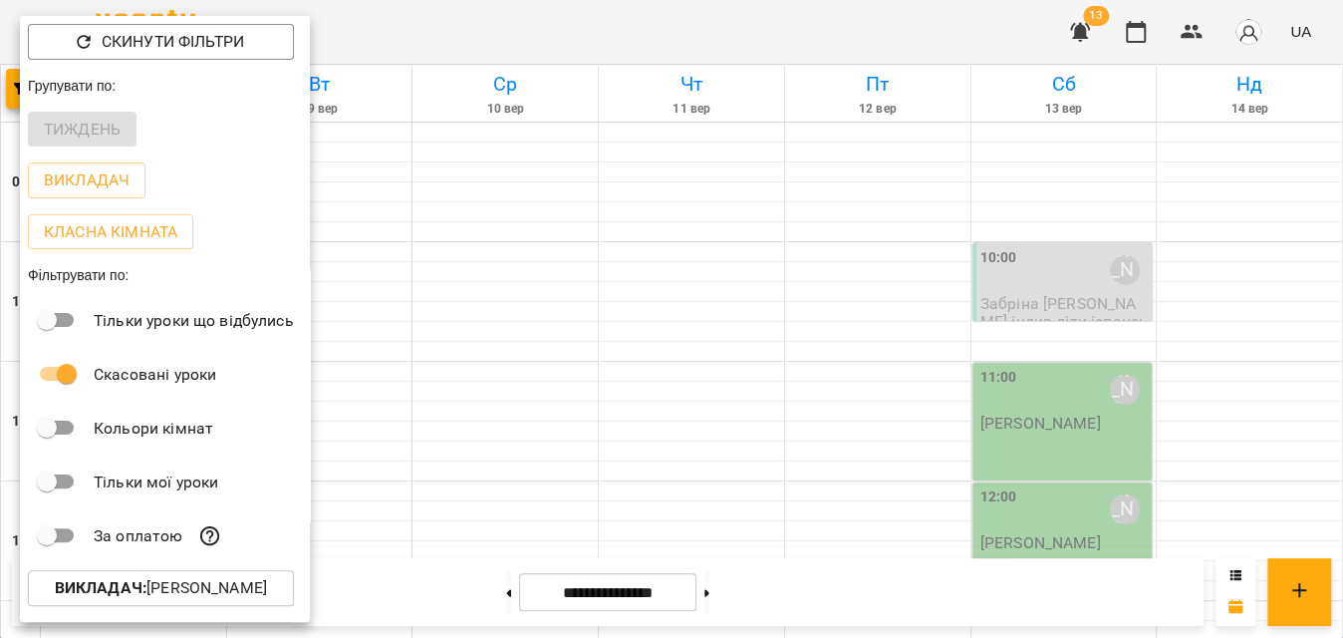
click at [671, 29] on div at bounding box center [671, 319] width 1343 height 638
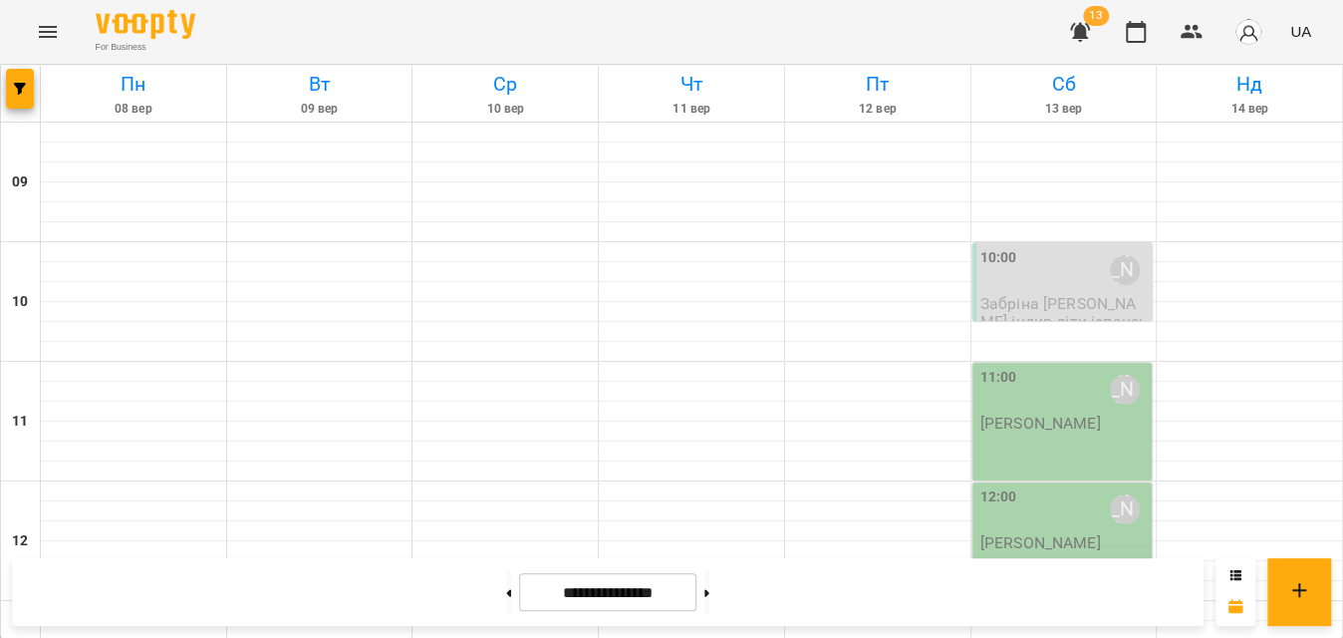
scroll to position [0, 0]
click at [1041, 299] on span "Забріна [PERSON_NAME] індив діти іспанська" at bounding box center [1064, 321] width 167 height 54
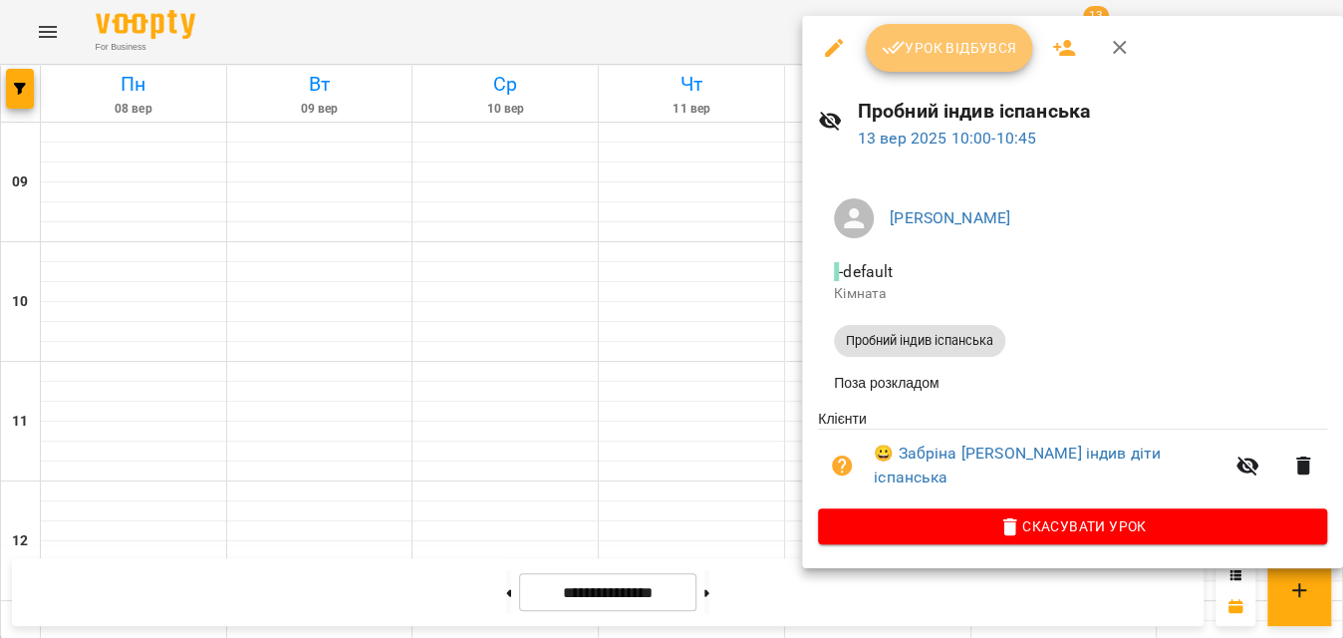
click at [961, 50] on span "Урок відбувся" at bounding box center [950, 48] width 136 height 24
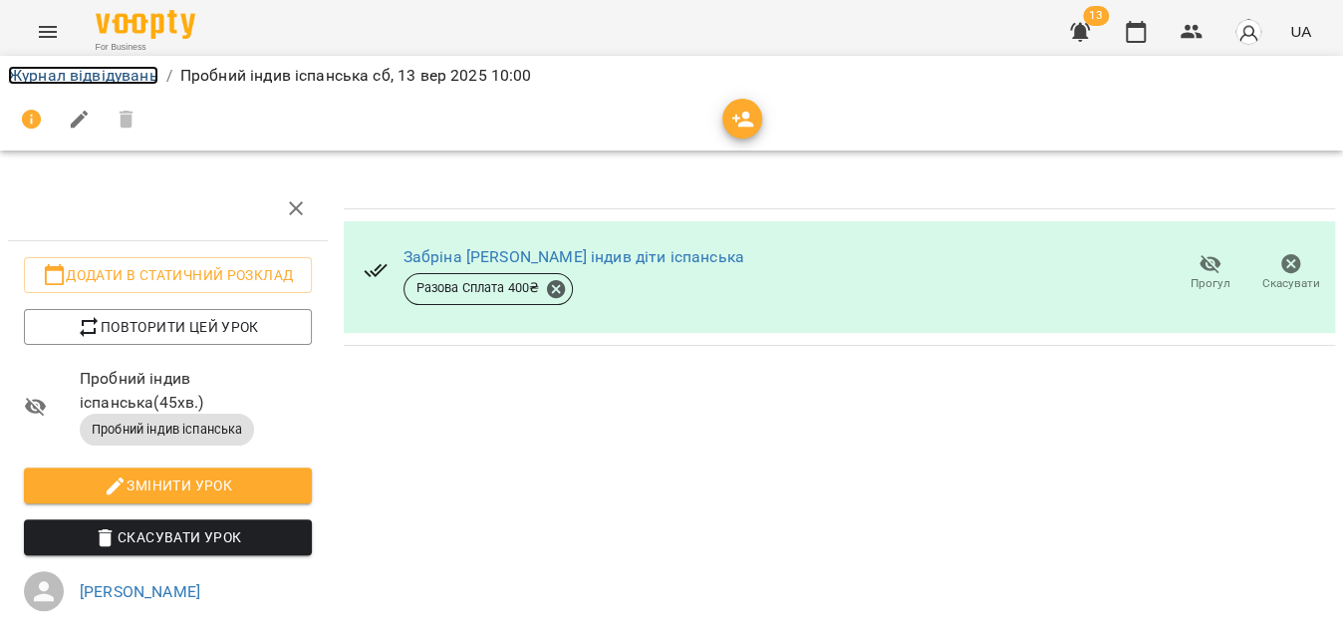
click at [127, 82] on link "Журнал відвідувань" at bounding box center [83, 75] width 150 height 19
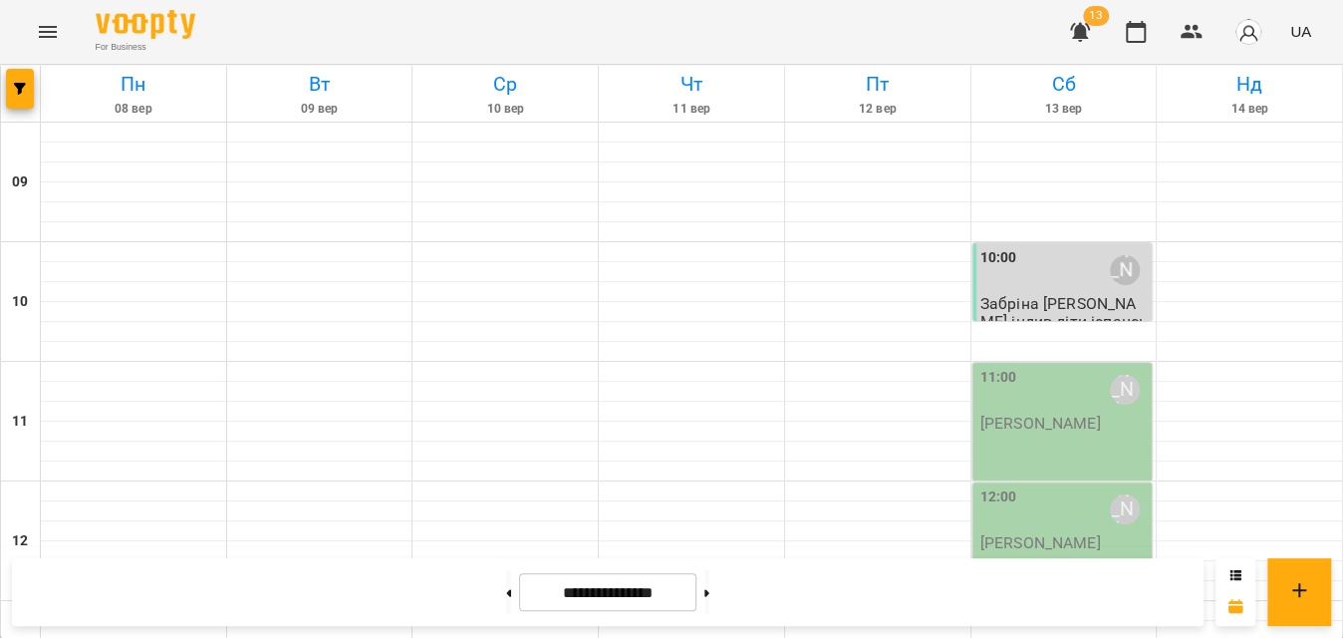
scroll to position [271, 0]
click at [1049, 363] on div "11:00 Еваліна Кравченко Еваліна Кравченко" at bounding box center [1063, 422] width 180 height 118
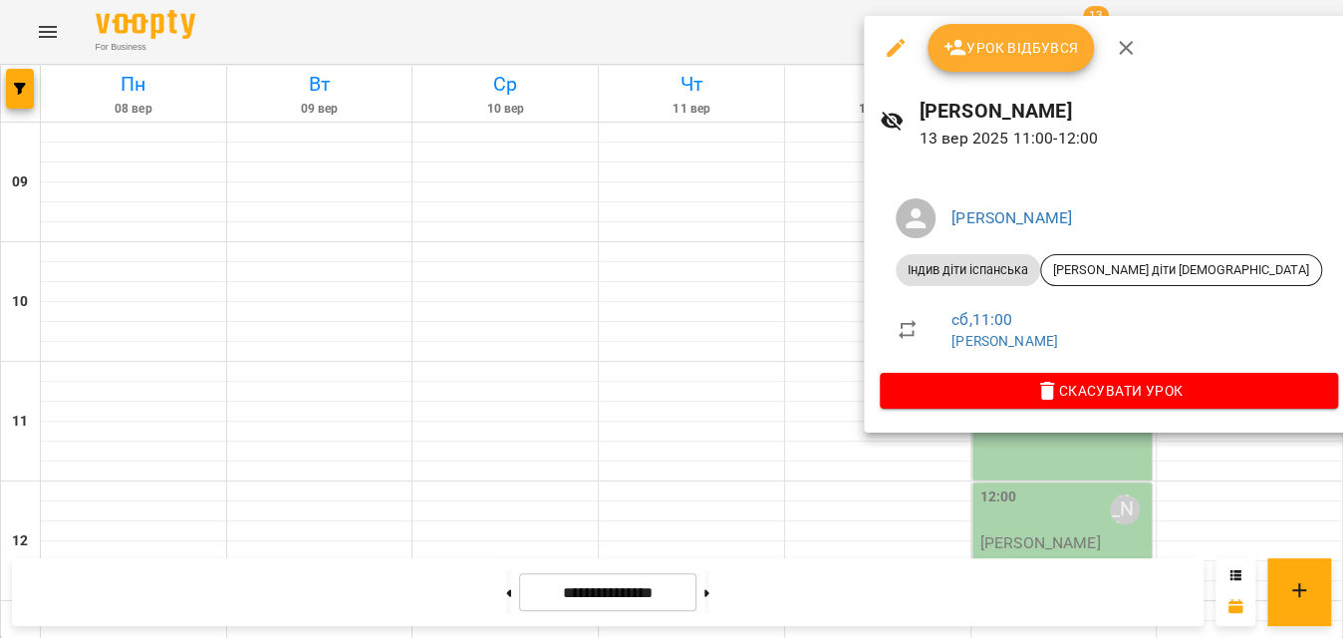
click at [983, 38] on span "Урок відбувся" at bounding box center [1012, 48] width 136 height 24
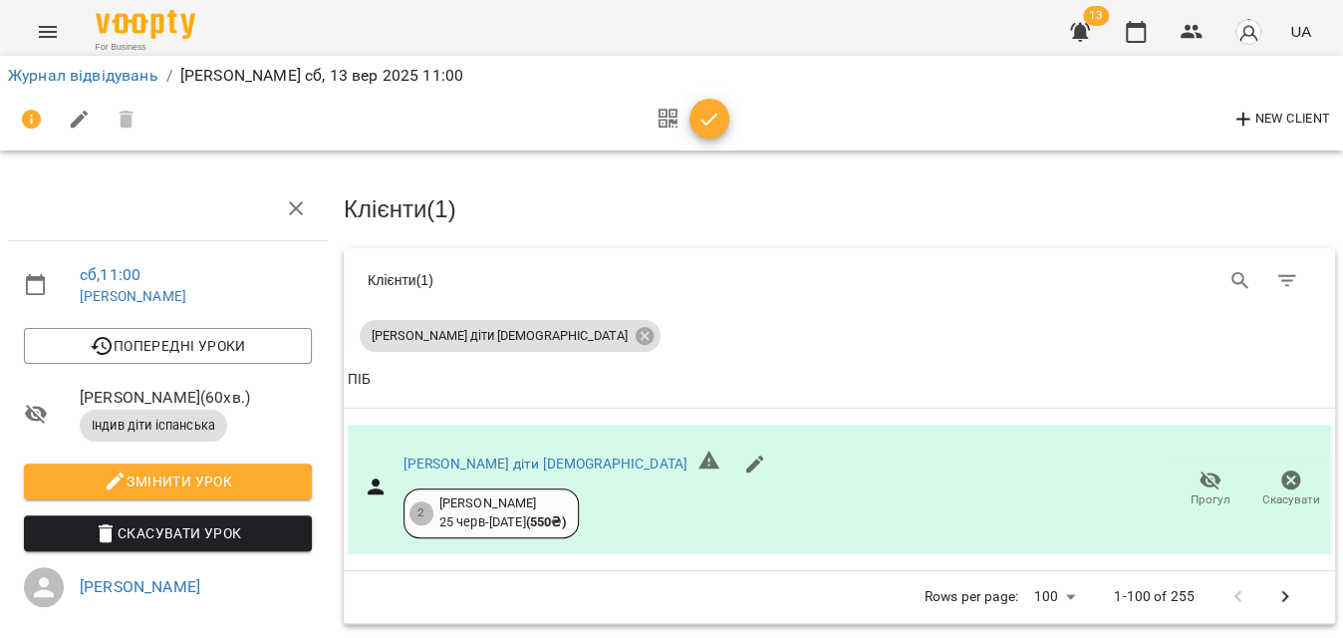
click at [706, 112] on icon "button" at bounding box center [710, 120] width 24 height 24
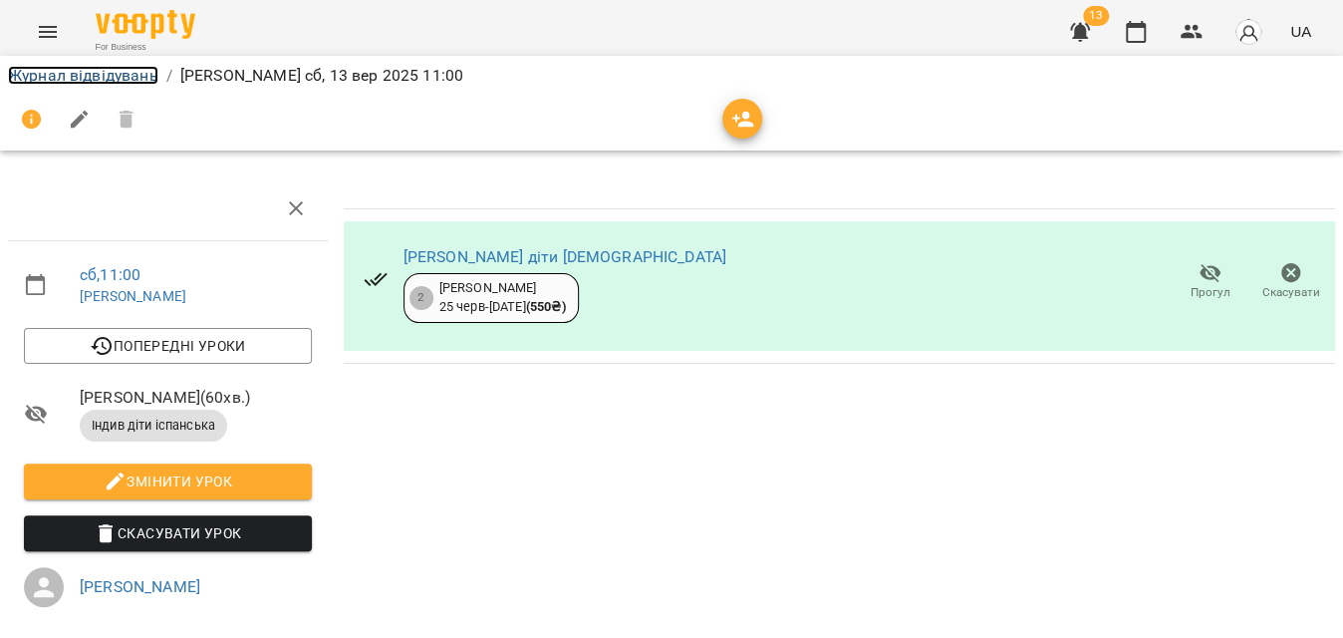
click at [122, 69] on link "Журнал відвідувань" at bounding box center [83, 75] width 150 height 19
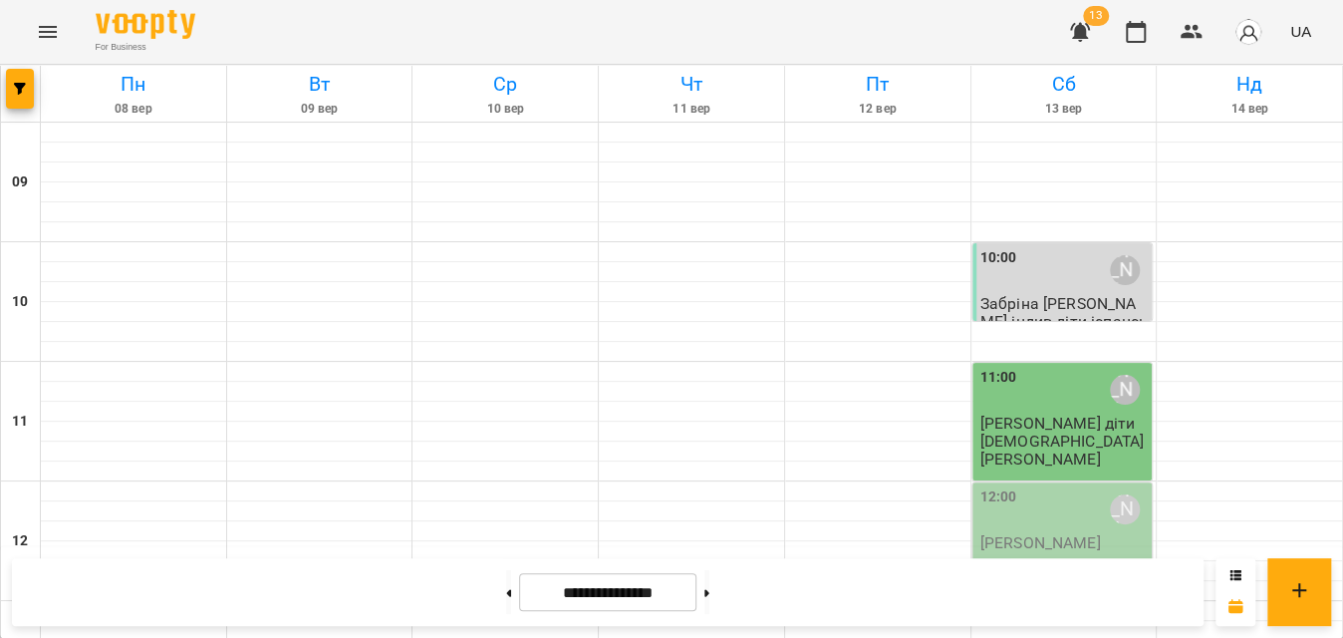
scroll to position [362, 0]
click at [1012, 482] on div "12:00 Еваліна Кравченко Еваліна Кравченко" at bounding box center [1063, 541] width 180 height 118
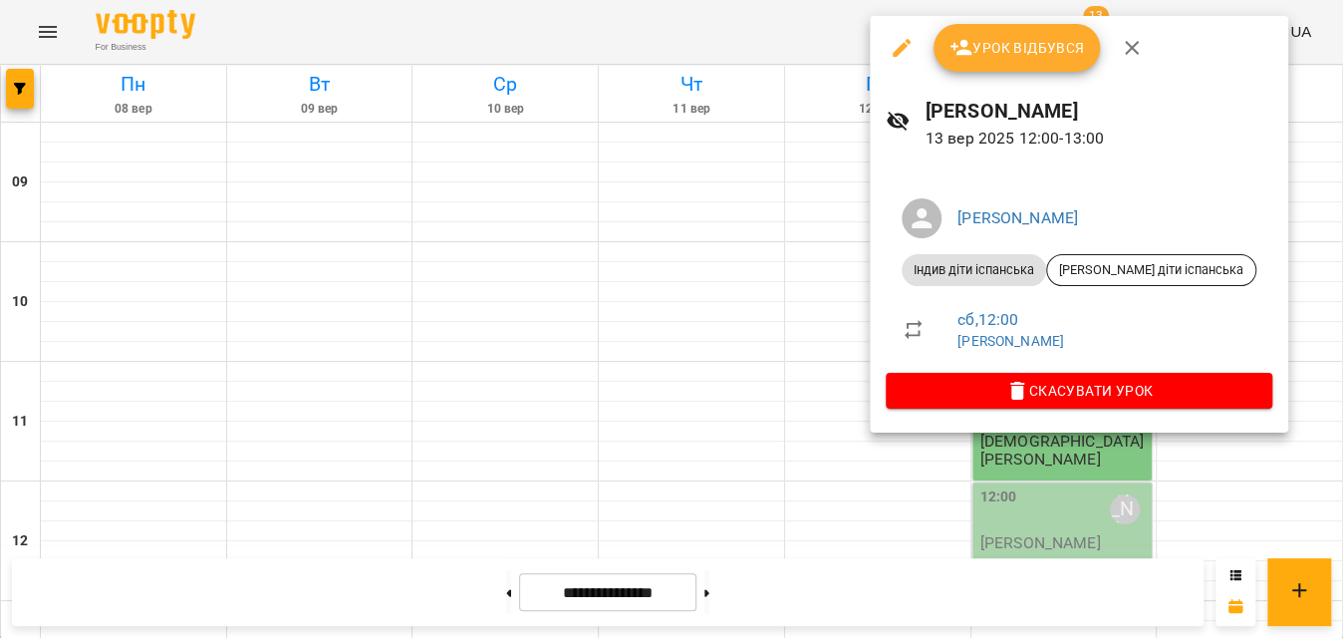
click at [1011, 50] on span "Урок відбувся" at bounding box center [1018, 48] width 136 height 24
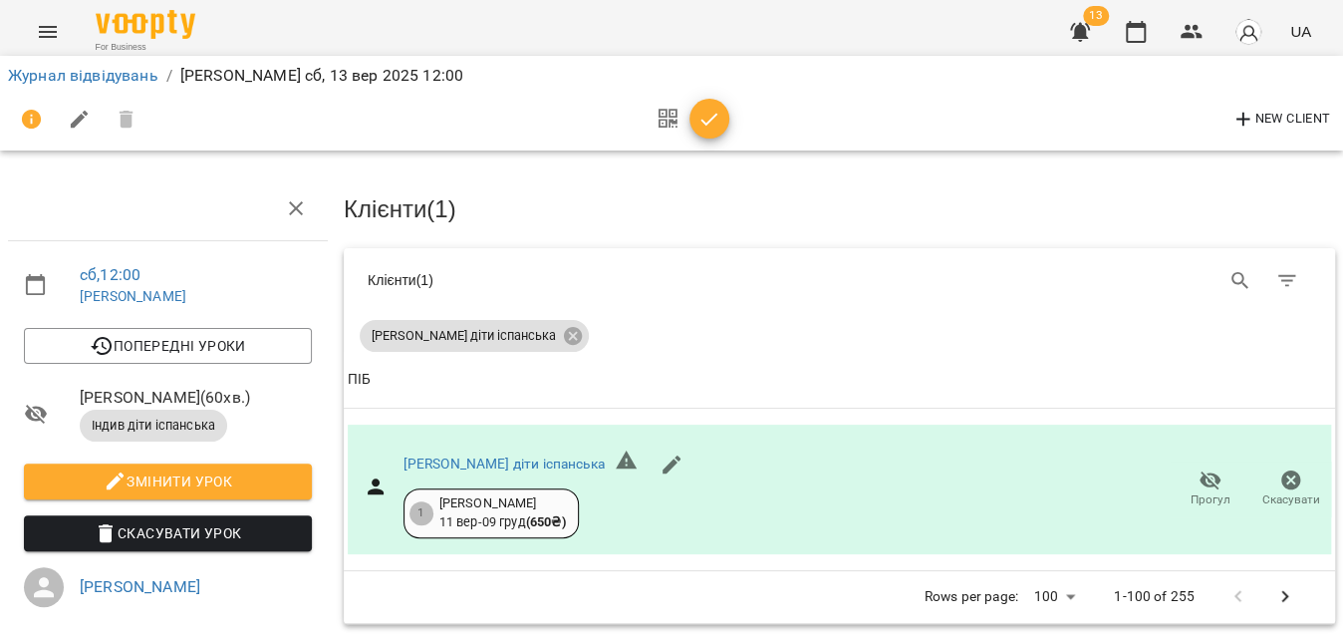
click at [721, 116] on span "button" at bounding box center [710, 120] width 40 height 24
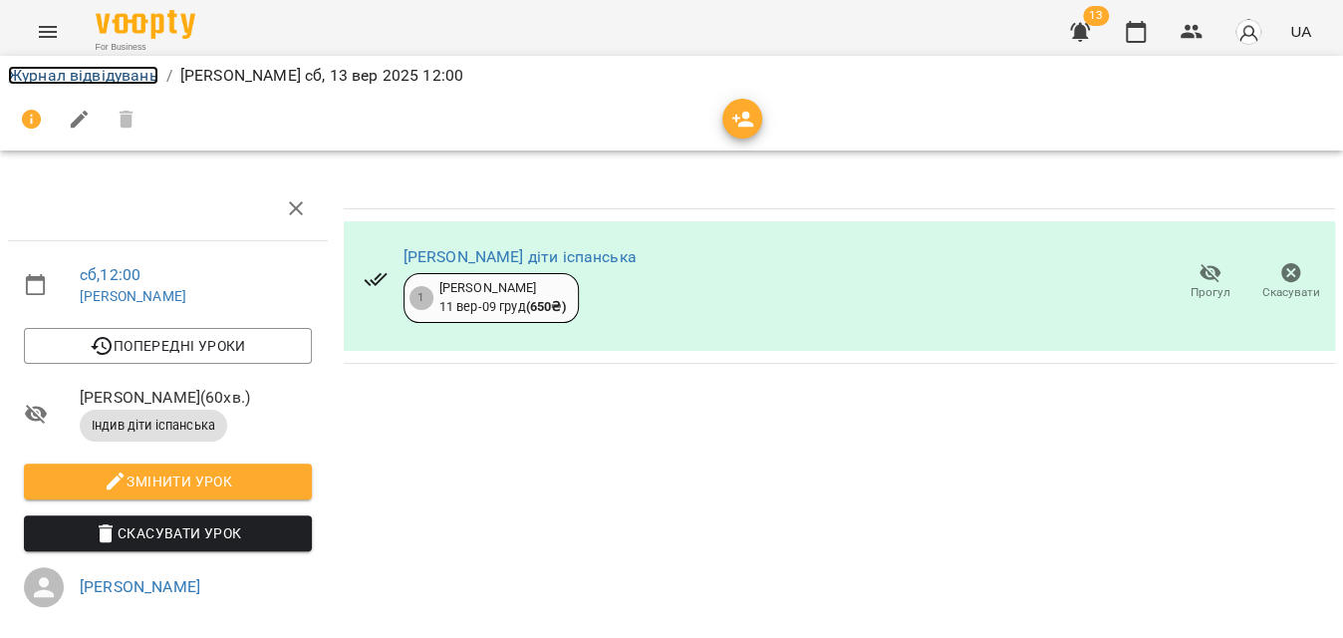
click at [84, 68] on link "Журнал відвідувань" at bounding box center [83, 75] width 150 height 19
